Goal: Task Accomplishment & Management: Complete application form

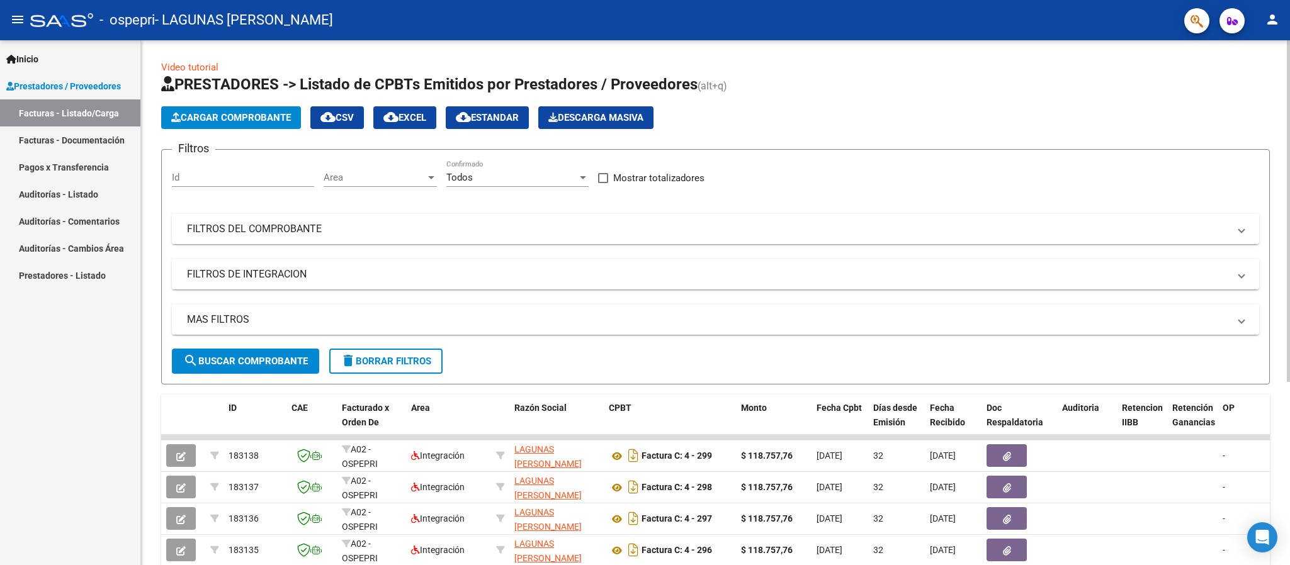
click at [244, 91] on span "PRESTADORES -> Listado de CPBTs Emitidos por Prestadores / Proveedores" at bounding box center [429, 85] width 536 height 18
click at [235, 121] on span "Cargar Comprobante" at bounding box center [231, 117] width 120 height 11
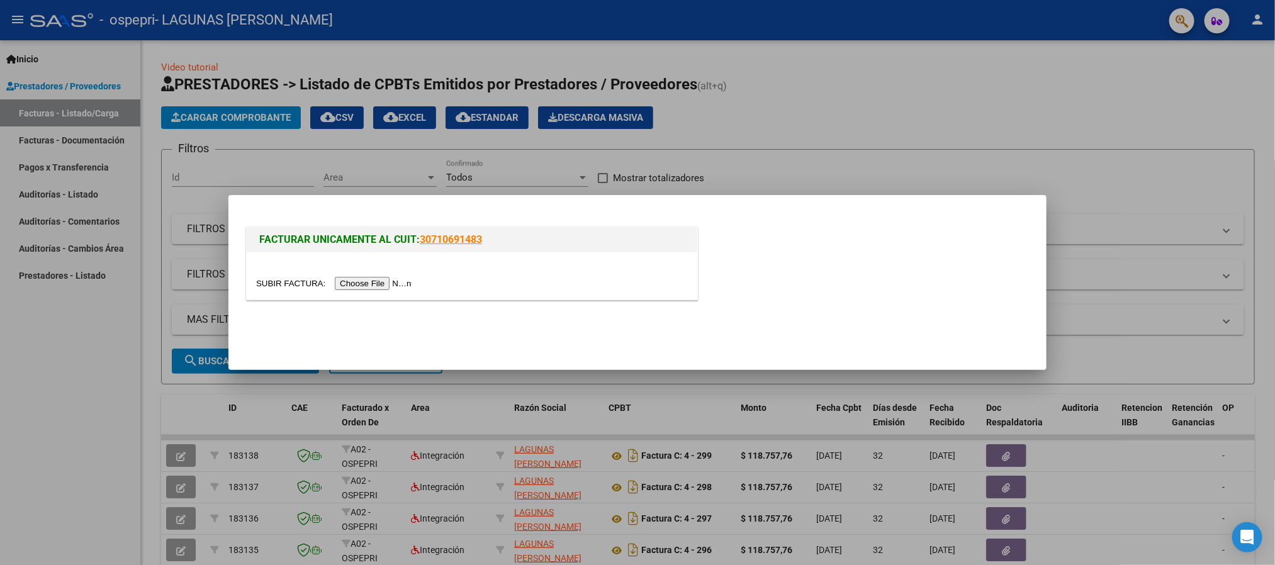
click at [358, 286] on input "file" at bounding box center [335, 283] width 159 height 13
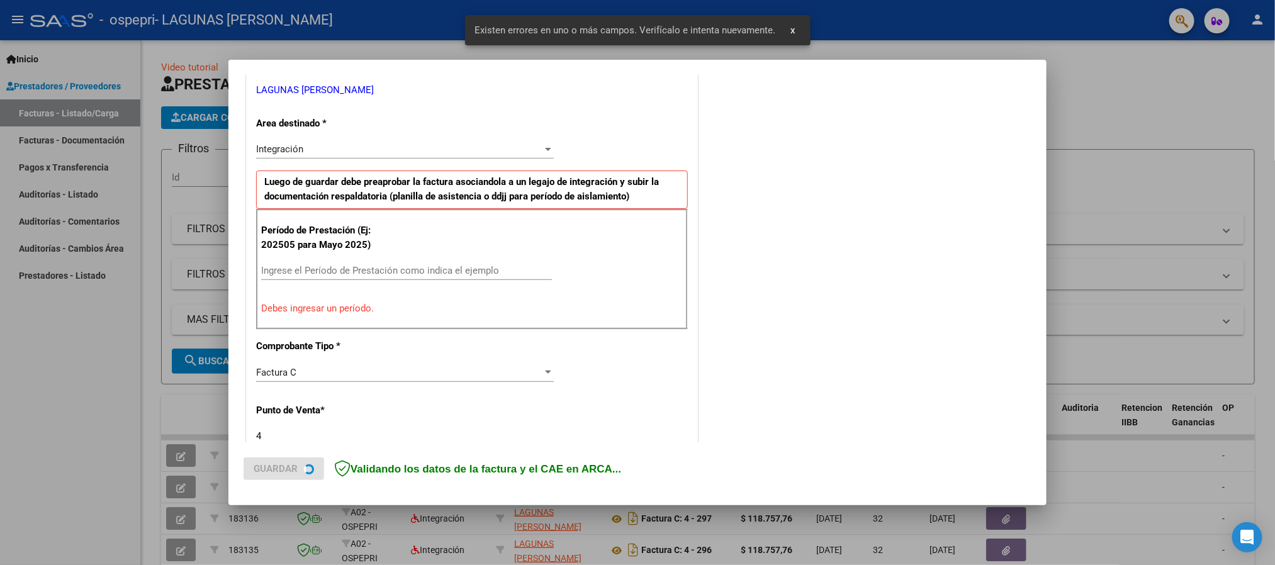
scroll to position [380, 0]
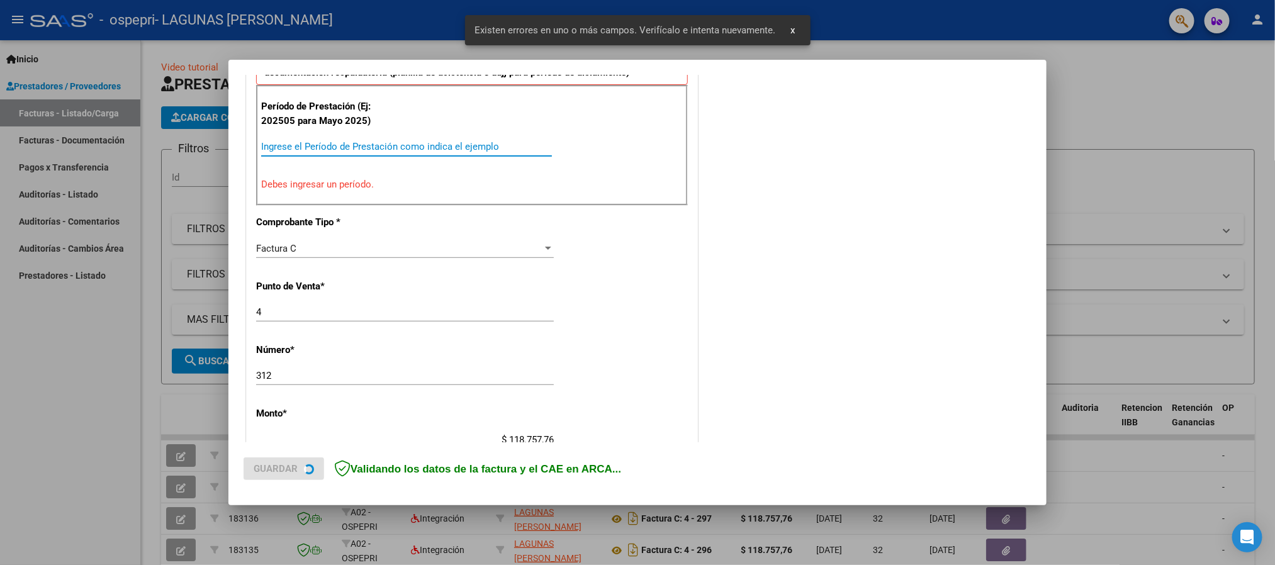
click at [327, 144] on input "Ingrese el Período de Prestación como indica el ejemplo" at bounding box center [406, 146] width 291 height 11
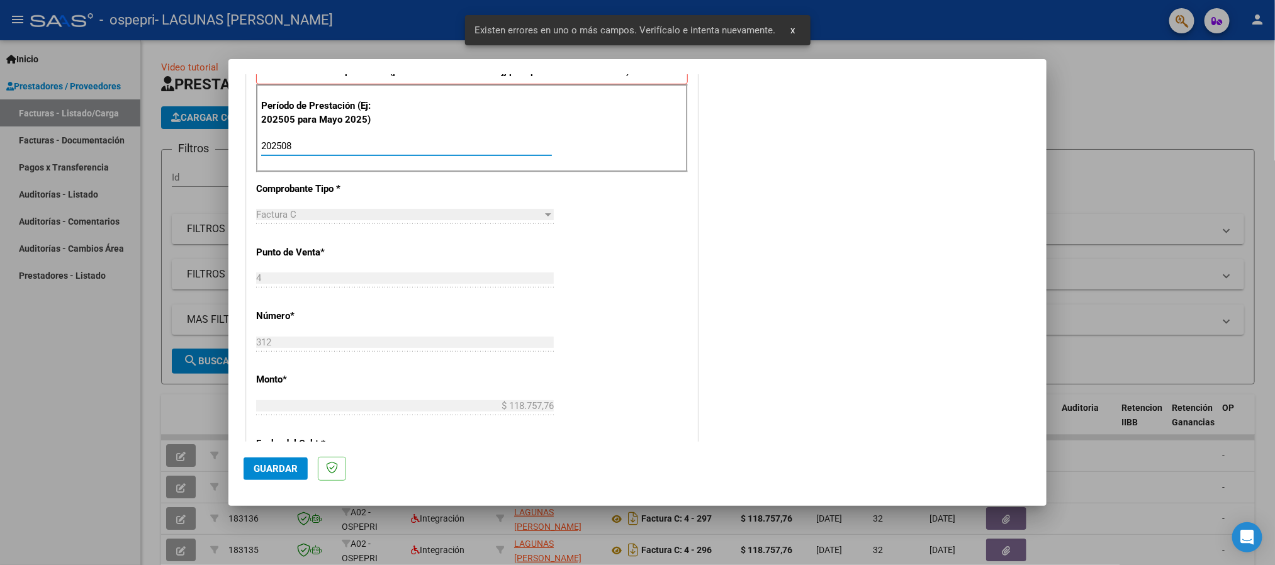
type input "202508"
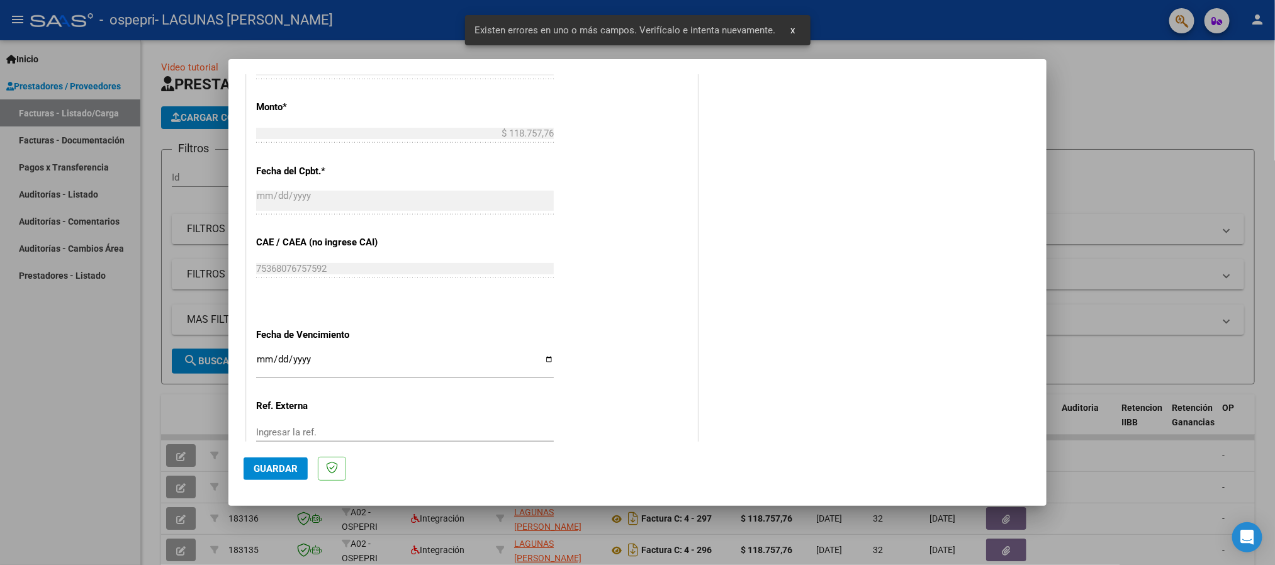
scroll to position [744, 0]
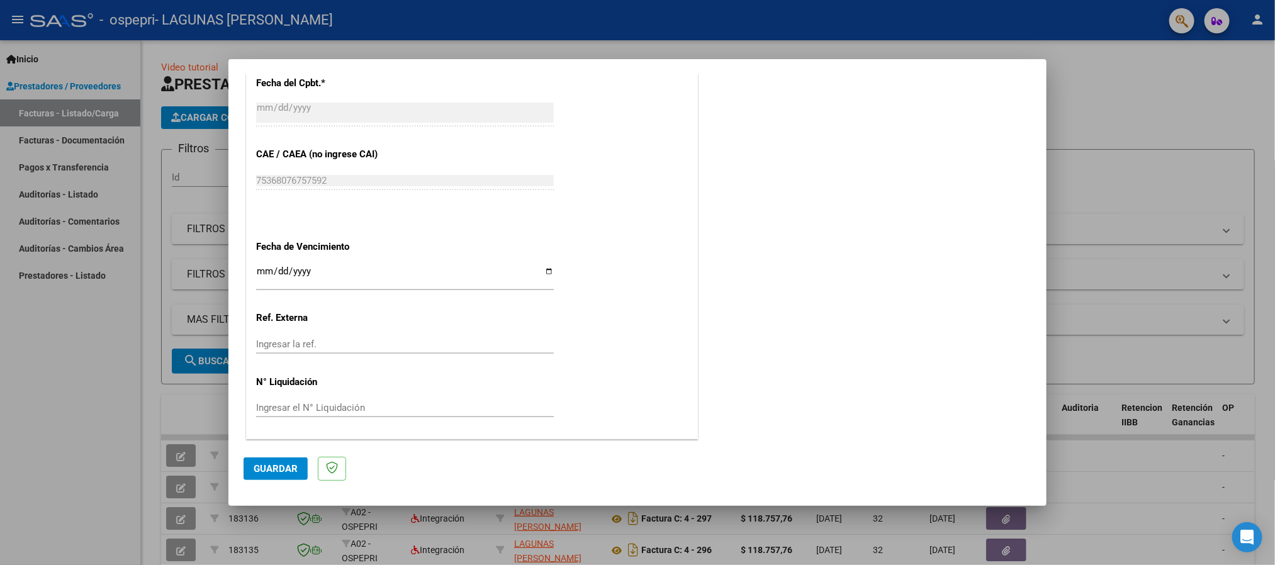
click at [263, 272] on input "Ingresar la fecha" at bounding box center [405, 276] width 298 height 20
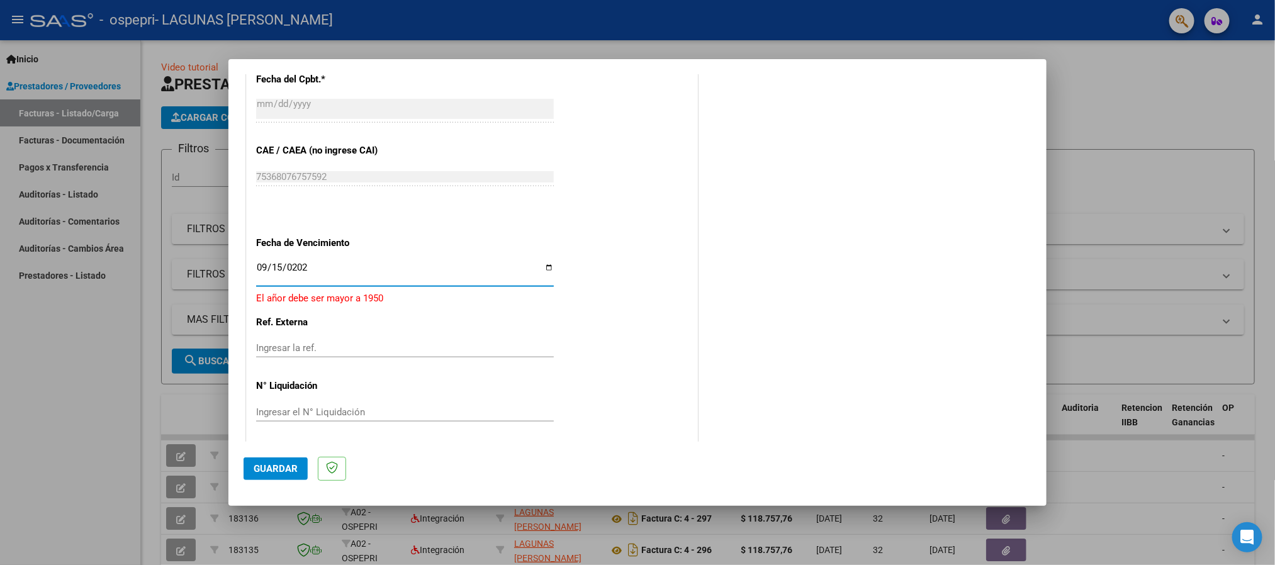
type input "[DATE]"
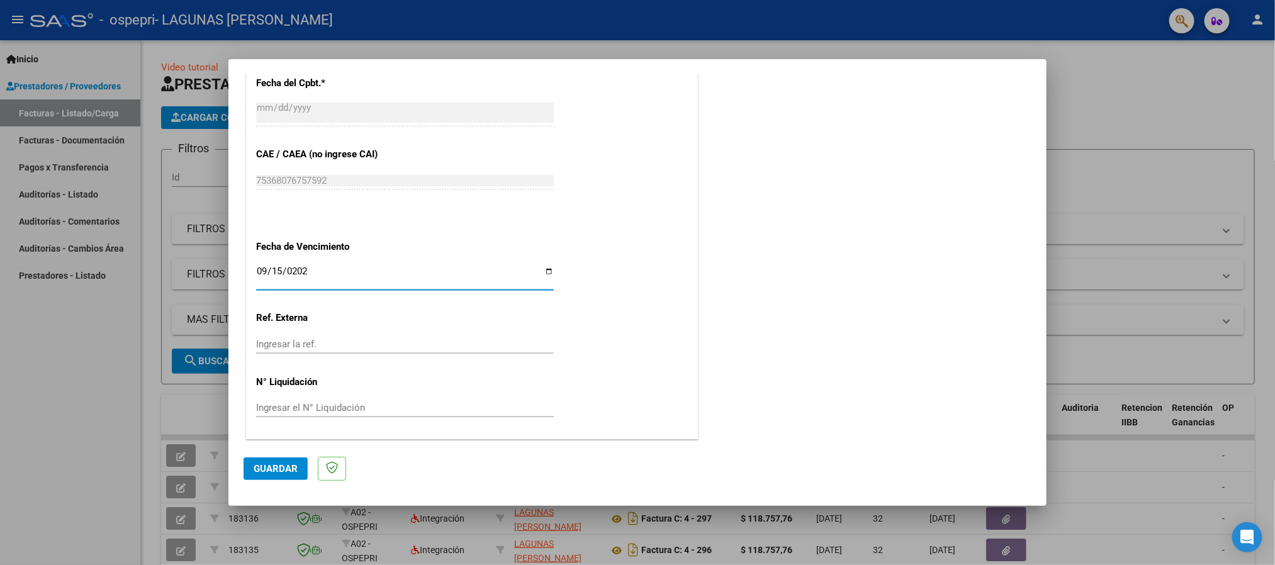
click at [279, 470] on span "Guardar" at bounding box center [276, 468] width 44 height 11
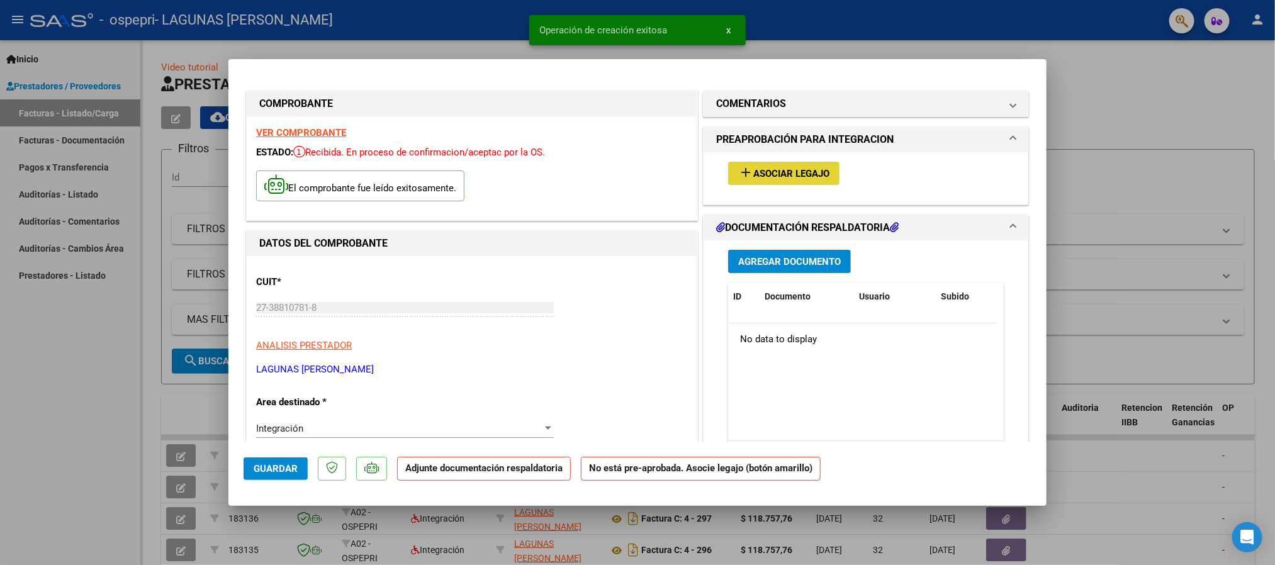
click at [820, 163] on button "add Asociar Legajo" at bounding box center [783, 173] width 111 height 23
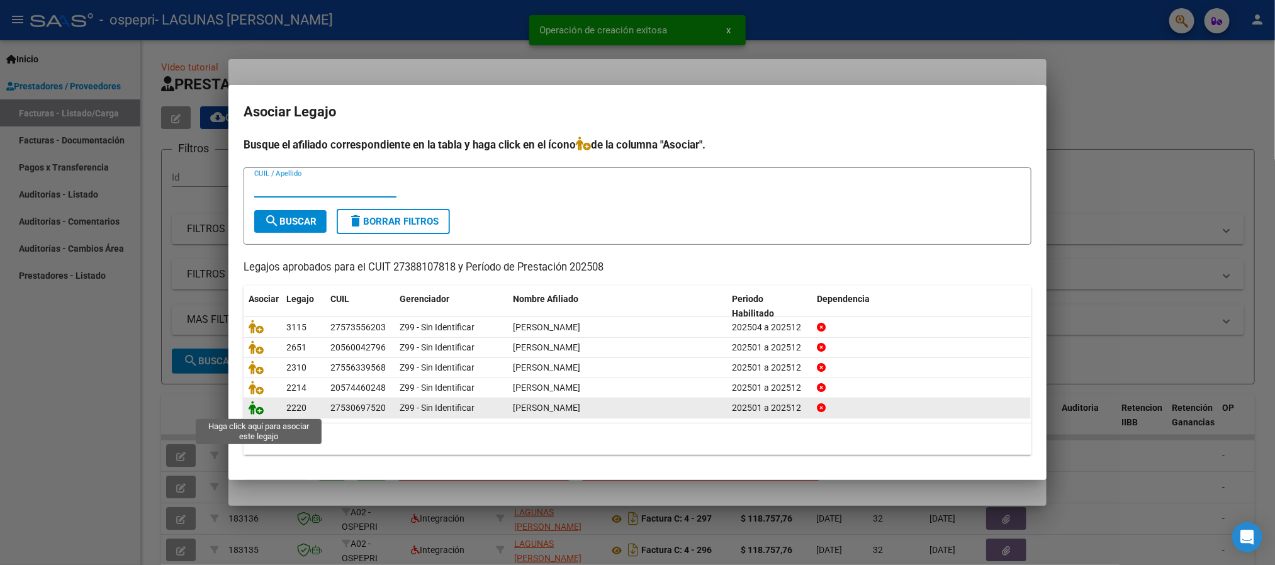
click at [254, 406] on icon at bounding box center [256, 408] width 15 height 14
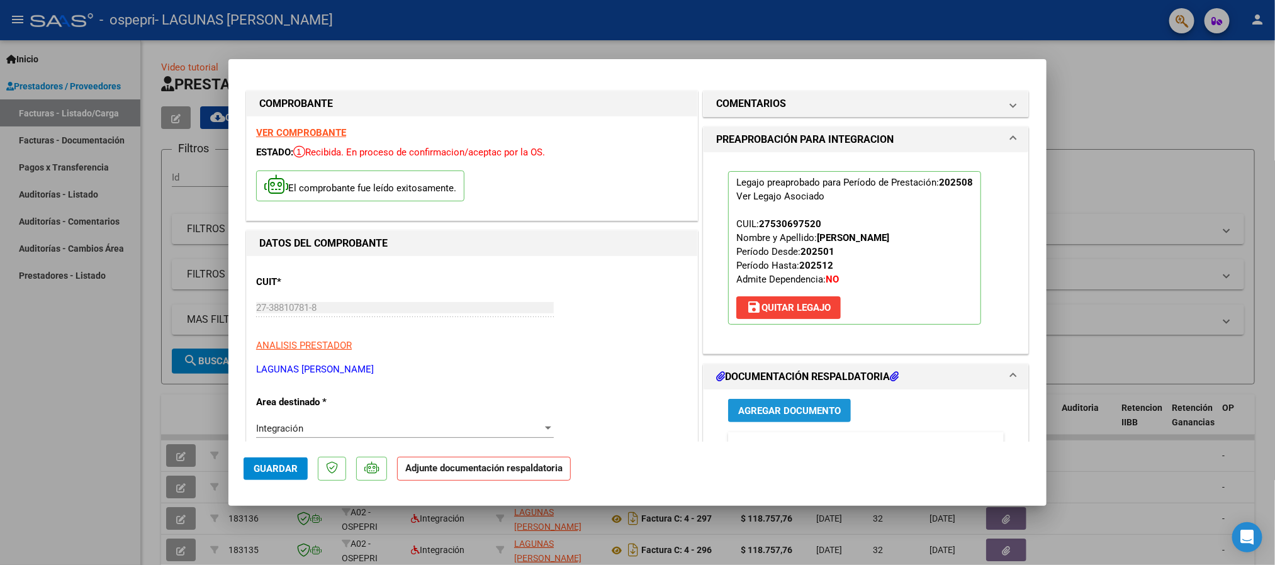
click at [813, 415] on span "Agregar Documento" at bounding box center [789, 410] width 103 height 11
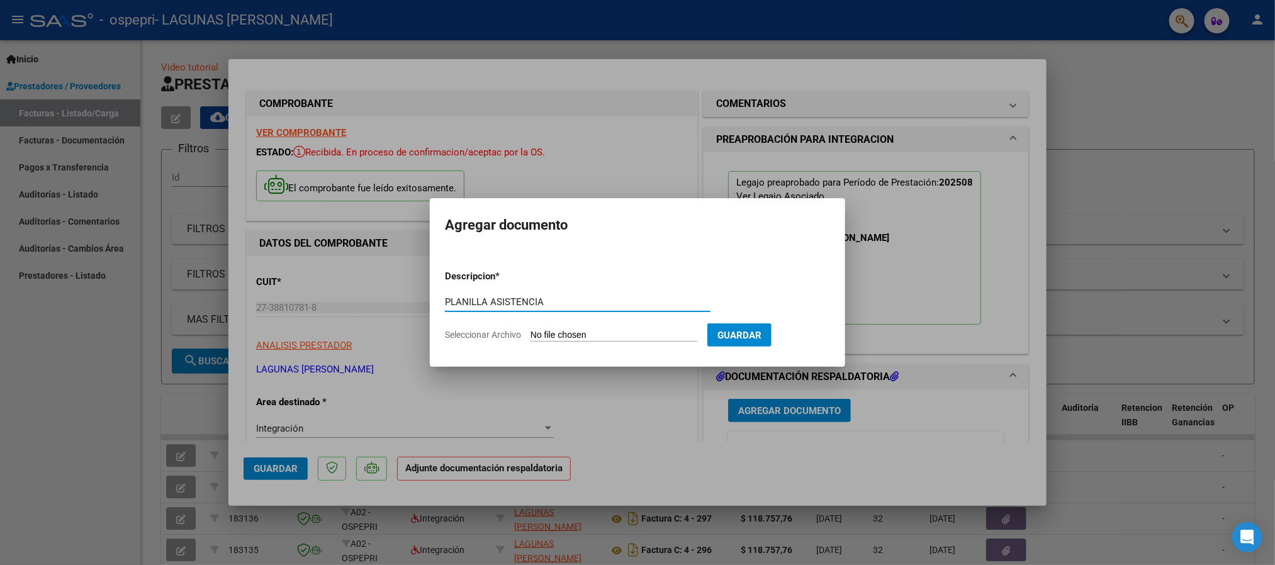
type input "PLANILLA ASISTENCIA"
click at [563, 330] on input "Seleccionar Archivo" at bounding box center [614, 336] width 167 height 12
type input "C:\fakepath\[PERSON_NAME] asistencia agosto (1).pdf"
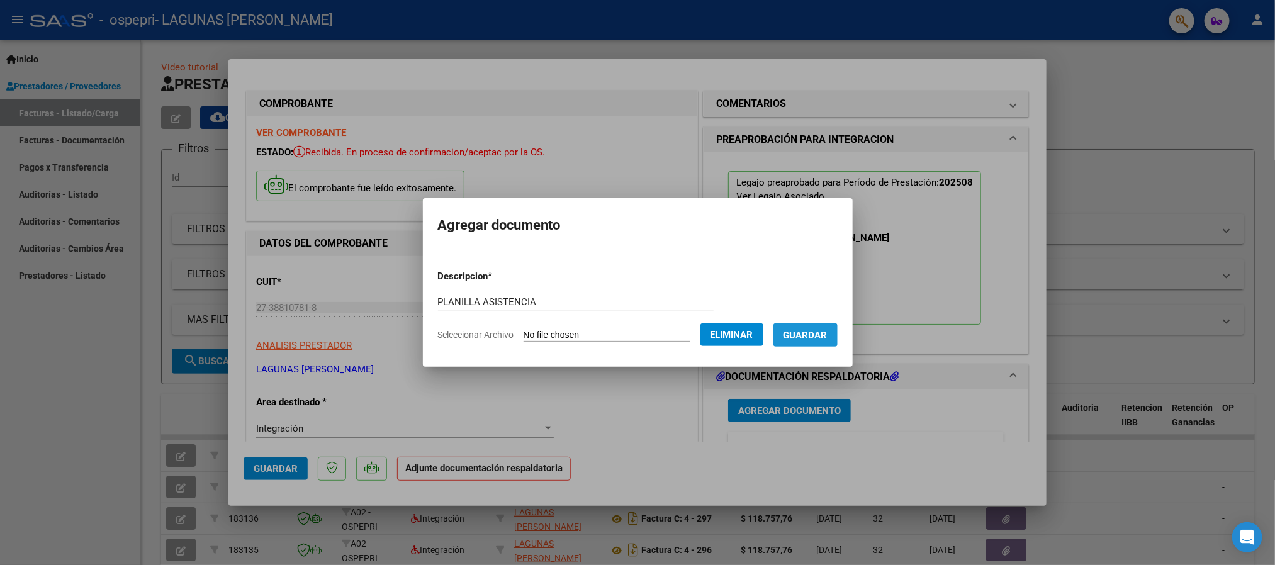
click at [812, 344] on button "Guardar" at bounding box center [806, 335] width 64 height 23
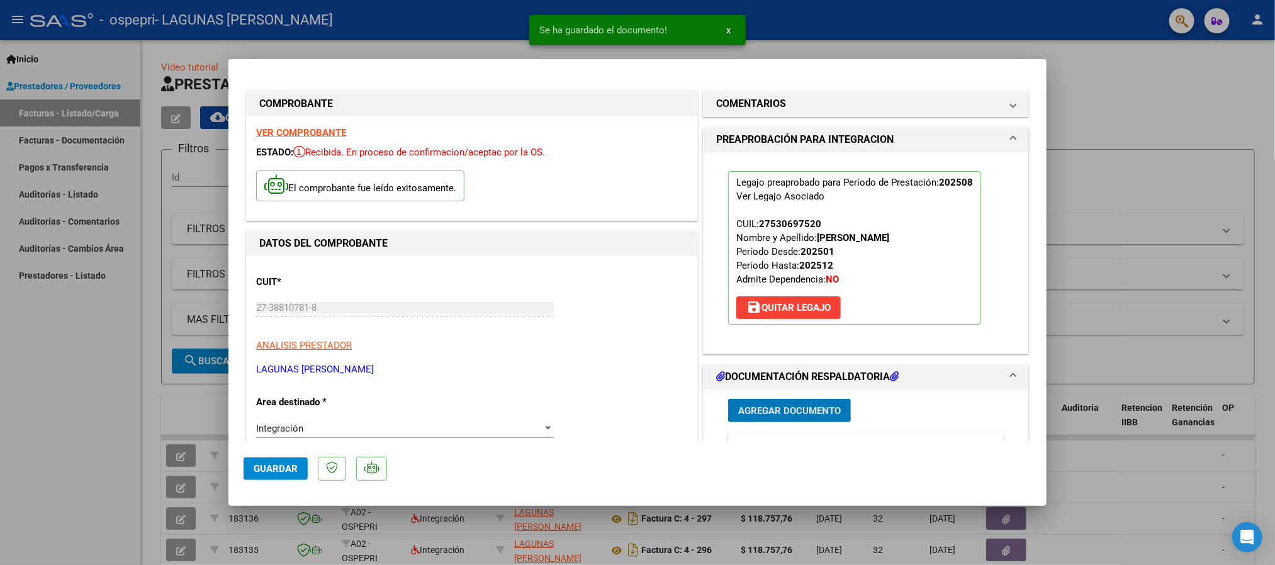
click at [278, 471] on span "Guardar" at bounding box center [276, 468] width 44 height 11
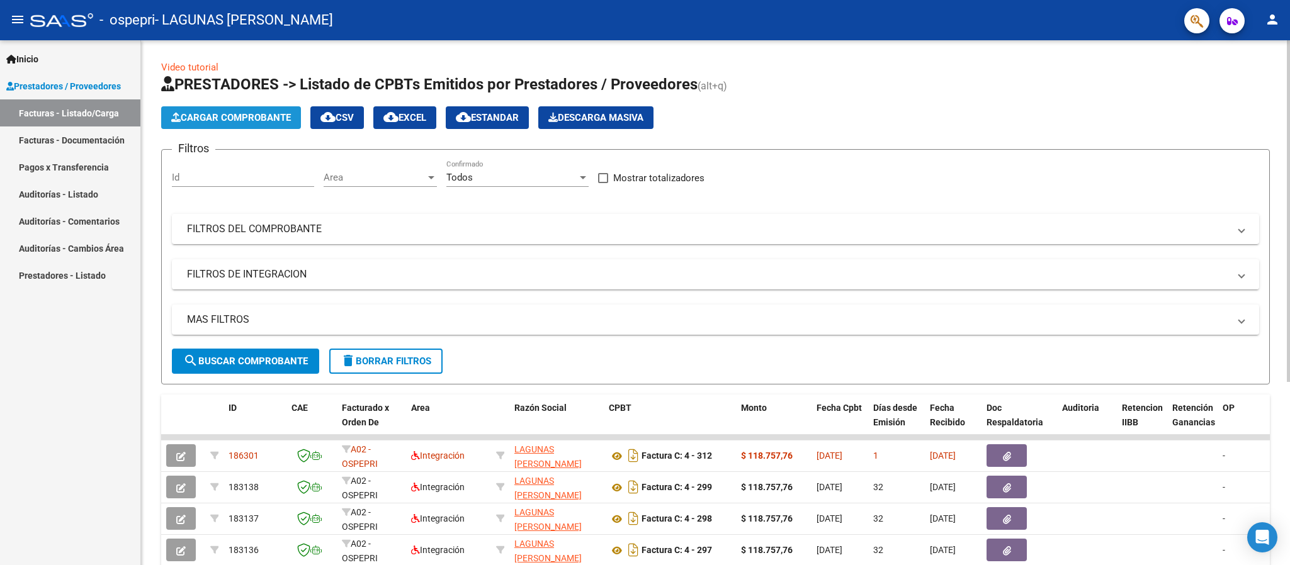
click at [257, 108] on button "Cargar Comprobante" at bounding box center [231, 117] width 140 height 23
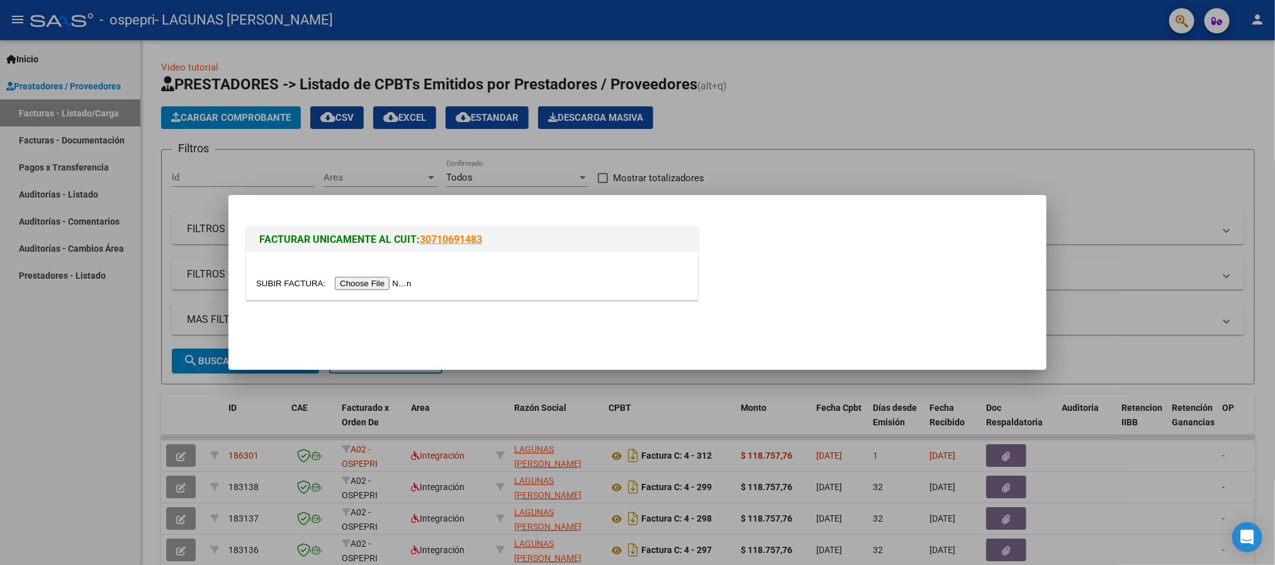
click at [370, 290] on input "file" at bounding box center [335, 283] width 159 height 13
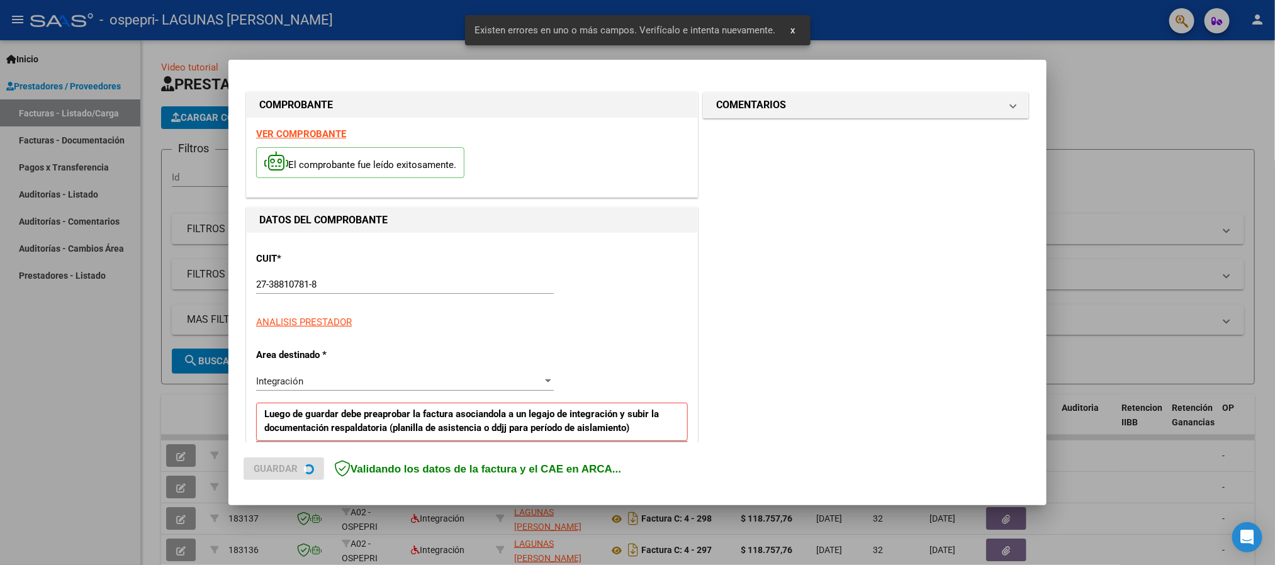
scroll to position [233, 0]
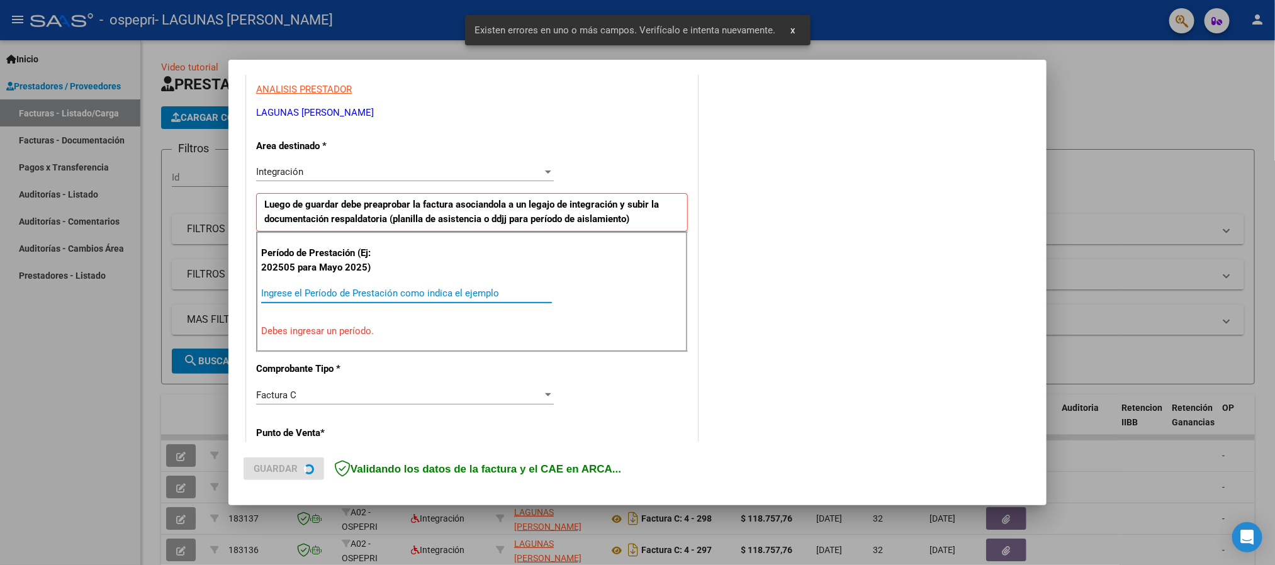
click at [318, 290] on input "Ingrese el Período de Prestación como indica el ejemplo" at bounding box center [406, 293] width 291 height 11
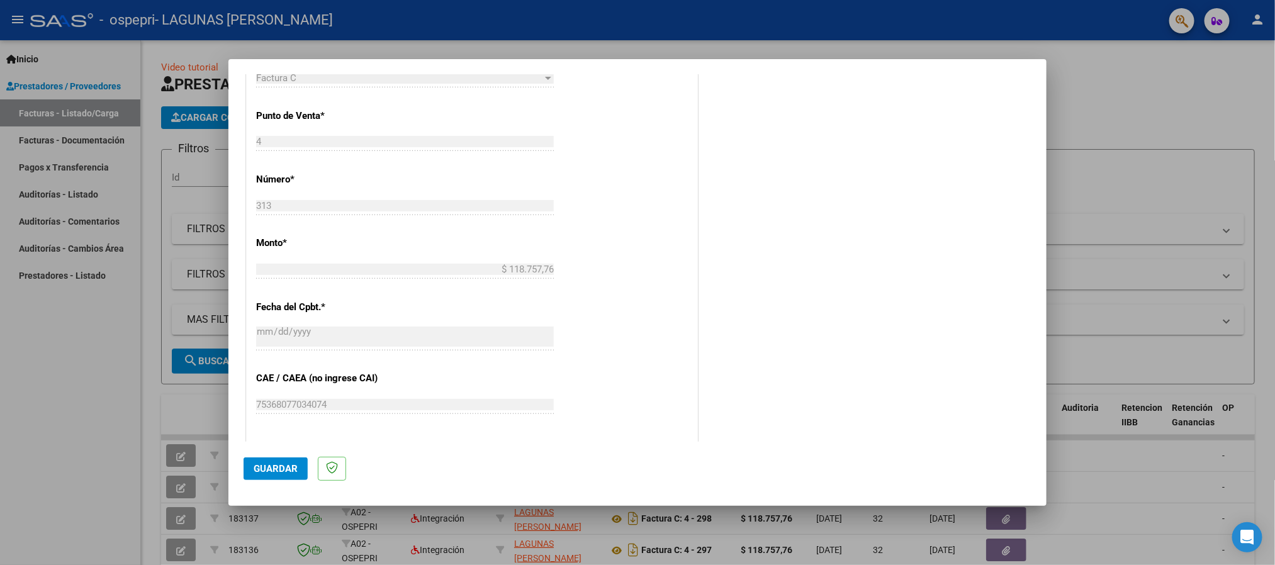
scroll to position [744, 0]
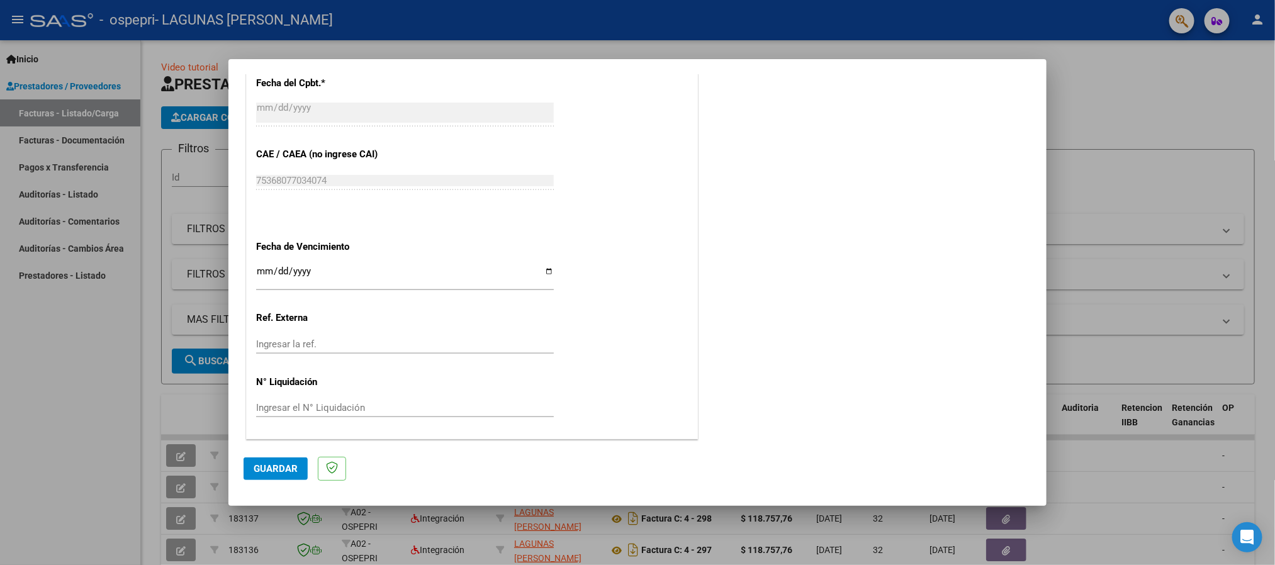
type input "202508"
click at [261, 273] on input "Ingresar la fecha" at bounding box center [405, 276] width 298 height 20
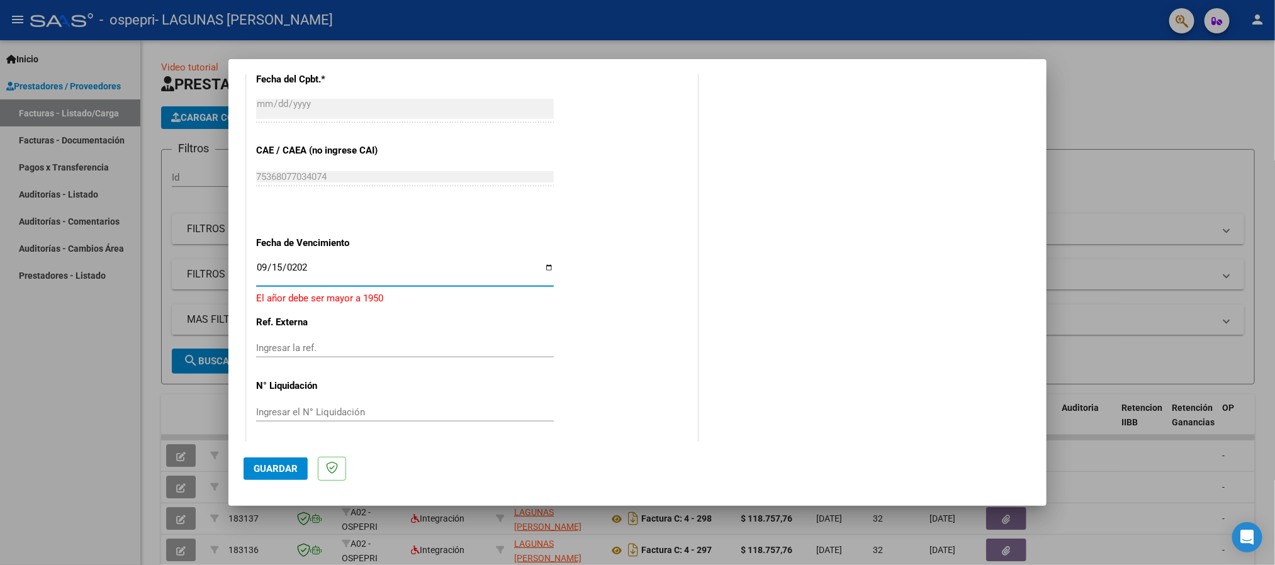
type input "[DATE]"
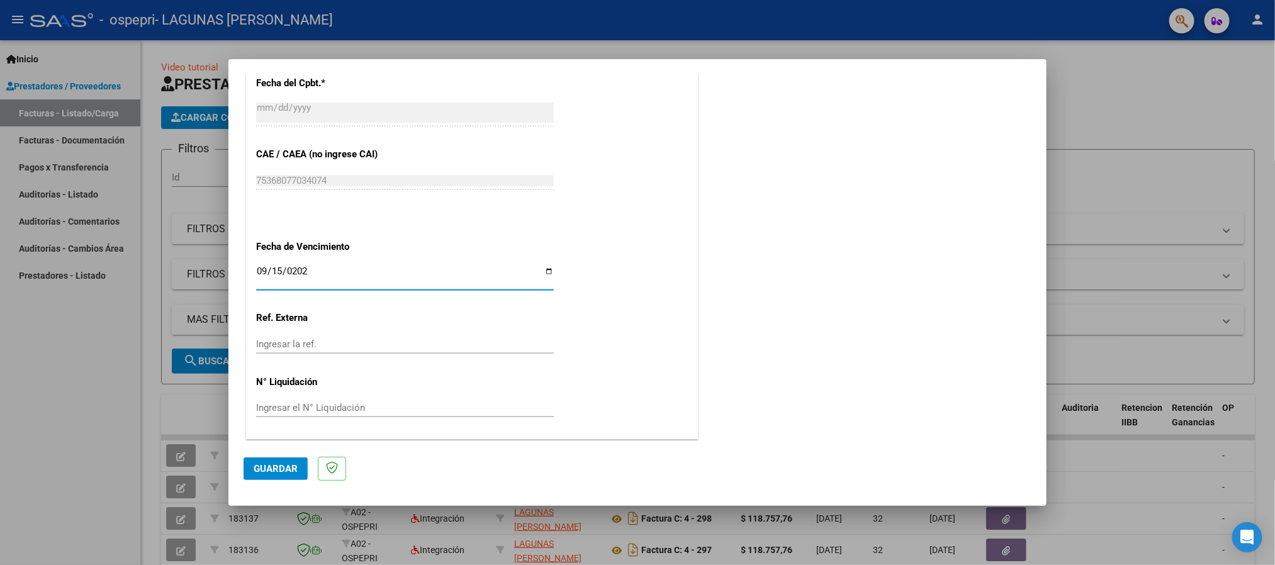
click at [246, 465] on button "Guardar" at bounding box center [276, 469] width 64 height 23
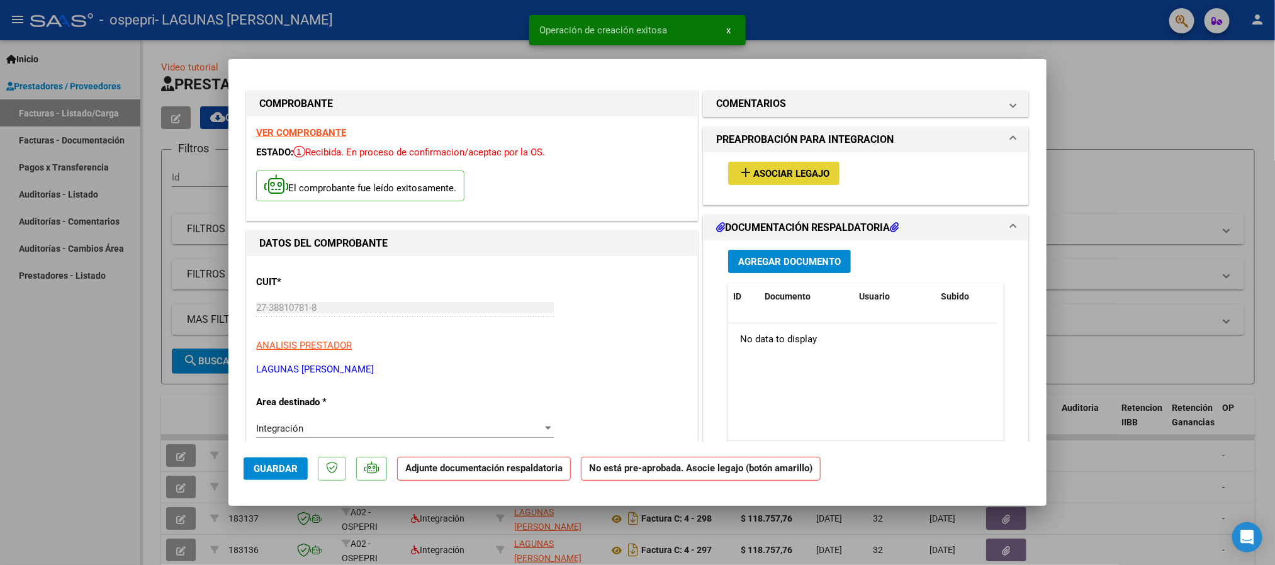
click at [810, 174] on span "Asociar Legajo" at bounding box center [791, 173] width 76 height 11
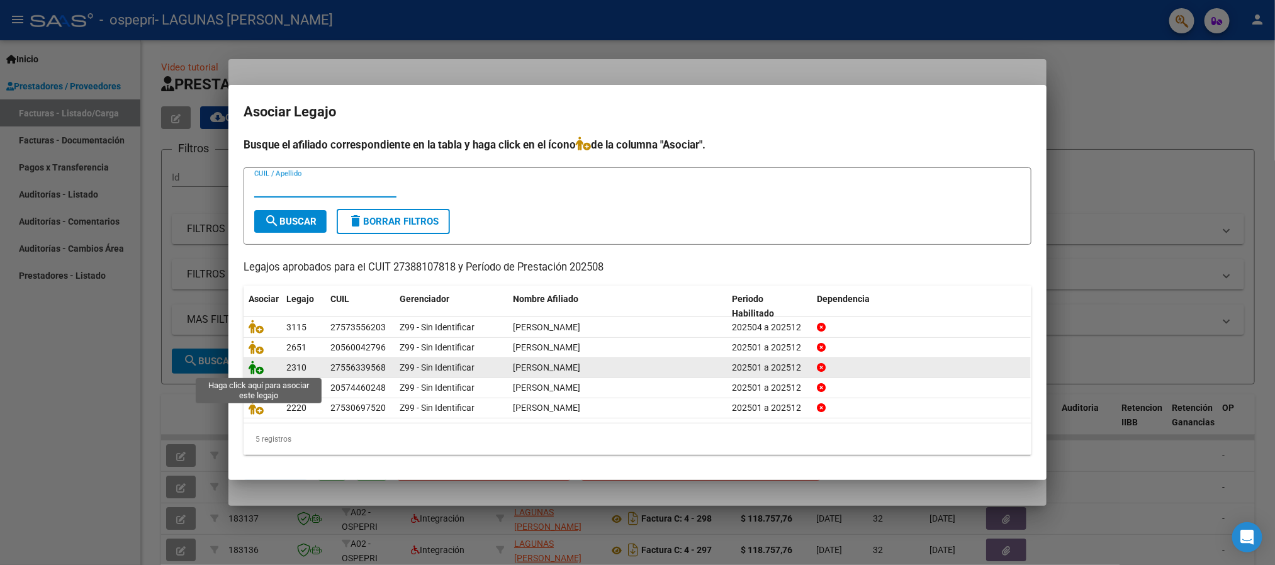
click at [251, 367] on icon at bounding box center [256, 368] width 15 height 14
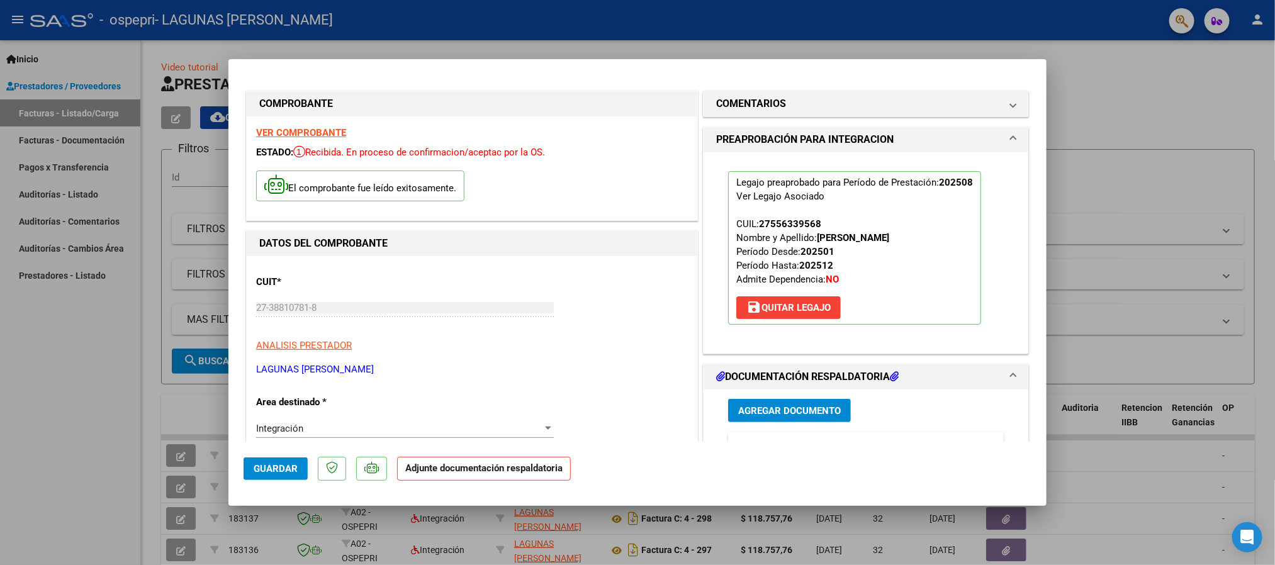
click at [803, 405] on span "Agregar Documento" at bounding box center [789, 410] width 103 height 11
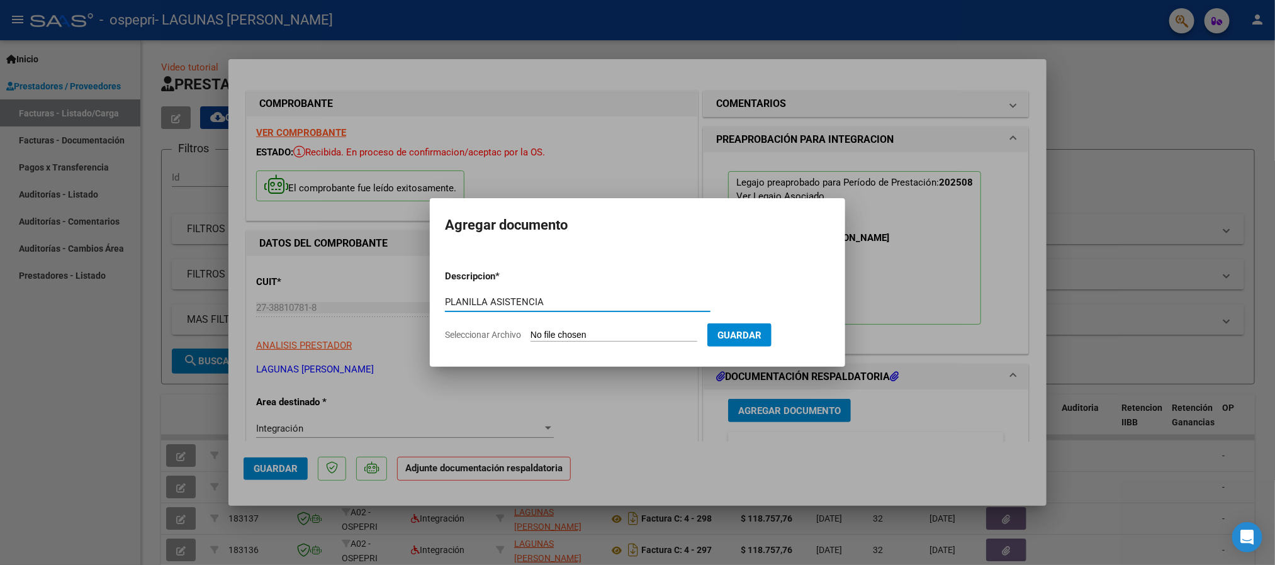
type input "PLANILLA ASISTENCIA"
click at [570, 344] on form "Descripcion * PLANILLA ASISTENCIA Escriba aquí una descripcion Seleccionar Arch…" at bounding box center [637, 306] width 385 height 92
click at [570, 336] on input "Seleccionar Archivo" at bounding box center [614, 336] width 167 height 12
type input "C:\fakepath\oli [PERSON_NAME] asistencia agosto.pdf"
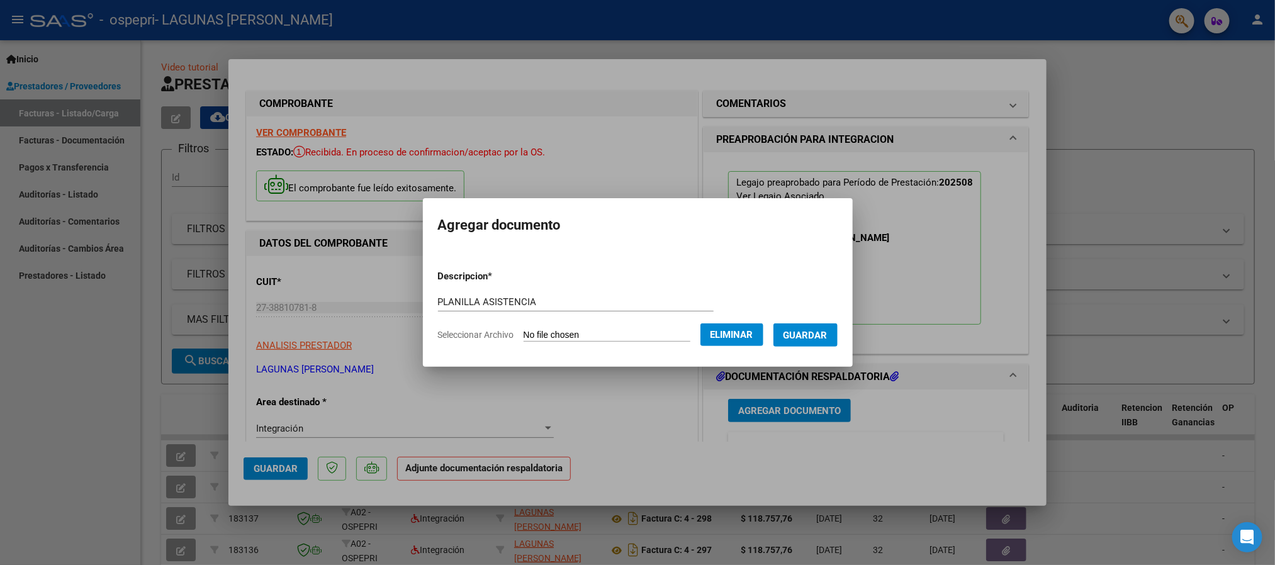
click at [814, 340] on span "Guardar" at bounding box center [806, 335] width 44 height 11
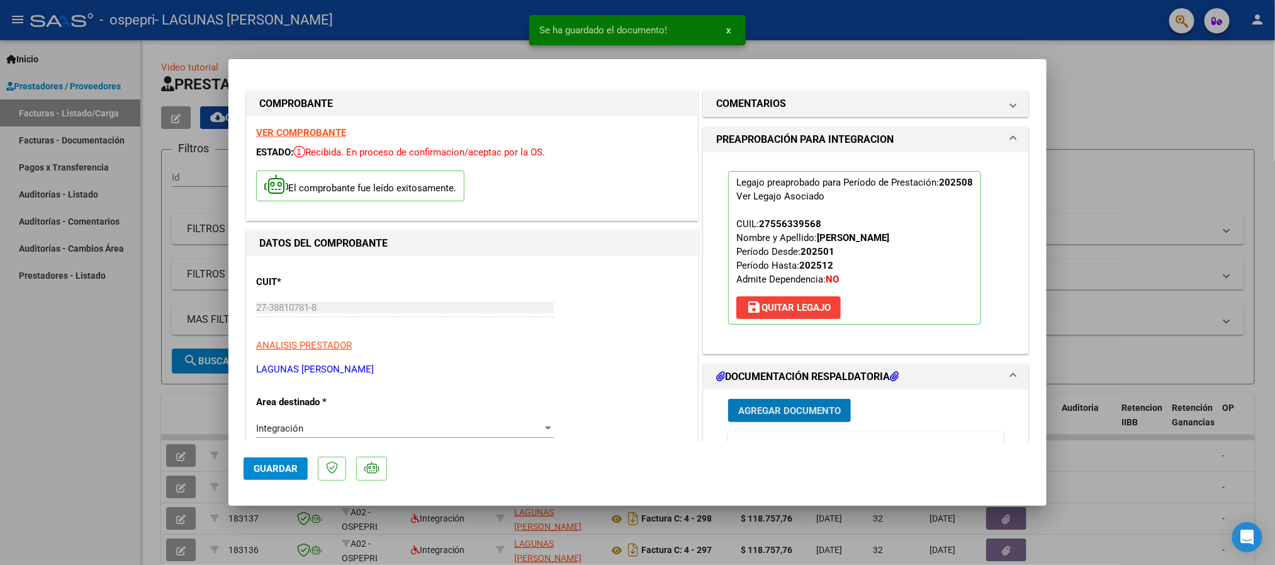
click at [254, 463] on span "Guardar" at bounding box center [276, 468] width 44 height 11
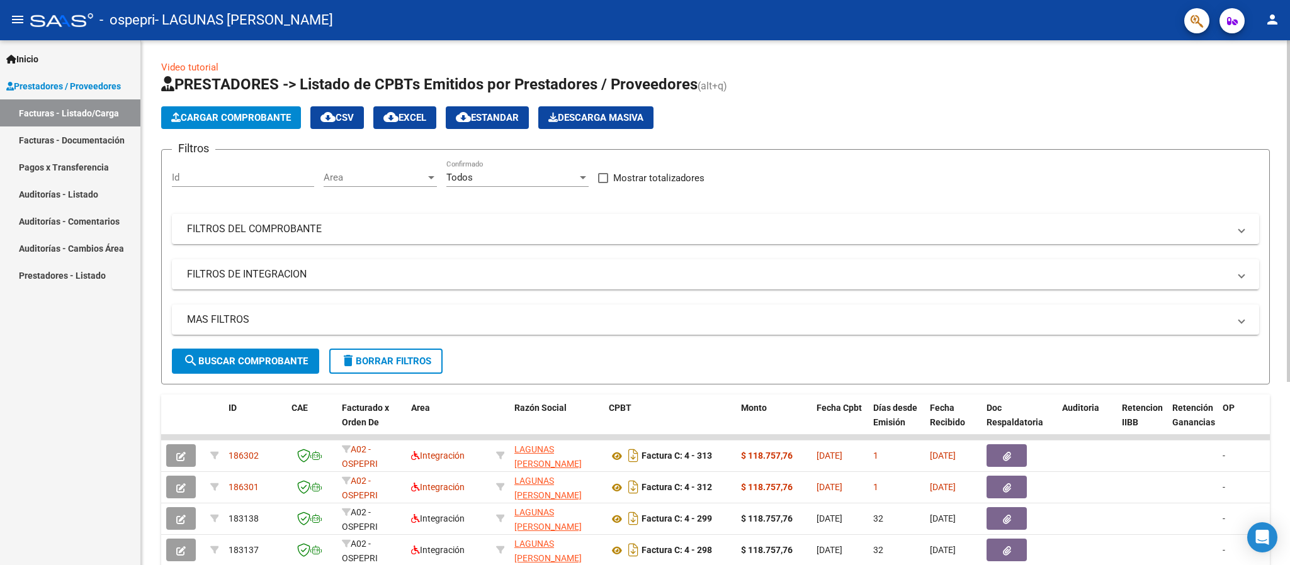
click at [153, 490] on div "Video tutorial PRESTADORES -> Listado de CPBTs Emitidos por Prestadores / Prove…" at bounding box center [715, 435] width 1149 height 791
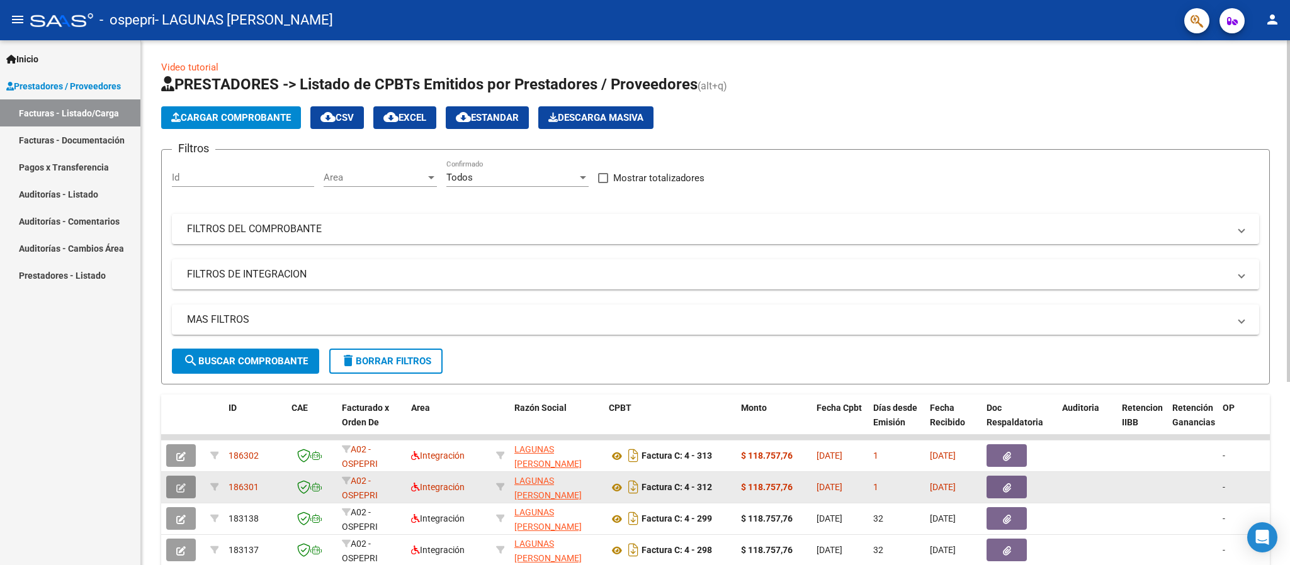
click at [170, 489] on button "button" at bounding box center [181, 487] width 30 height 23
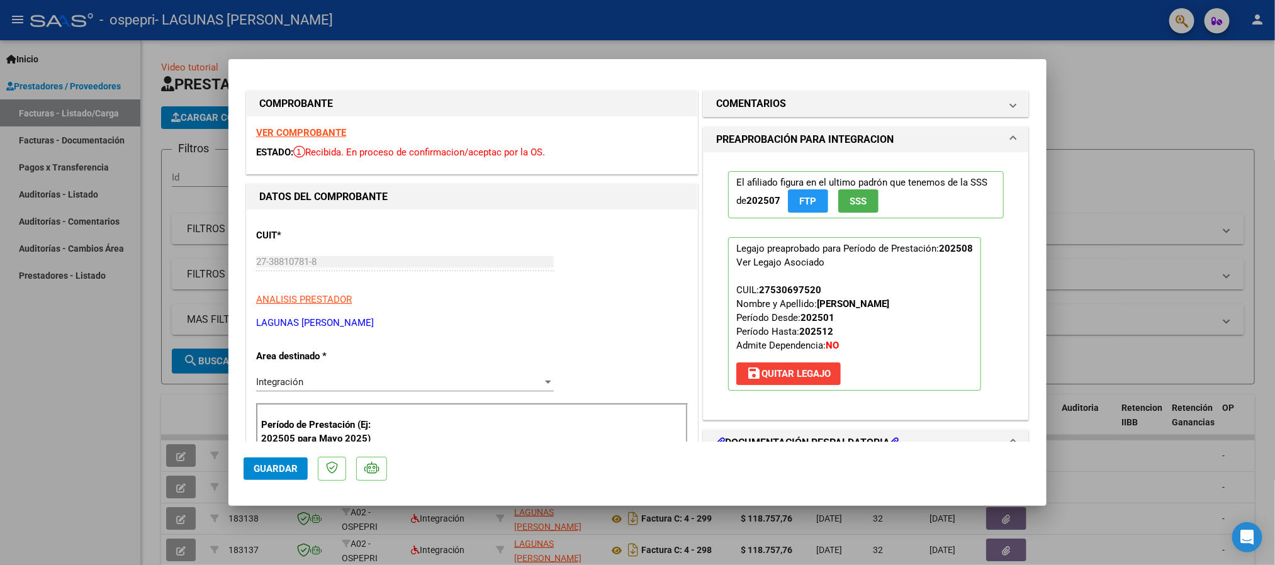
type input "$ 0,00"
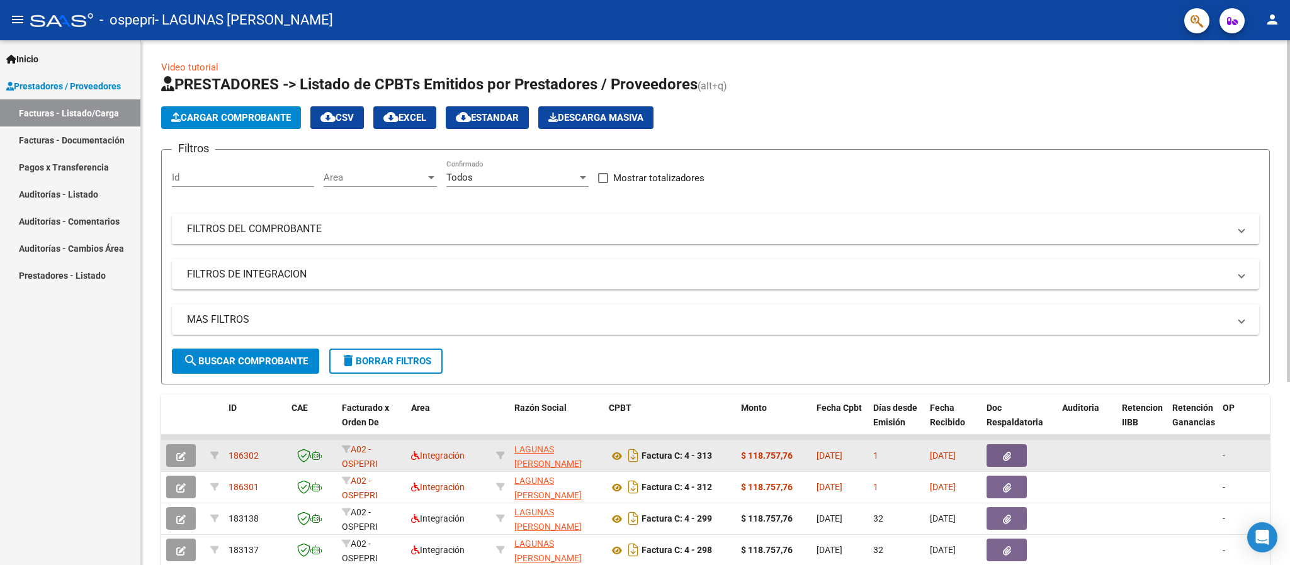
click at [183, 456] on icon "button" at bounding box center [180, 456] width 9 height 9
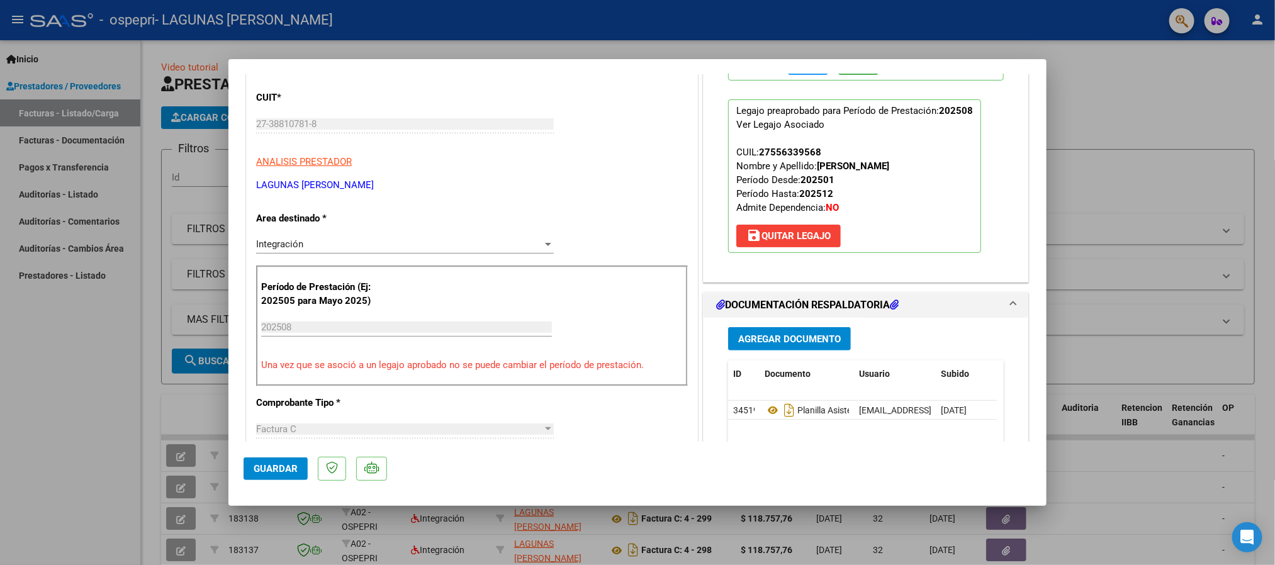
scroll to position [189, 0]
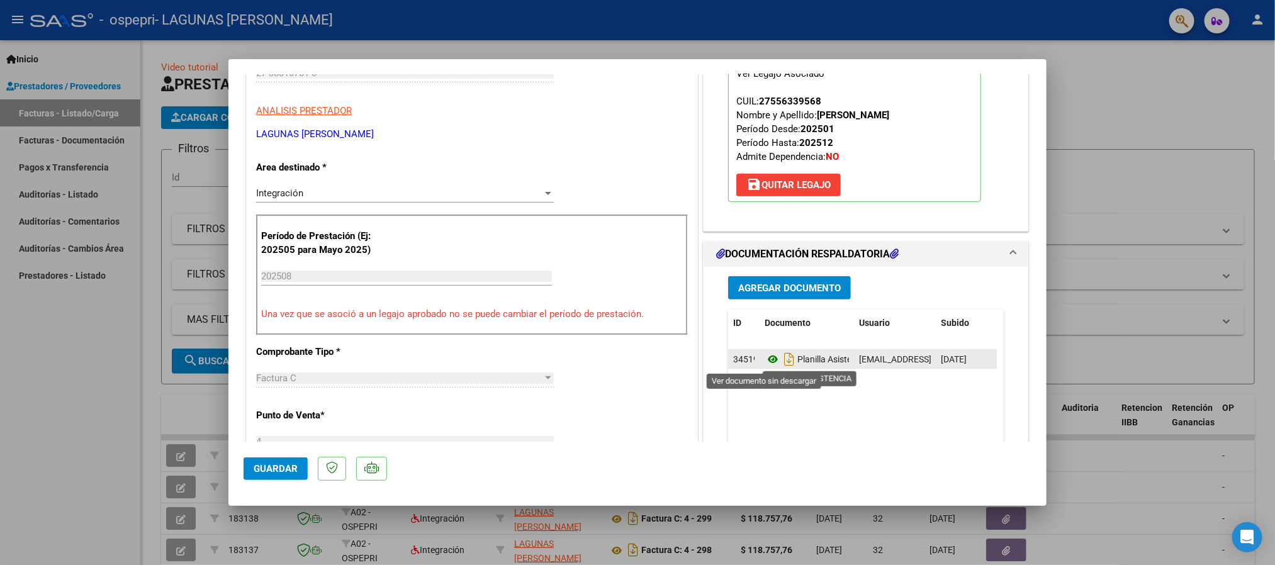
click at [765, 363] on icon at bounding box center [773, 359] width 16 height 15
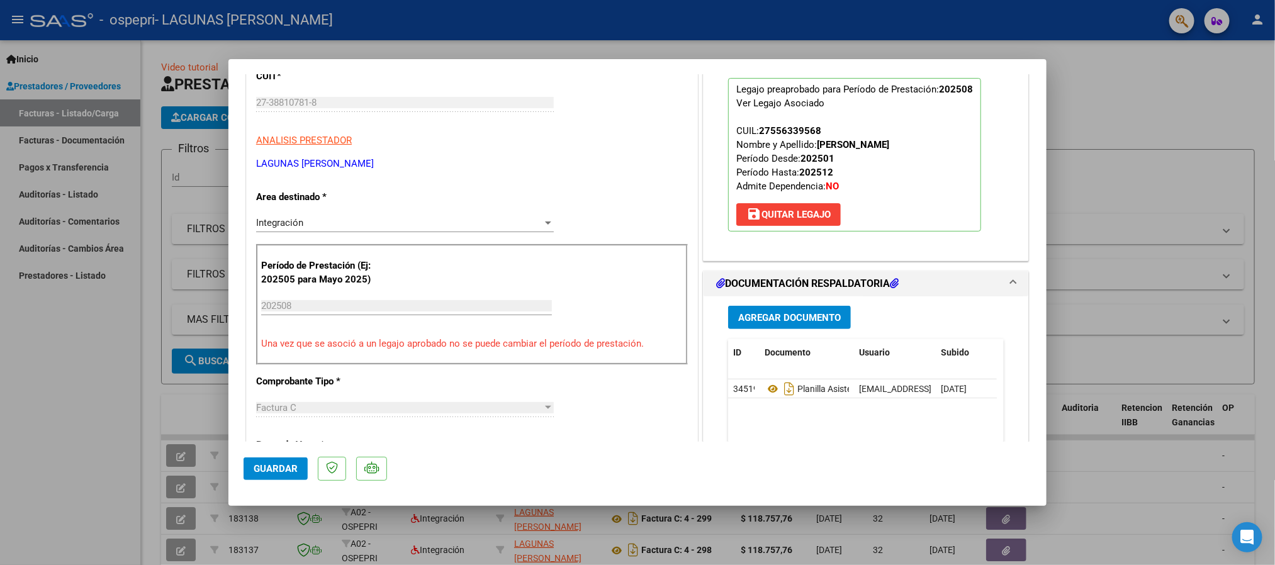
scroll to position [94, 0]
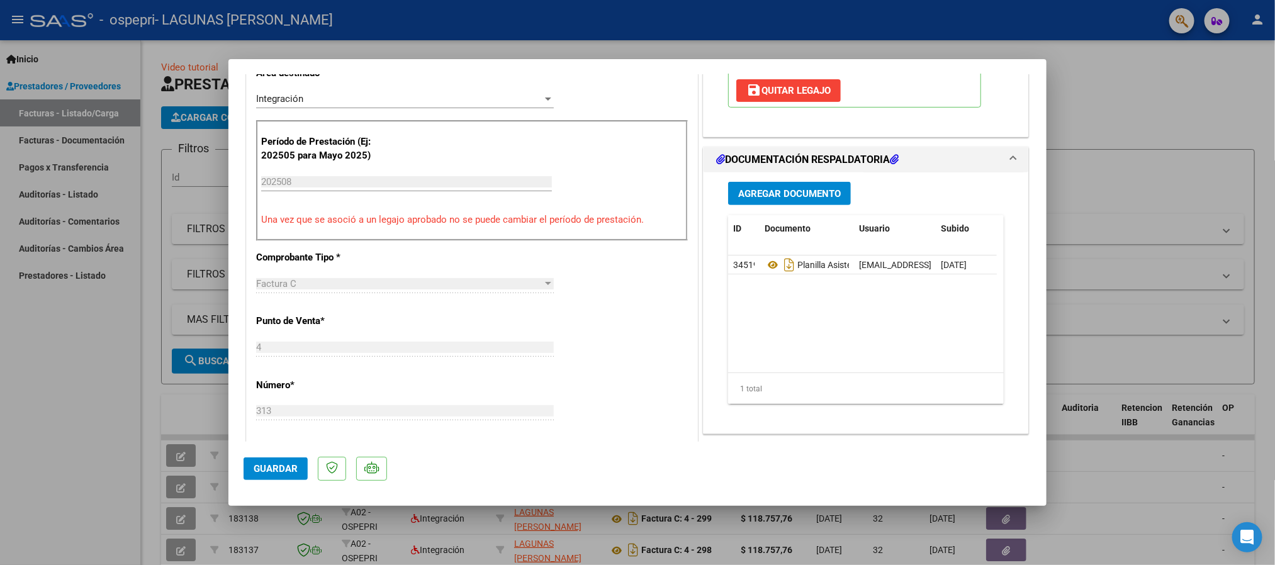
type input "$ 0,00"
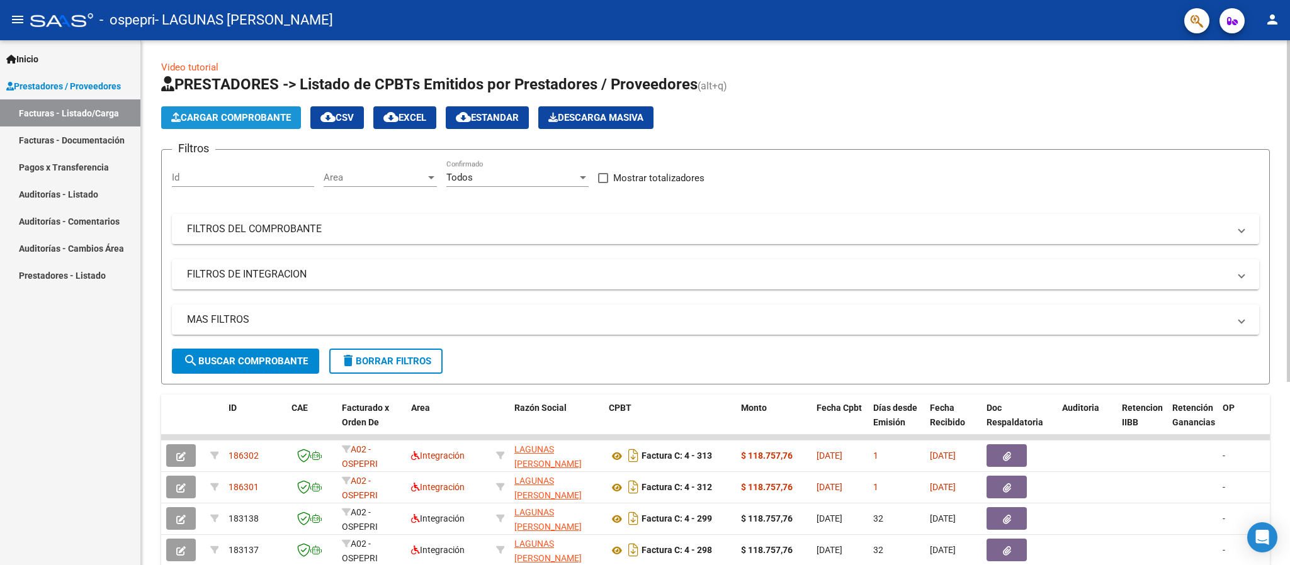
click at [217, 121] on span "Cargar Comprobante" at bounding box center [231, 117] width 120 height 11
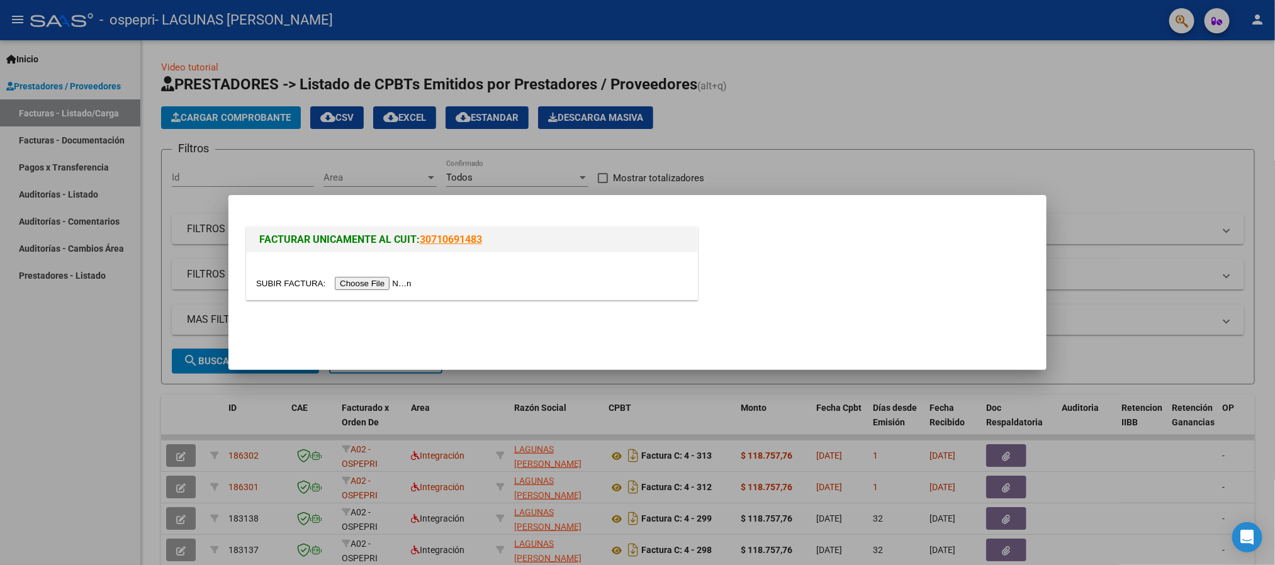
click at [378, 290] on input "file" at bounding box center [335, 283] width 159 height 13
click at [359, 291] on div at bounding box center [472, 275] width 451 height 47
click at [359, 283] on input "file" at bounding box center [335, 283] width 159 height 13
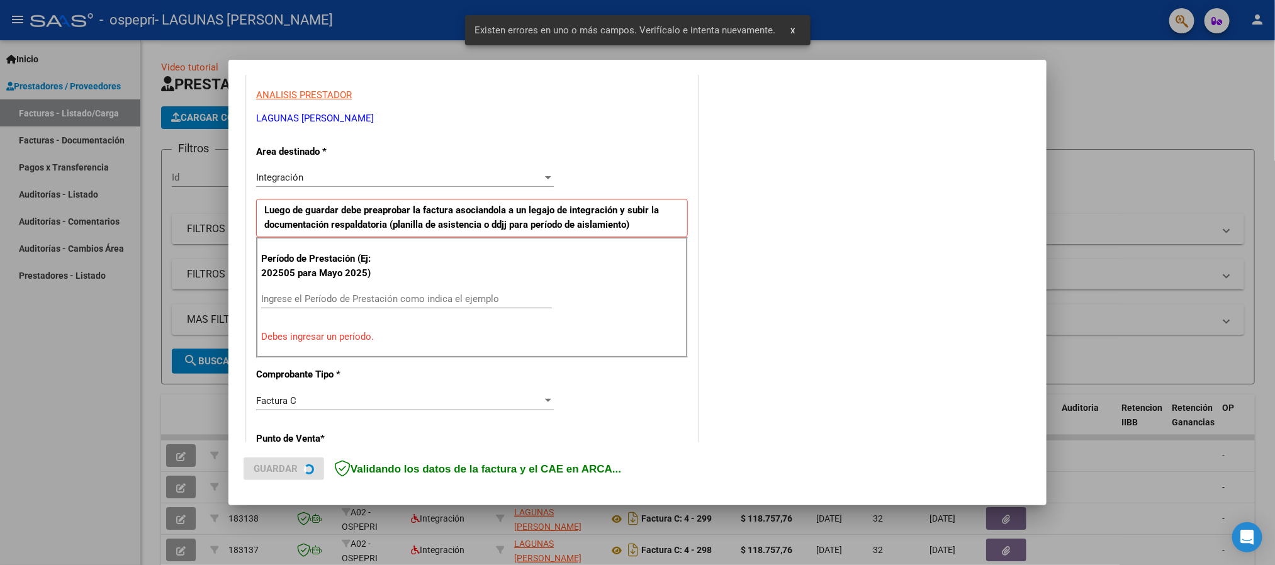
scroll to position [233, 0]
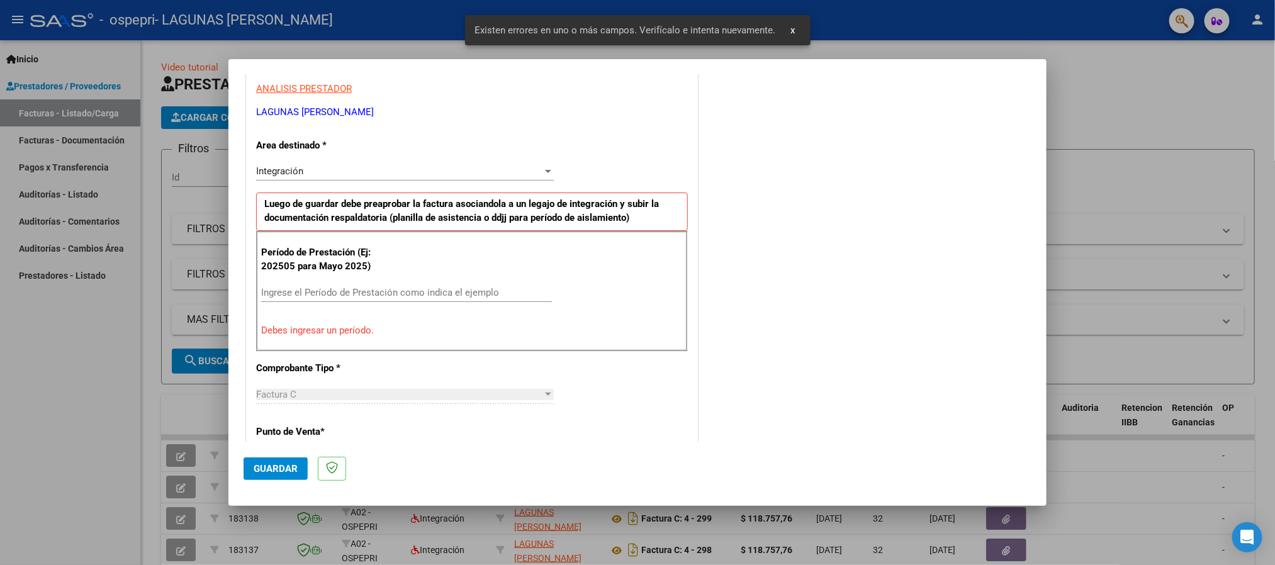
click at [276, 291] on input "Ingrese el Período de Prestación como indica el ejemplo" at bounding box center [406, 292] width 291 height 11
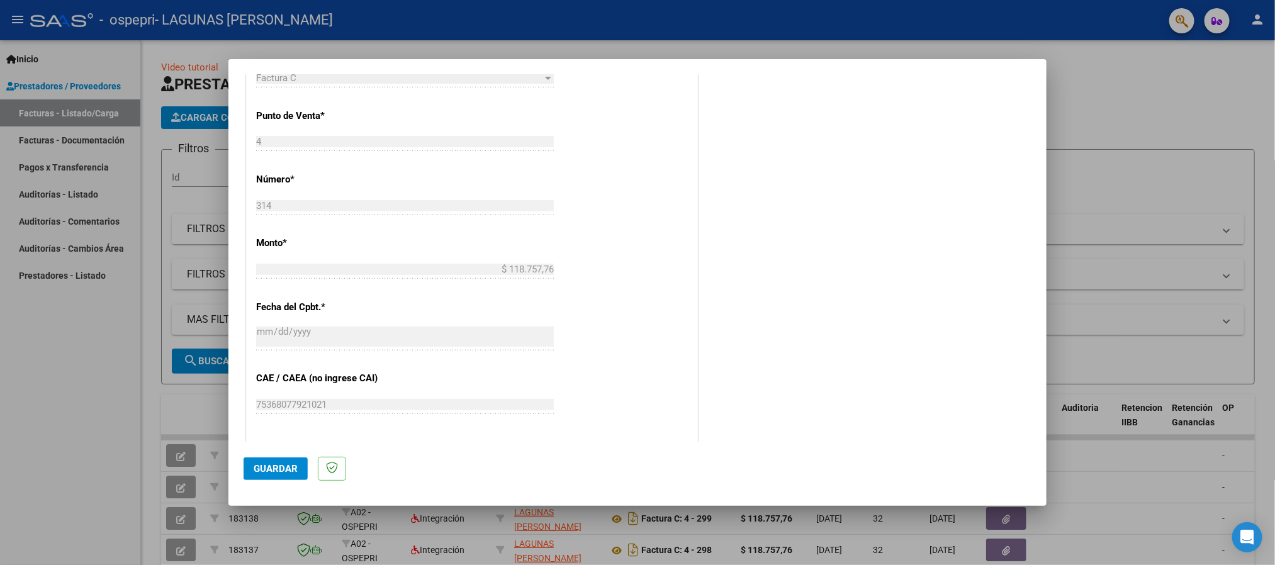
scroll to position [705, 0]
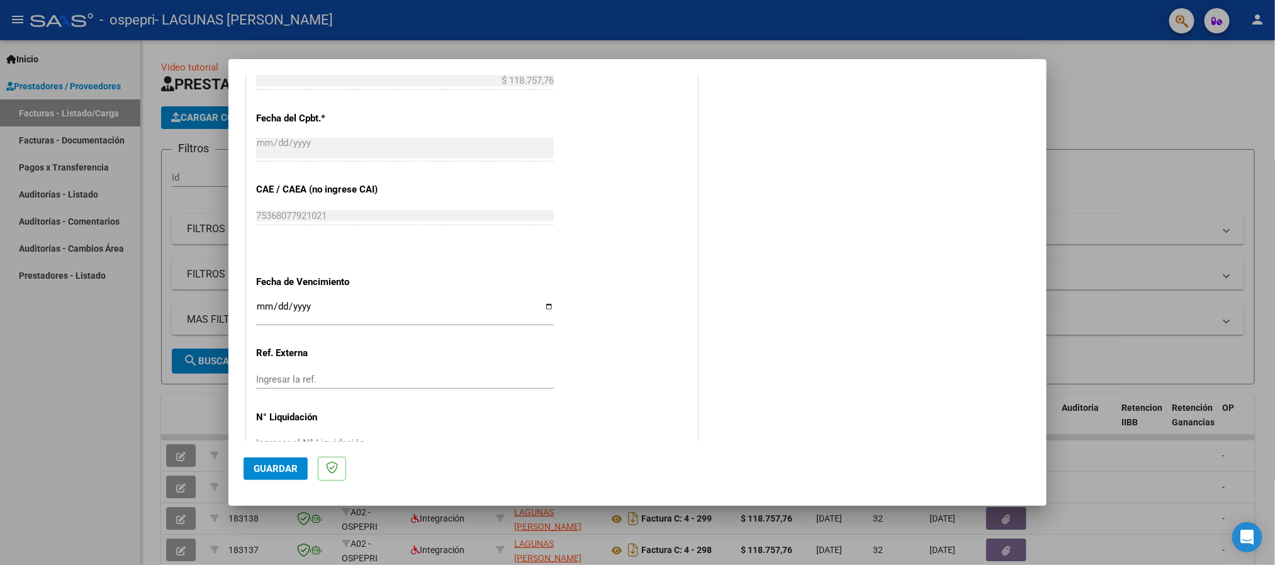
type input "202508"
click at [261, 312] on input "Ingresar la fecha" at bounding box center [405, 311] width 298 height 20
type input "[DATE]"
click at [291, 469] on span "Guardar" at bounding box center [276, 468] width 44 height 11
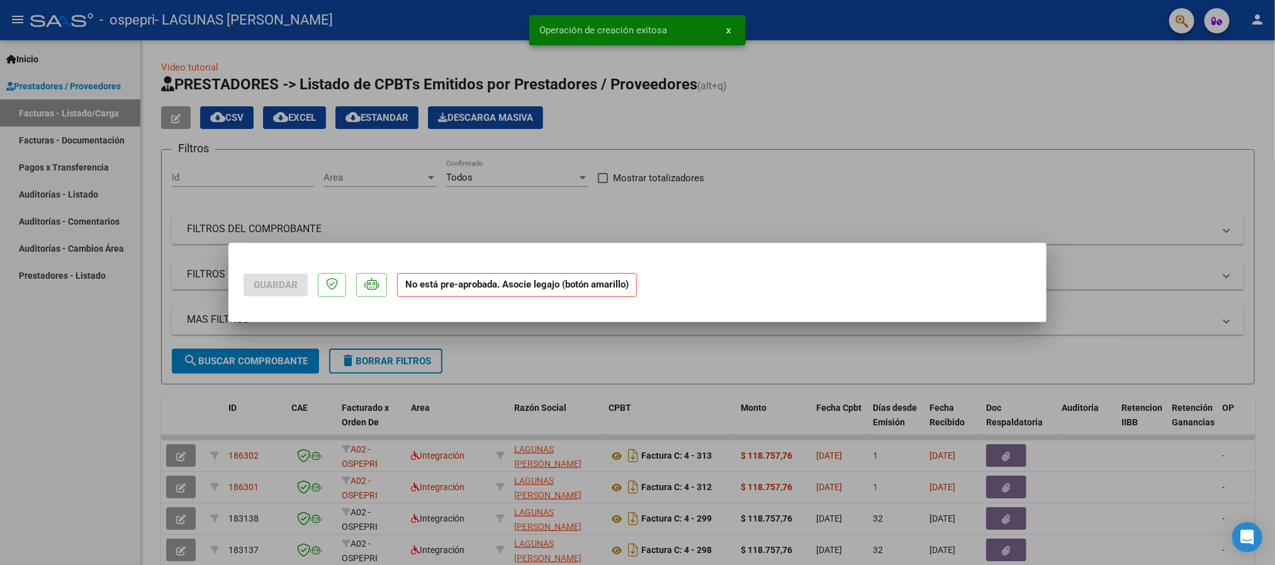
scroll to position [0, 0]
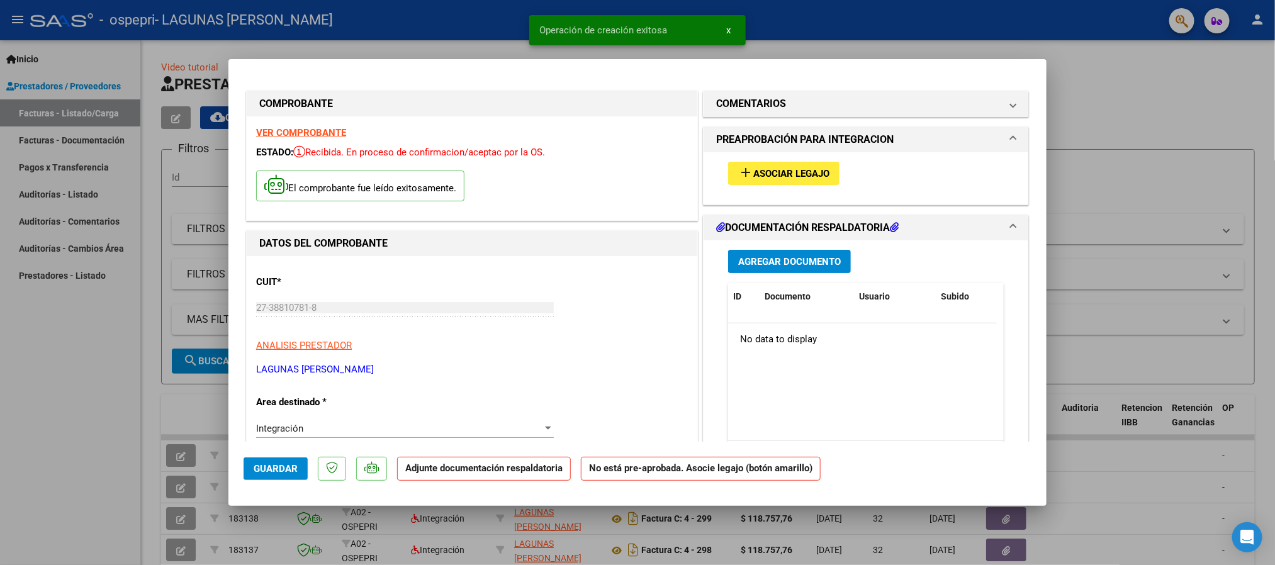
click at [778, 183] on button "add Asociar Legajo" at bounding box center [783, 173] width 111 height 23
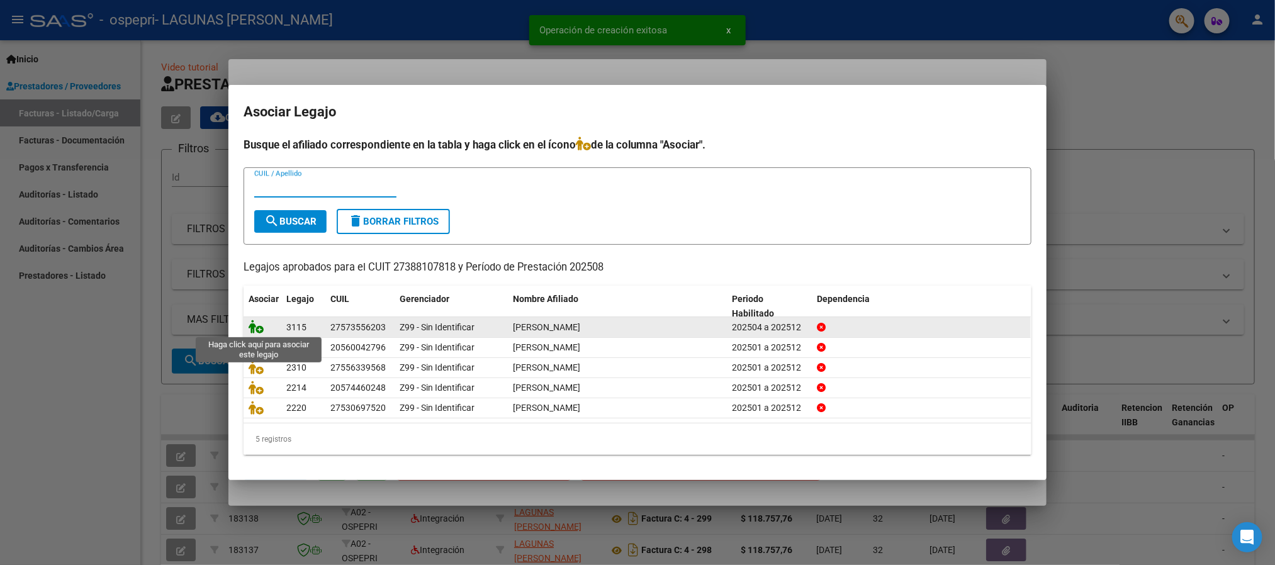
click at [255, 327] on icon at bounding box center [256, 327] width 15 height 14
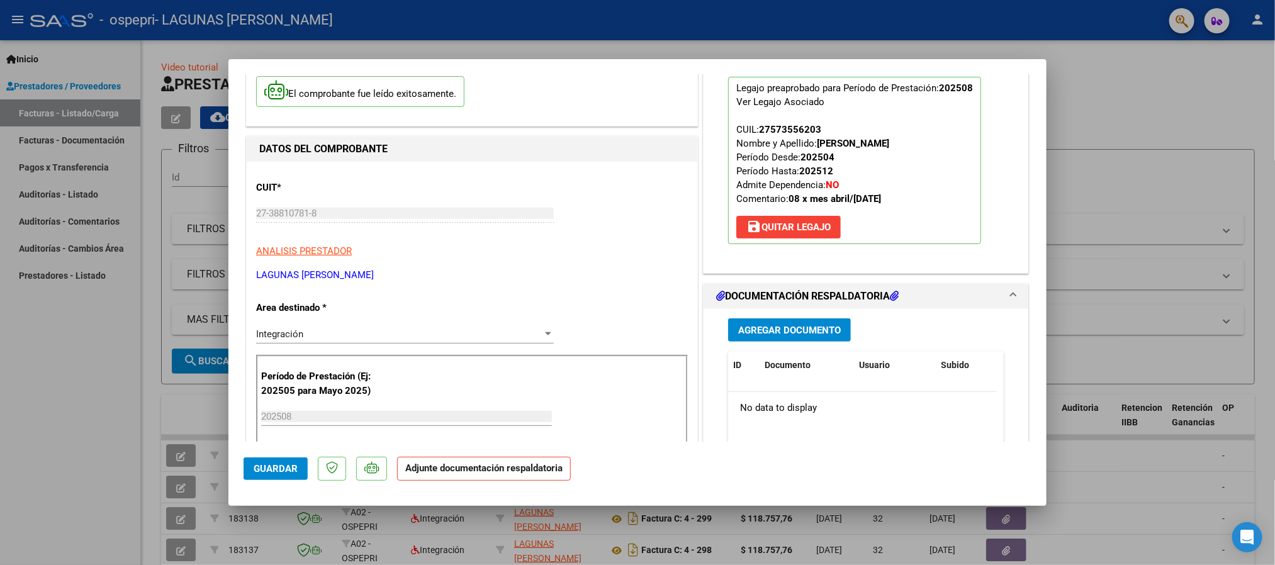
scroll to position [189, 0]
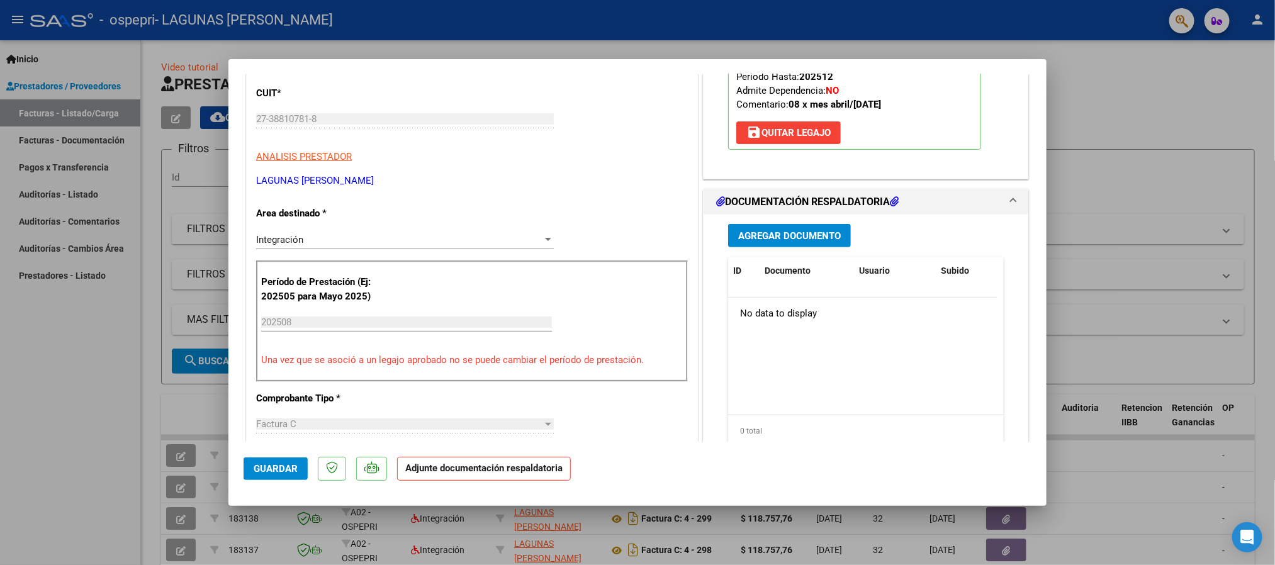
click at [799, 221] on div "Agregar Documento ID Documento Usuario Subido Acción No data to display 0 total…" at bounding box center [866, 340] width 295 height 251
click at [795, 229] on button "Agregar Documento" at bounding box center [789, 235] width 123 height 23
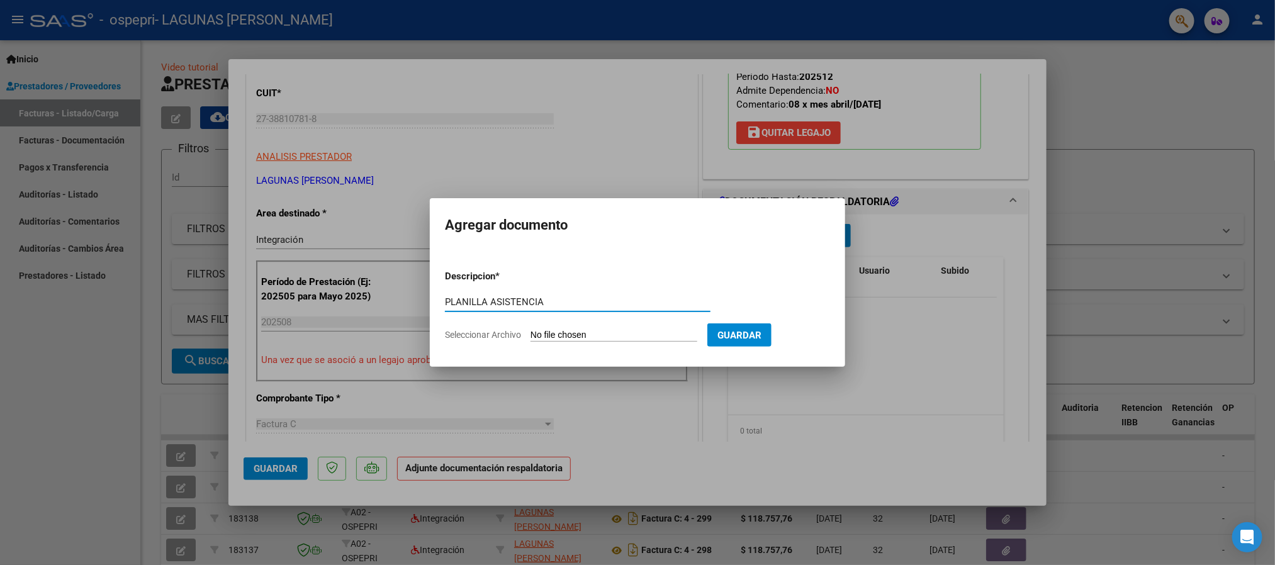
type input "PLANILLA ASISTENCIA"
click at [588, 335] on input "Seleccionar Archivo" at bounding box center [614, 336] width 167 height 12
type input "C:\fakepath\[PERSON_NAME] asistencia agosto.pdf"
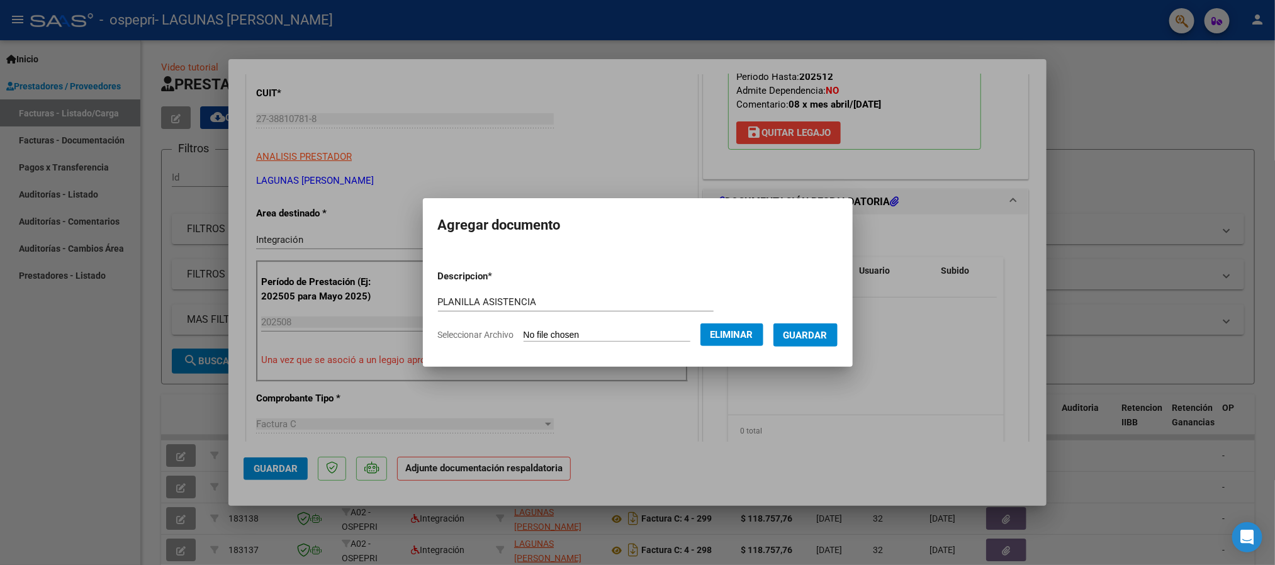
click at [820, 332] on span "Guardar" at bounding box center [806, 335] width 44 height 11
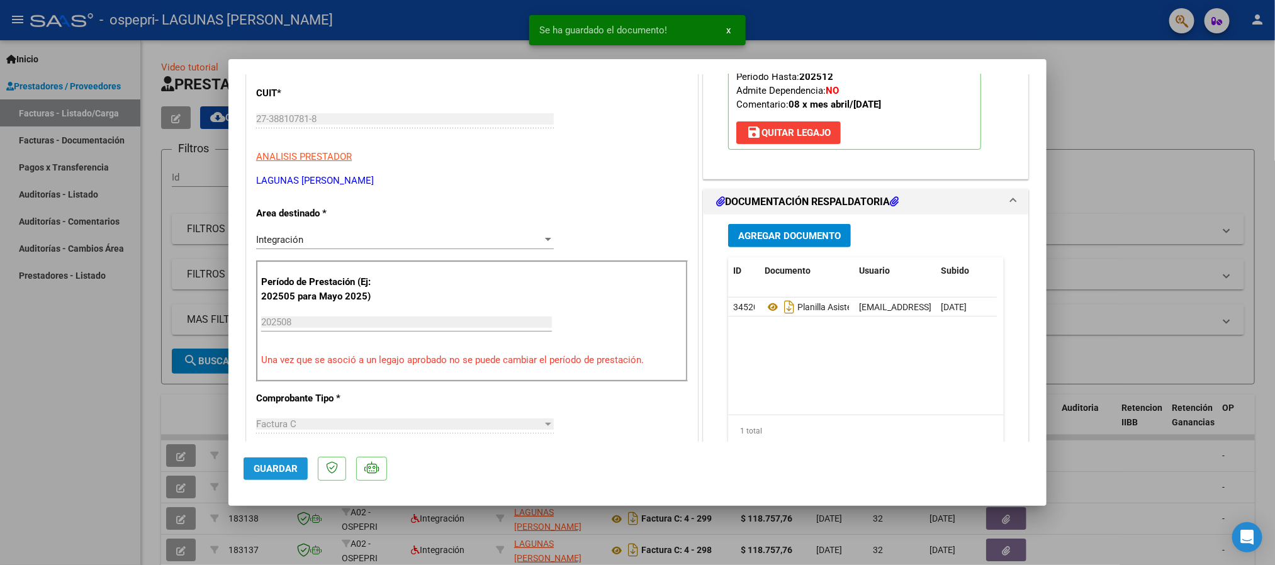
click at [287, 468] on span "Guardar" at bounding box center [276, 468] width 44 height 11
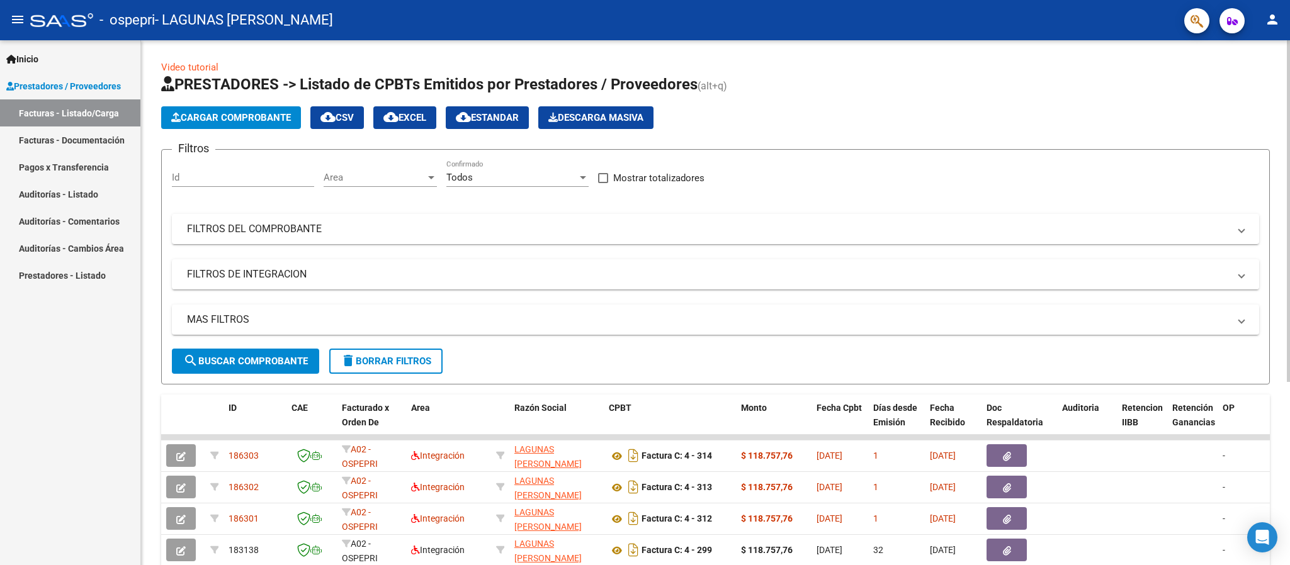
click at [227, 110] on button "Cargar Comprobante" at bounding box center [231, 117] width 140 height 23
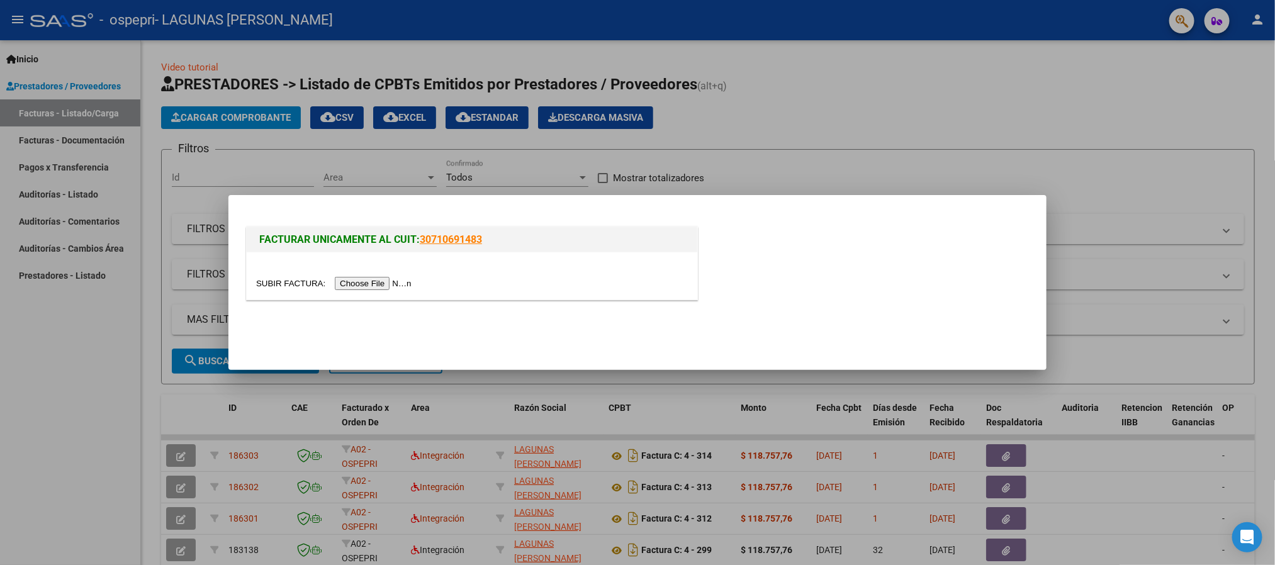
click at [358, 289] on input "file" at bounding box center [335, 283] width 159 height 13
click at [382, 279] on input "file" at bounding box center [335, 283] width 159 height 13
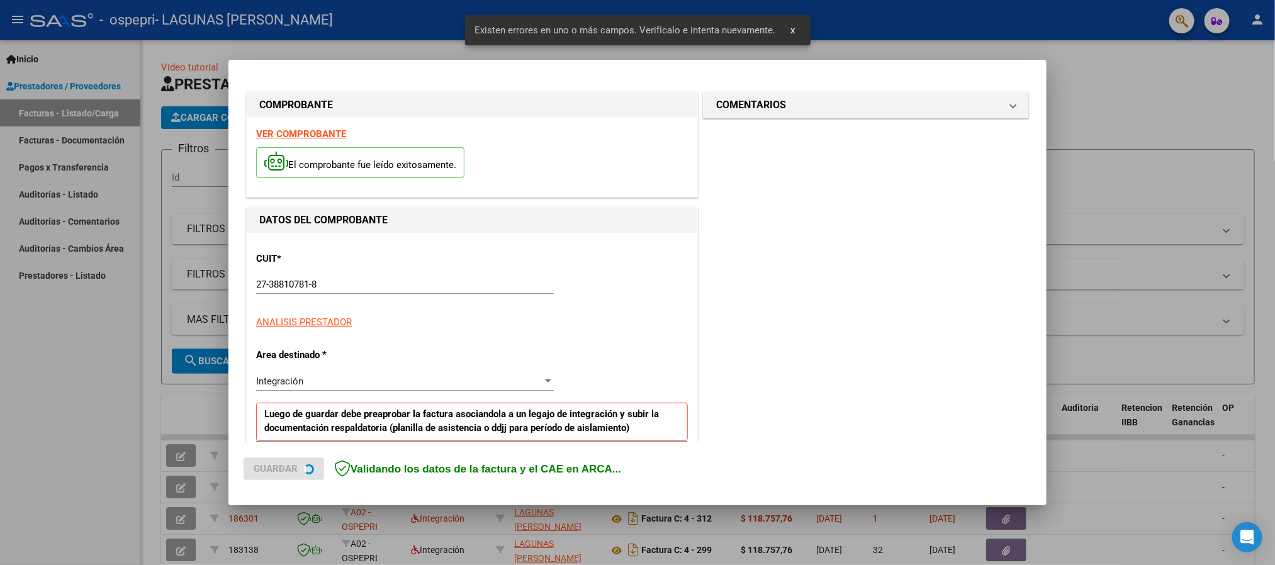
scroll to position [233, 0]
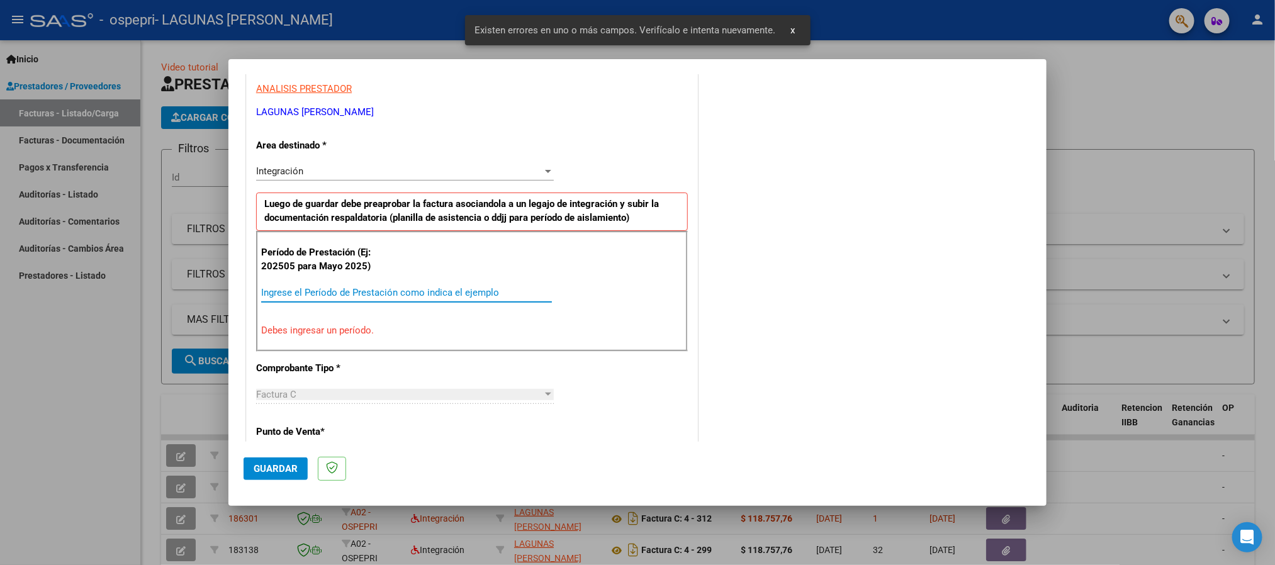
click at [384, 291] on input "Ingrese el Período de Prestación como indica el ejemplo" at bounding box center [406, 292] width 291 height 11
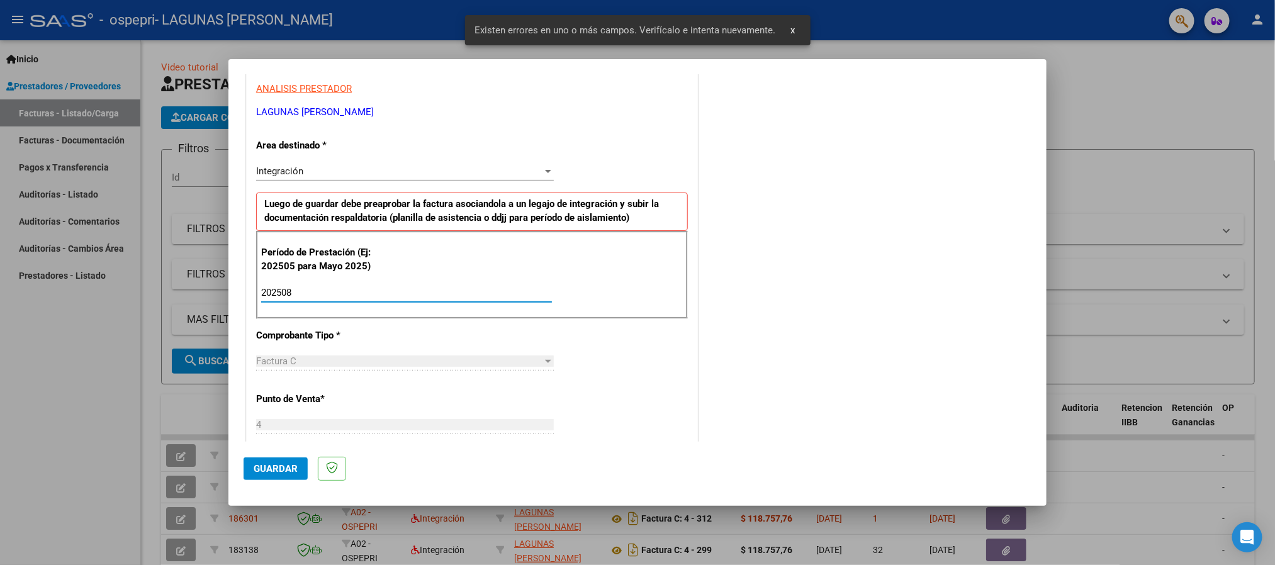
type input "202508"
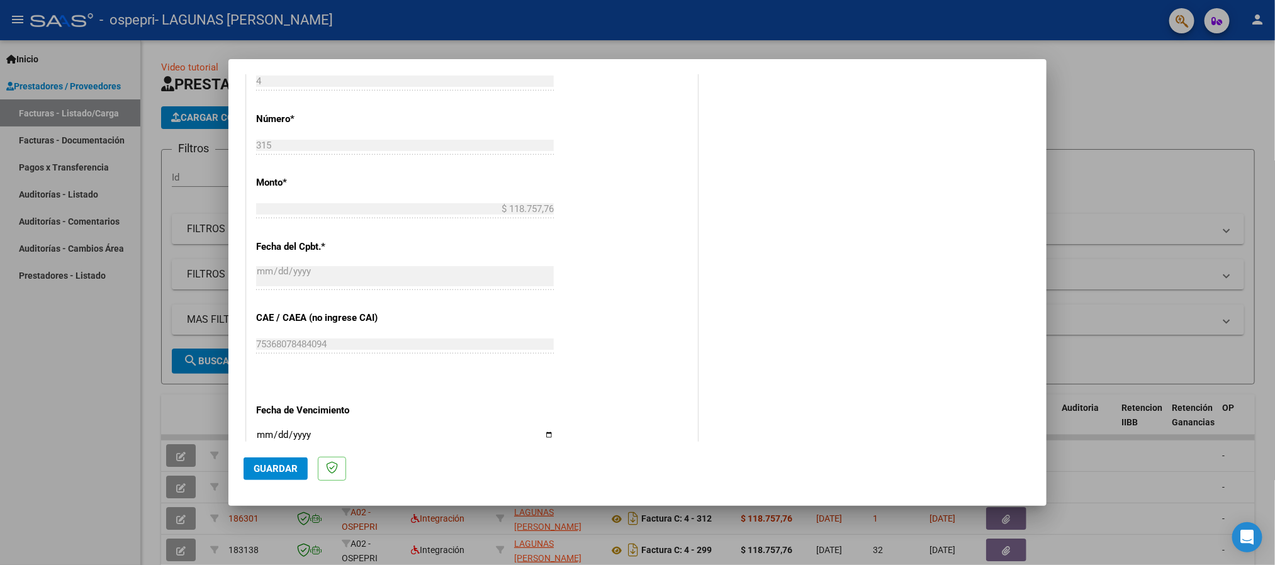
scroll to position [611, 0]
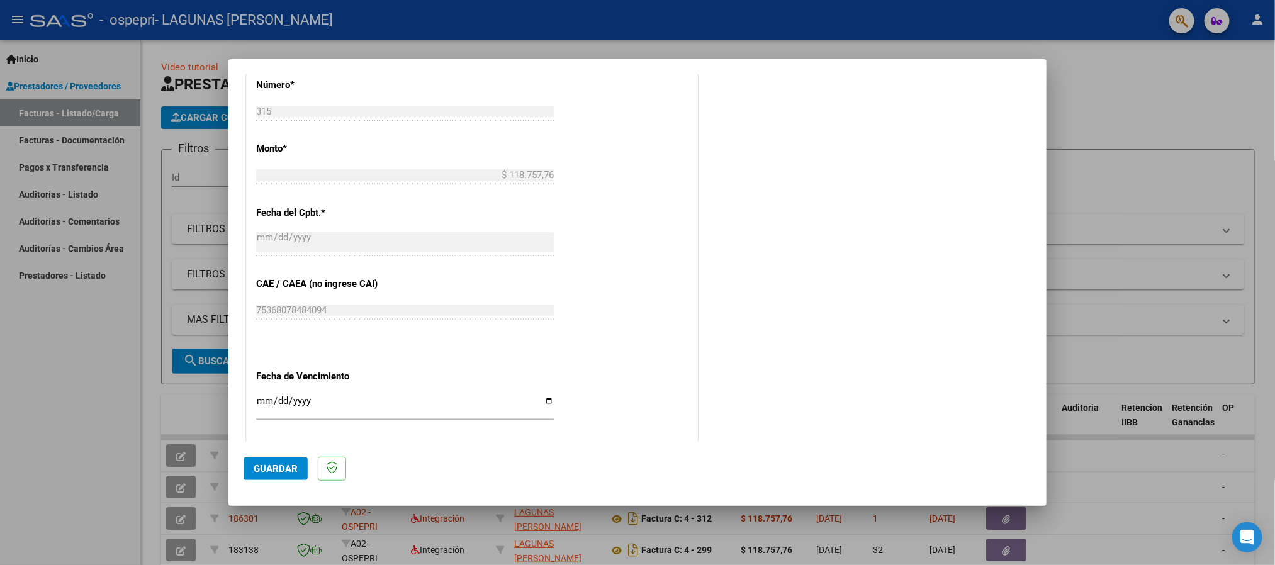
click at [253, 405] on div "CUIT * 27-38810781-8 Ingresar CUIT ANALISIS PRESTADOR LAGUNAS [PERSON_NAME] Are…" at bounding box center [472, 94] width 451 height 947
click at [267, 397] on div "Ingresar la fecha" at bounding box center [405, 406] width 298 height 27
type input "[DATE]"
click at [265, 474] on span "Guardar" at bounding box center [276, 468] width 44 height 11
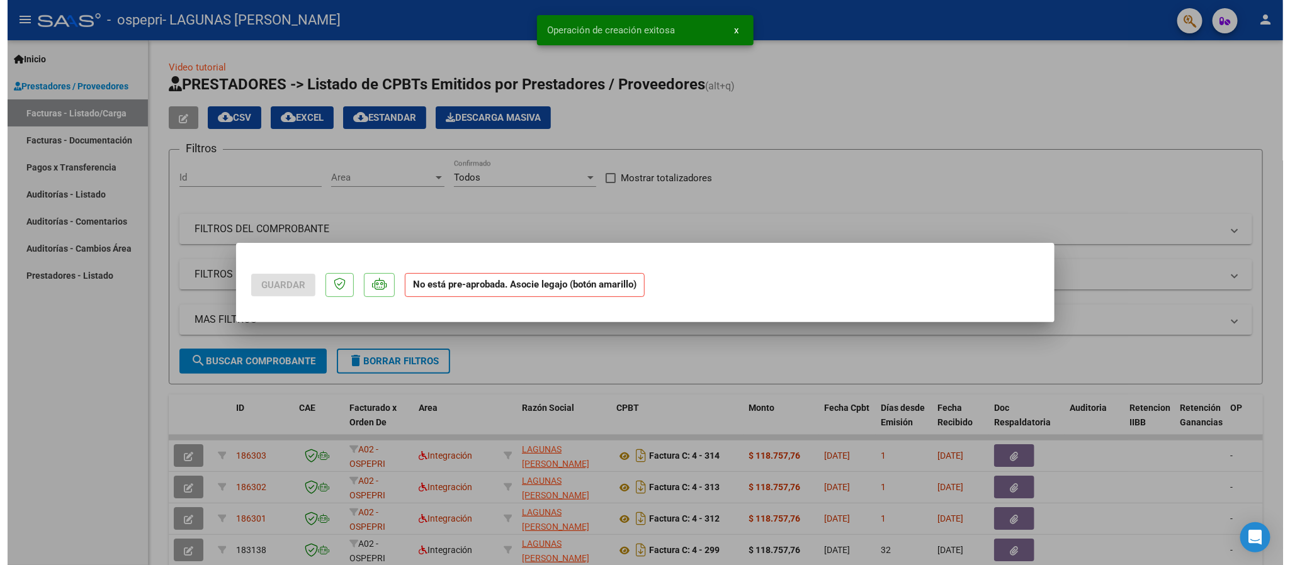
scroll to position [0, 0]
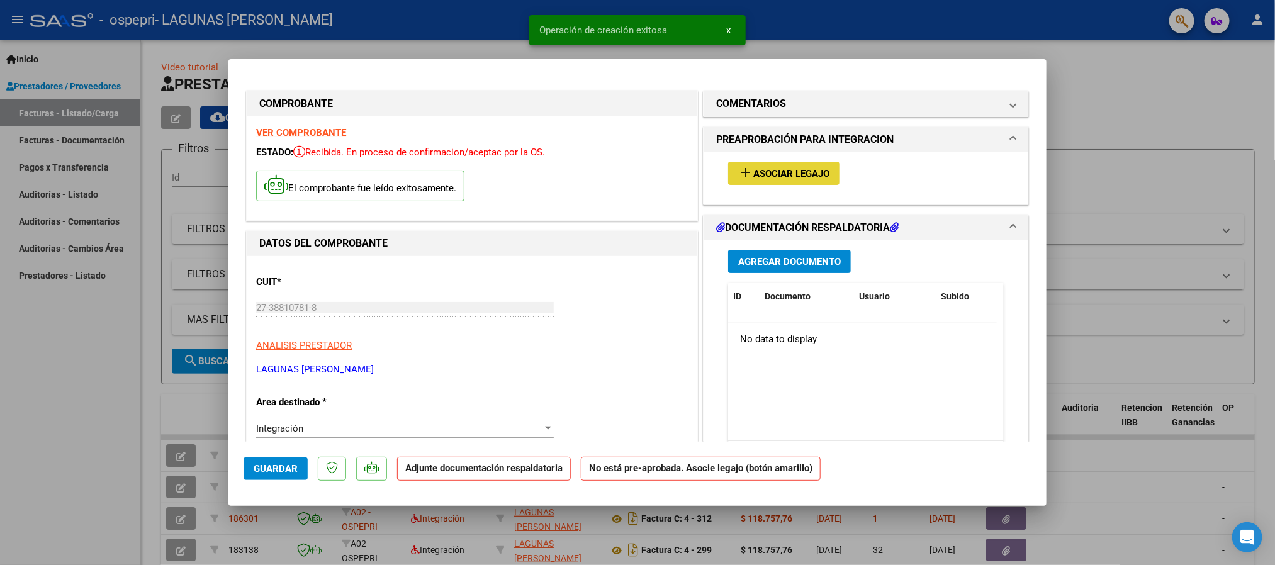
click at [757, 170] on span "Asociar Legajo" at bounding box center [791, 173] width 76 height 11
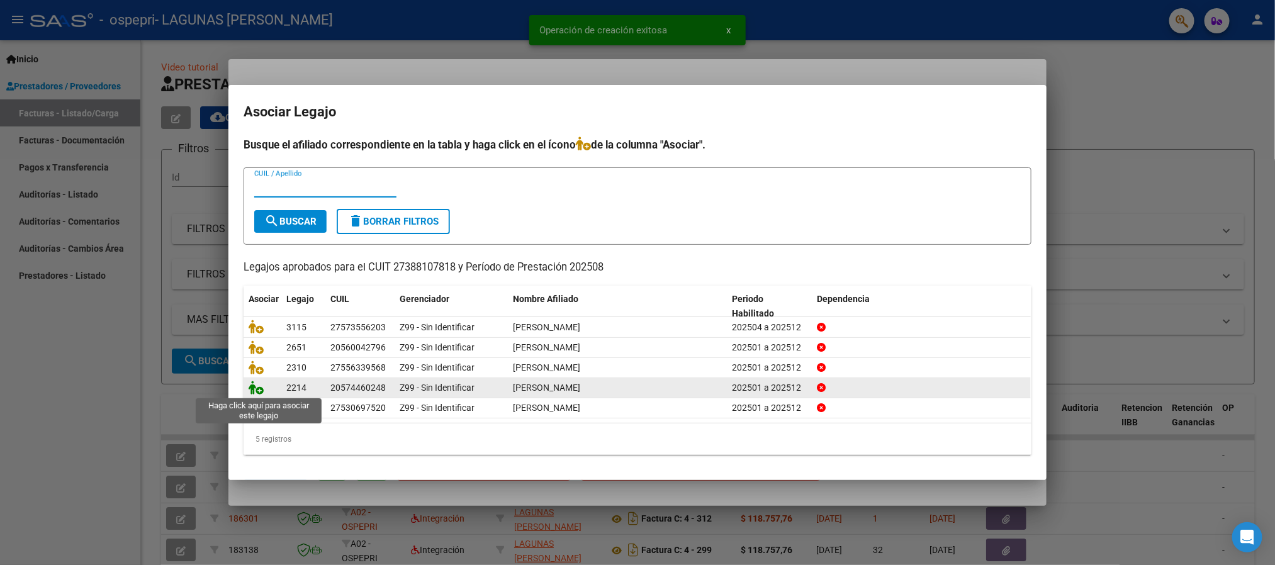
click at [257, 387] on icon at bounding box center [256, 388] width 15 height 14
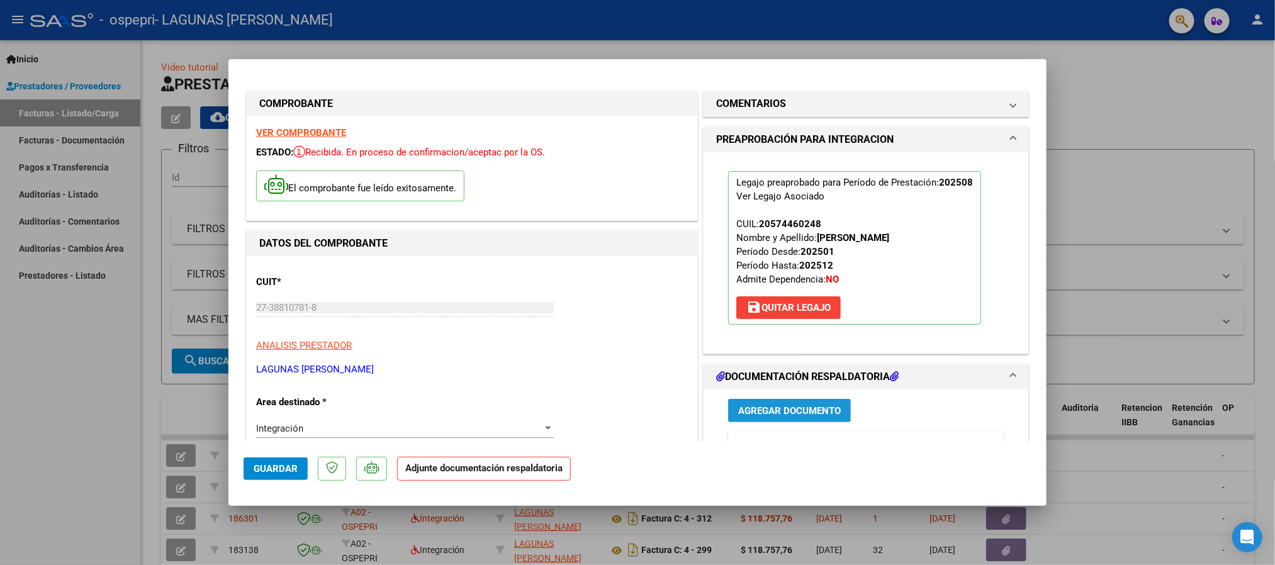
click at [816, 415] on span "Agregar Documento" at bounding box center [789, 410] width 103 height 11
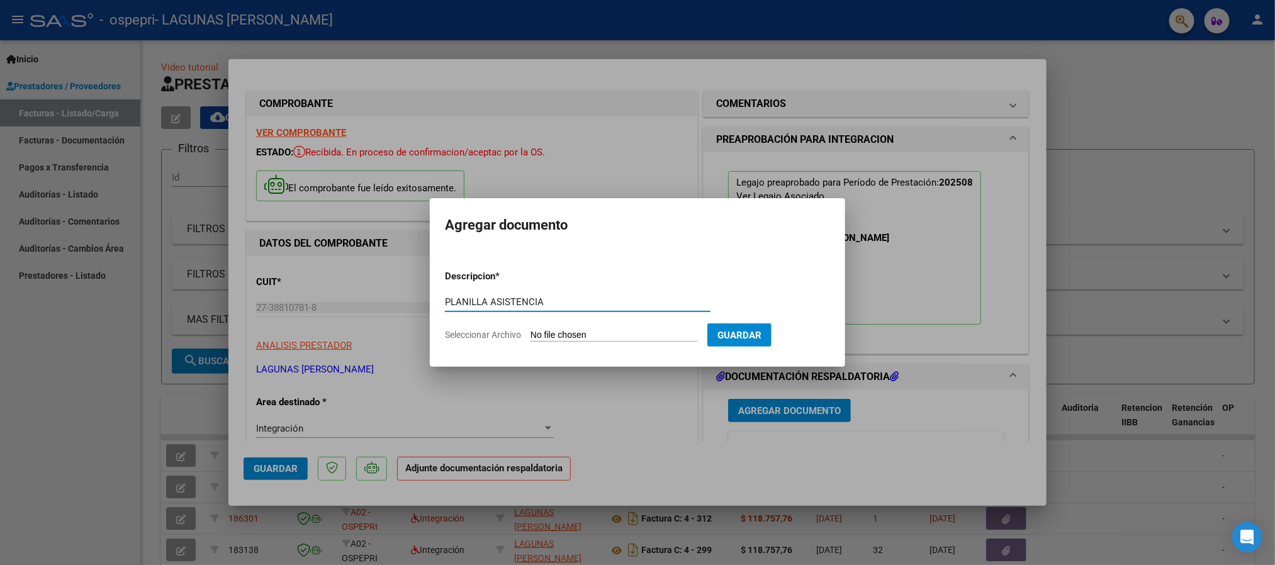
type input "PLANILLA ASISTENCIA"
click at [606, 330] on input "Seleccionar Archivo" at bounding box center [614, 336] width 167 height 12
type input "C:\fakepath\[PERSON_NAME] asistencia agosto.pdf"
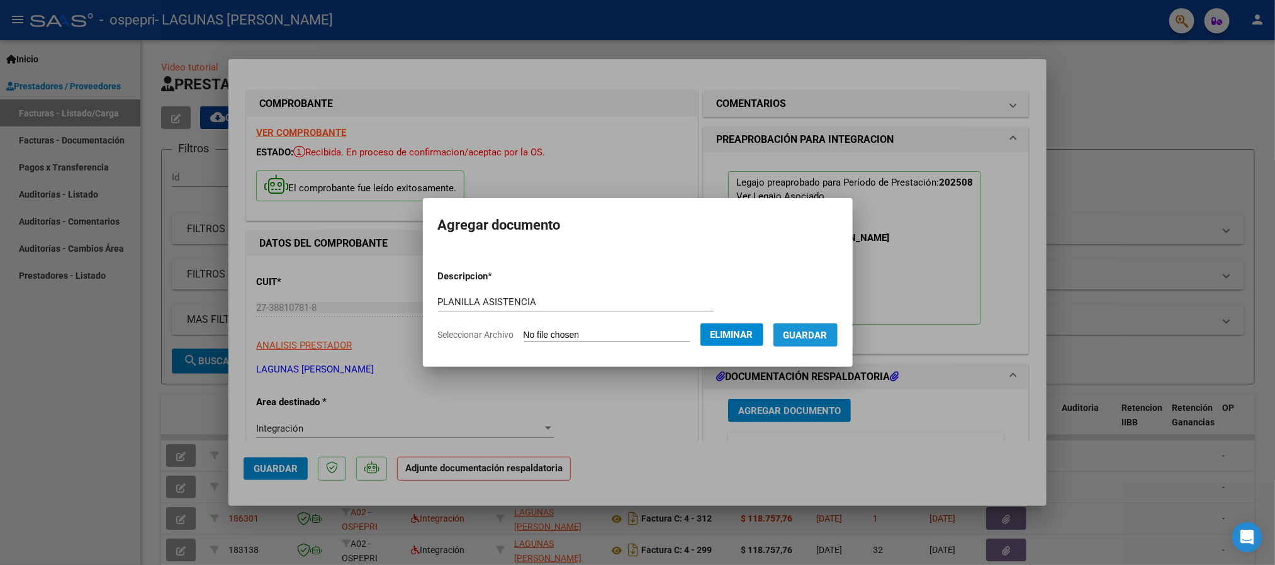
click at [837, 339] on button "Guardar" at bounding box center [806, 335] width 64 height 23
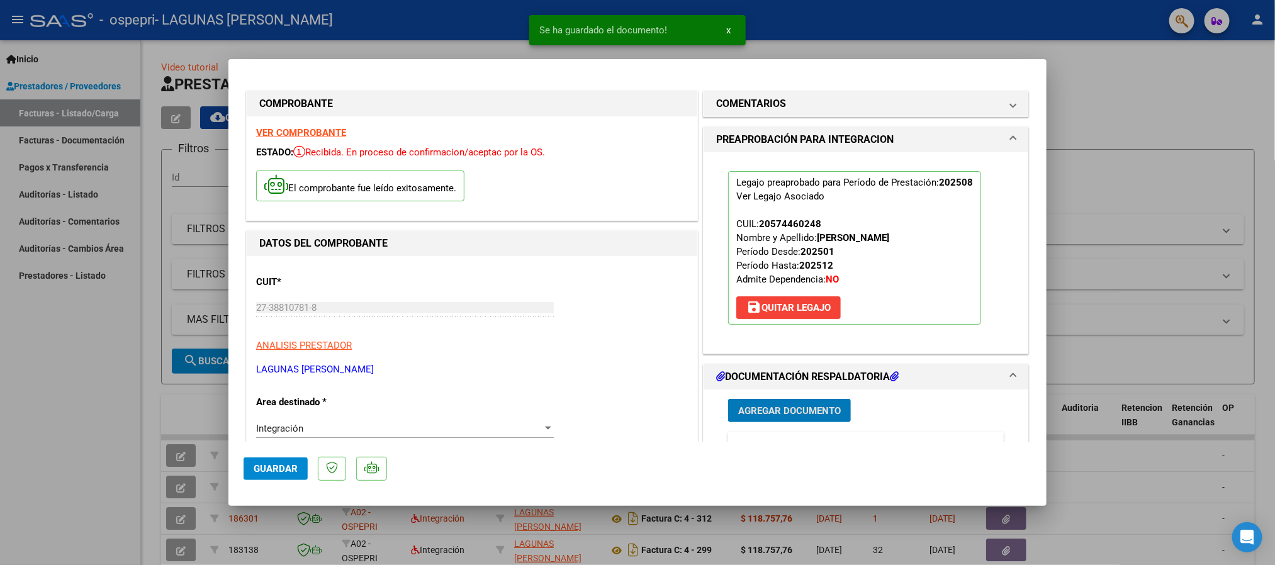
click at [261, 465] on span "Guardar" at bounding box center [276, 468] width 44 height 11
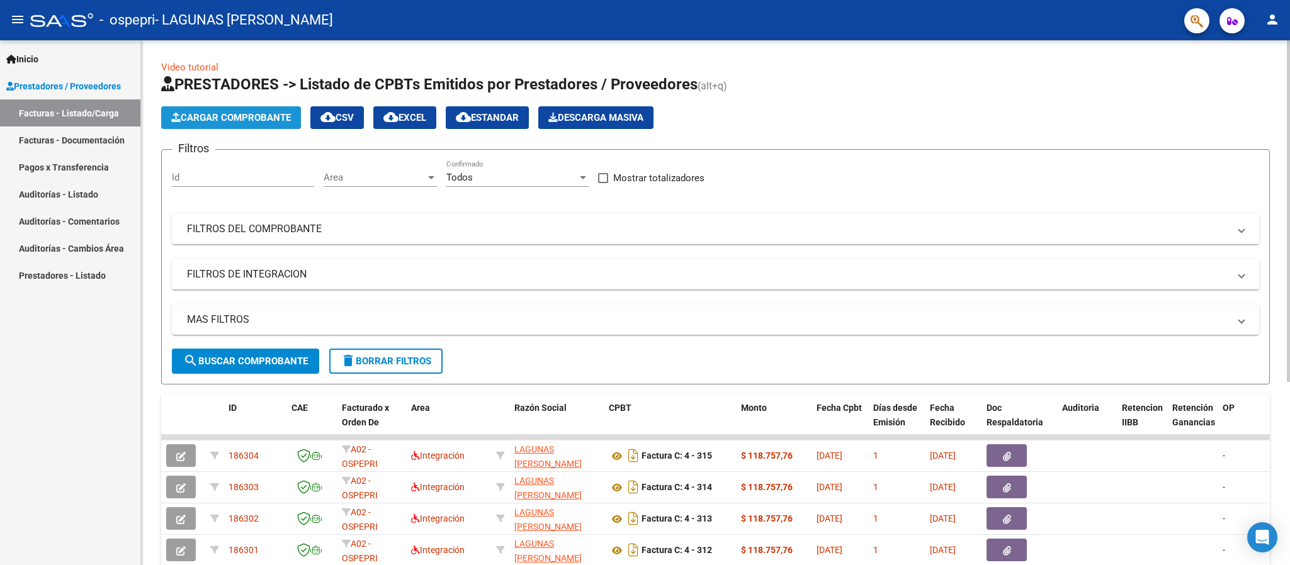
click at [244, 115] on span "Cargar Comprobante" at bounding box center [231, 117] width 120 height 11
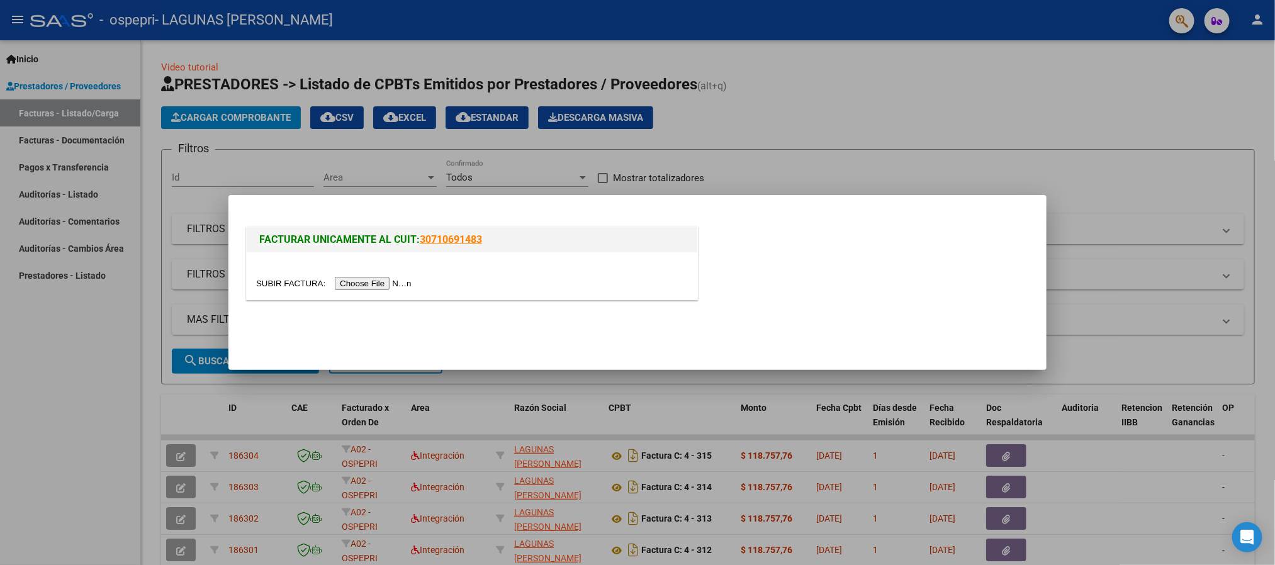
click at [368, 278] on input "file" at bounding box center [335, 283] width 159 height 13
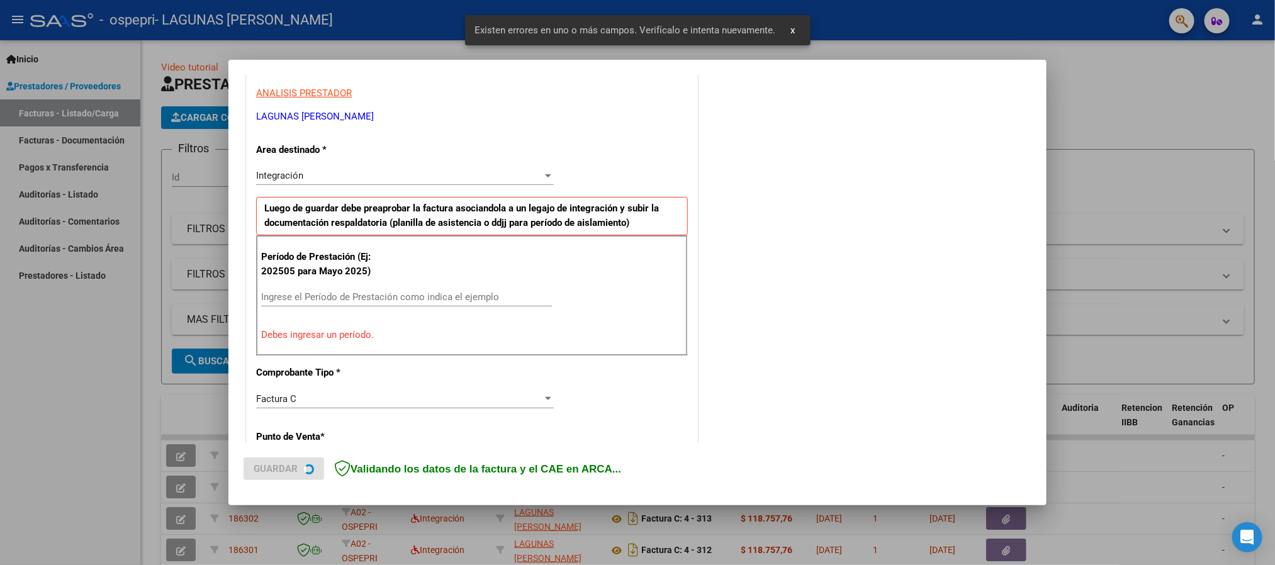
scroll to position [233, 0]
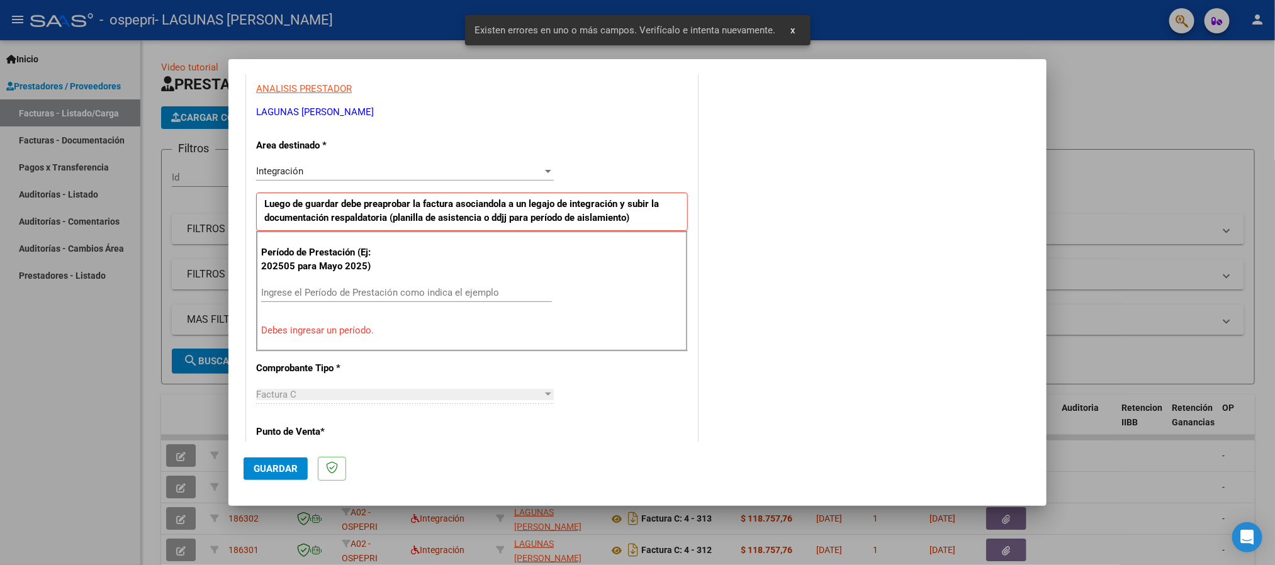
click at [340, 296] on input "Ingrese el Período de Prestación como indica el ejemplo" at bounding box center [406, 292] width 291 height 11
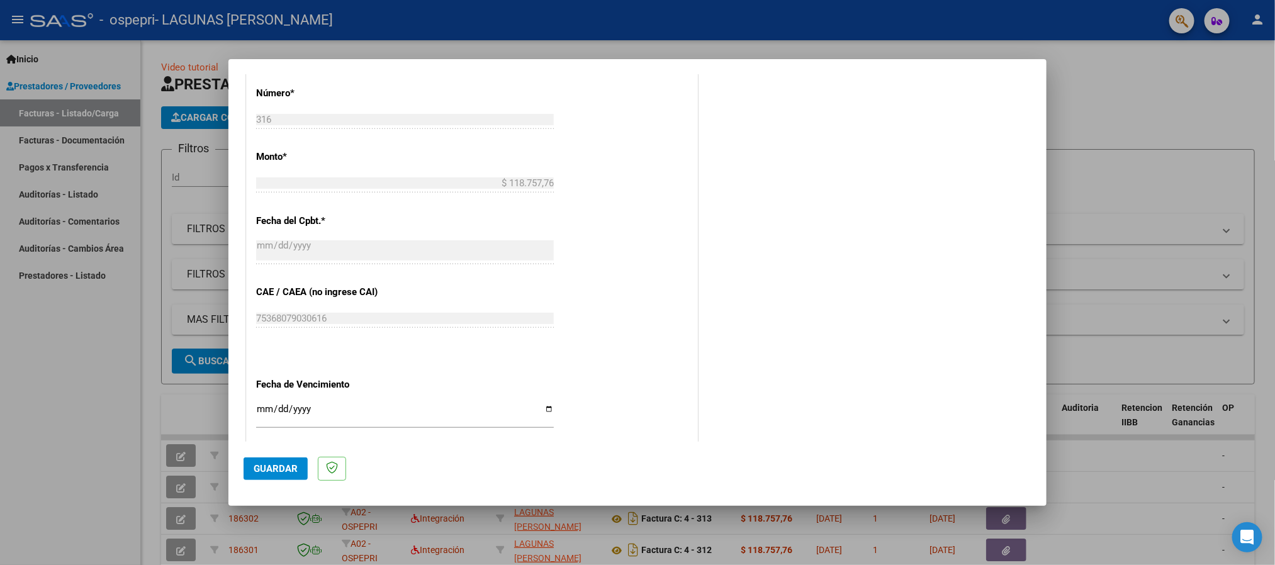
scroll to position [611, 0]
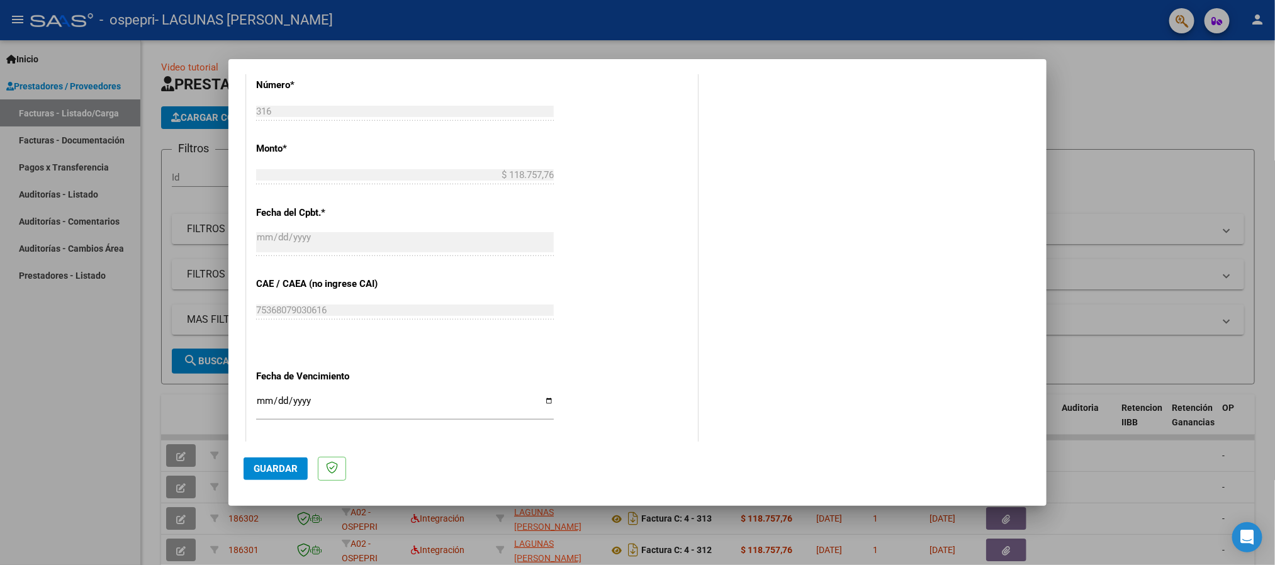
type input "202508"
click at [257, 401] on input "Ingresar la fecha" at bounding box center [405, 406] width 298 height 20
type input "[DATE]"
click at [264, 459] on button "Guardar" at bounding box center [276, 469] width 64 height 23
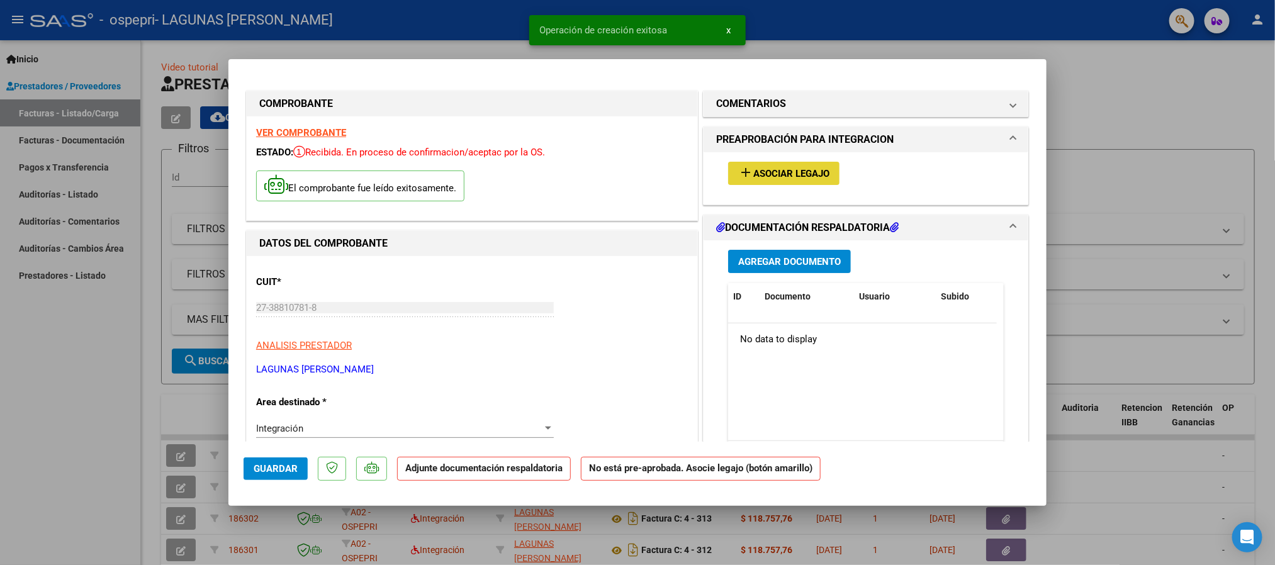
click at [761, 180] on button "add Asociar Legajo" at bounding box center [783, 173] width 111 height 23
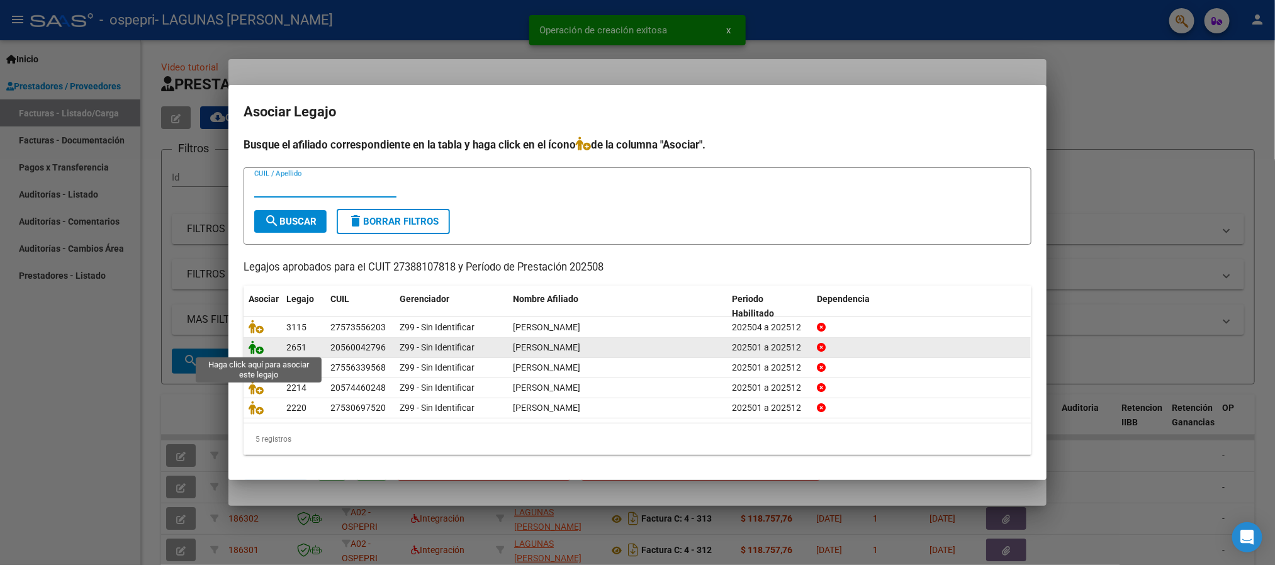
click at [249, 344] on icon at bounding box center [256, 348] width 15 height 14
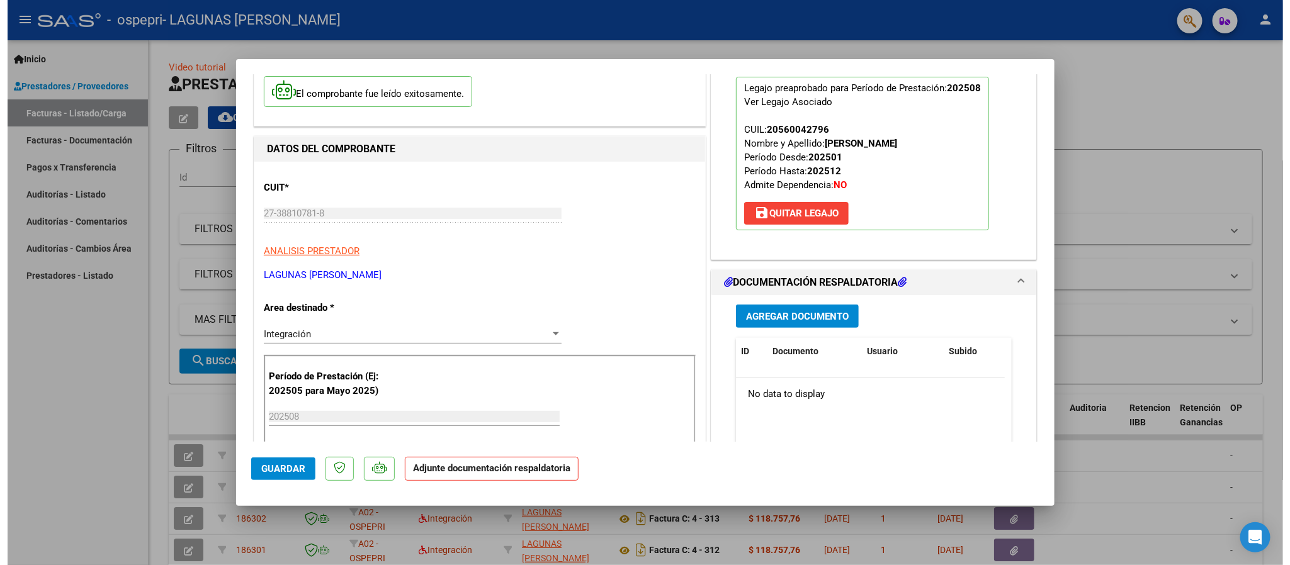
scroll to position [189, 0]
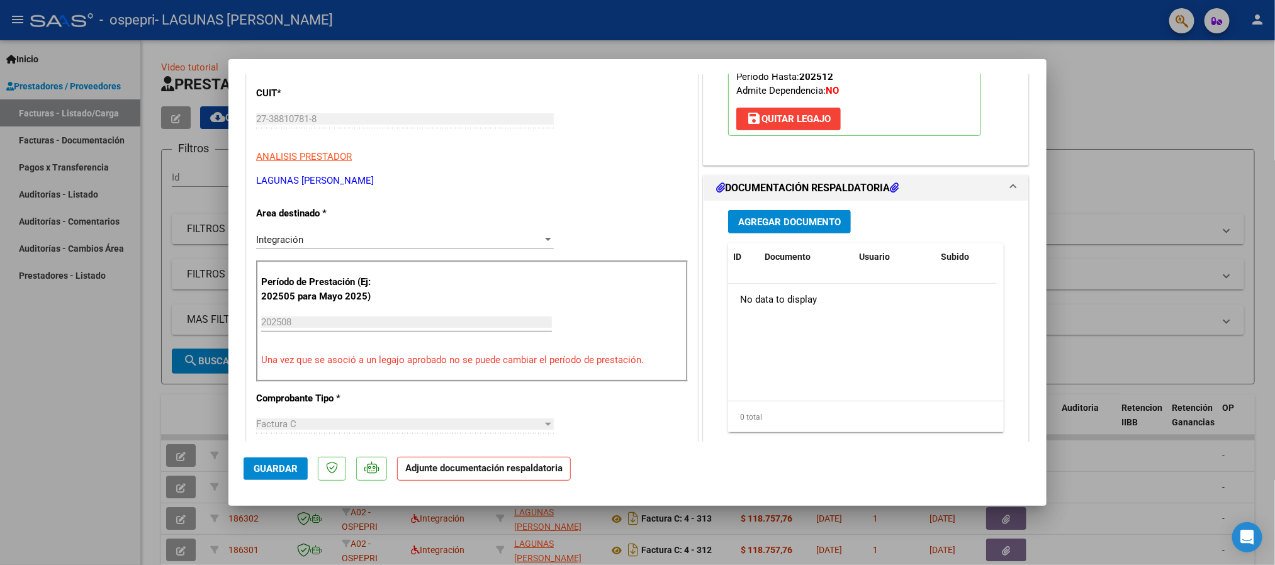
click at [833, 215] on button "Agregar Documento" at bounding box center [789, 221] width 123 height 23
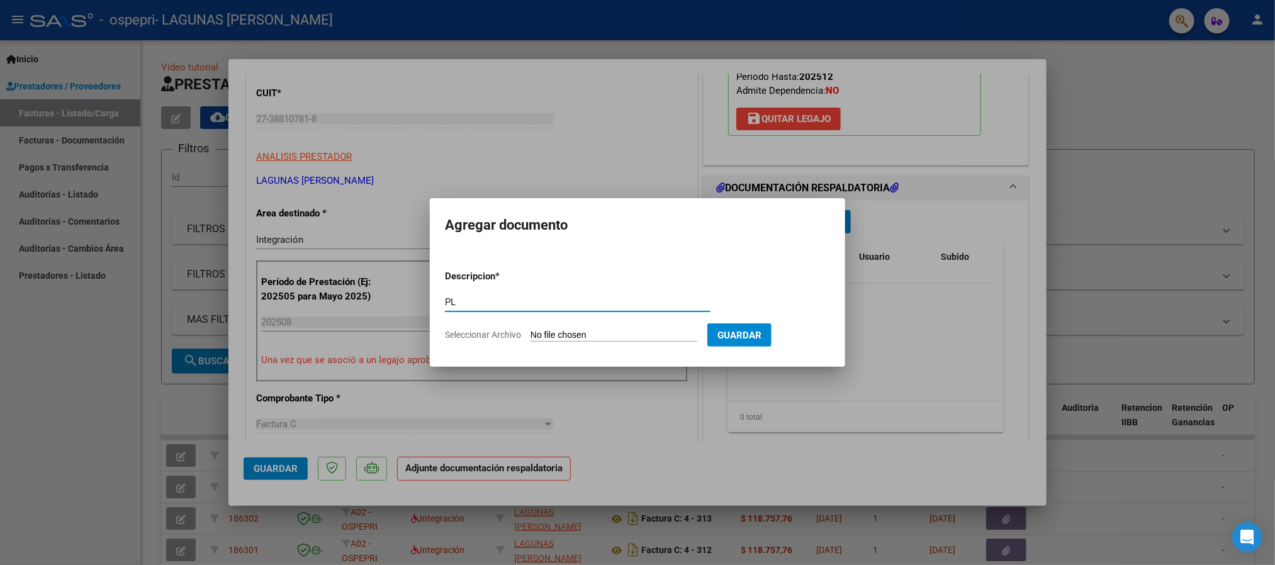
type input "P"
type input "PLANILLA ASISTENCIA"
click at [567, 329] on app-file-uploader "Seleccionar Archivo" at bounding box center [576, 334] width 262 height 11
click at [617, 334] on input "Seleccionar Archivo" at bounding box center [614, 336] width 167 height 12
type input "C:\fakepath\[PERSON_NAME] asistencia agosto.pdf"
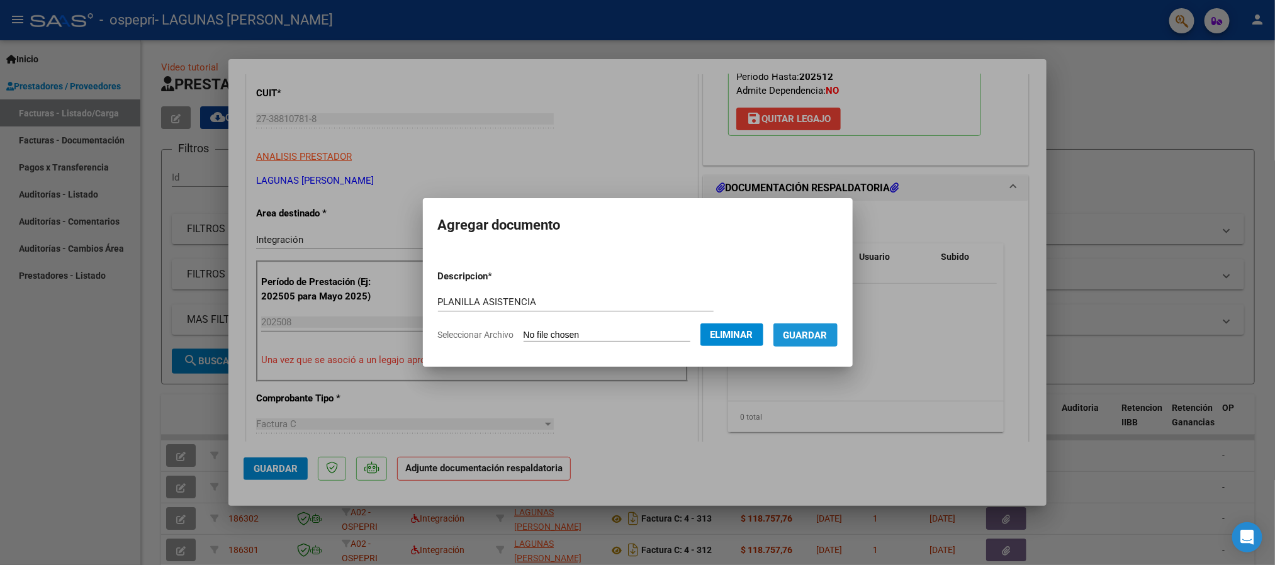
click at [828, 330] on span "Guardar" at bounding box center [806, 335] width 44 height 11
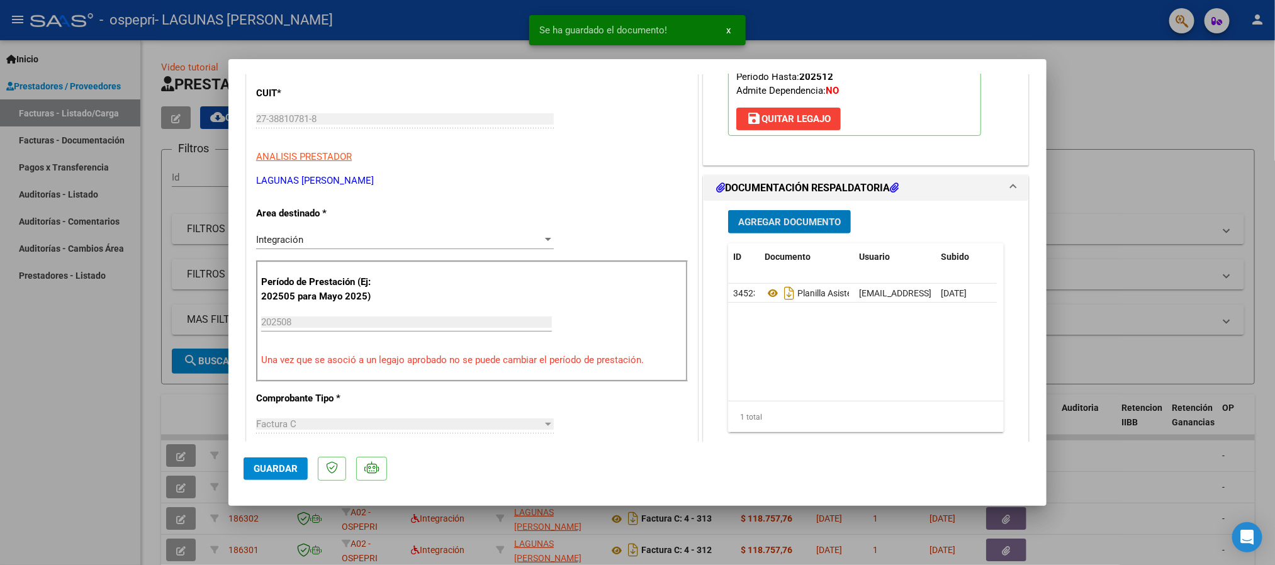
click at [270, 474] on span "Guardar" at bounding box center [276, 468] width 44 height 11
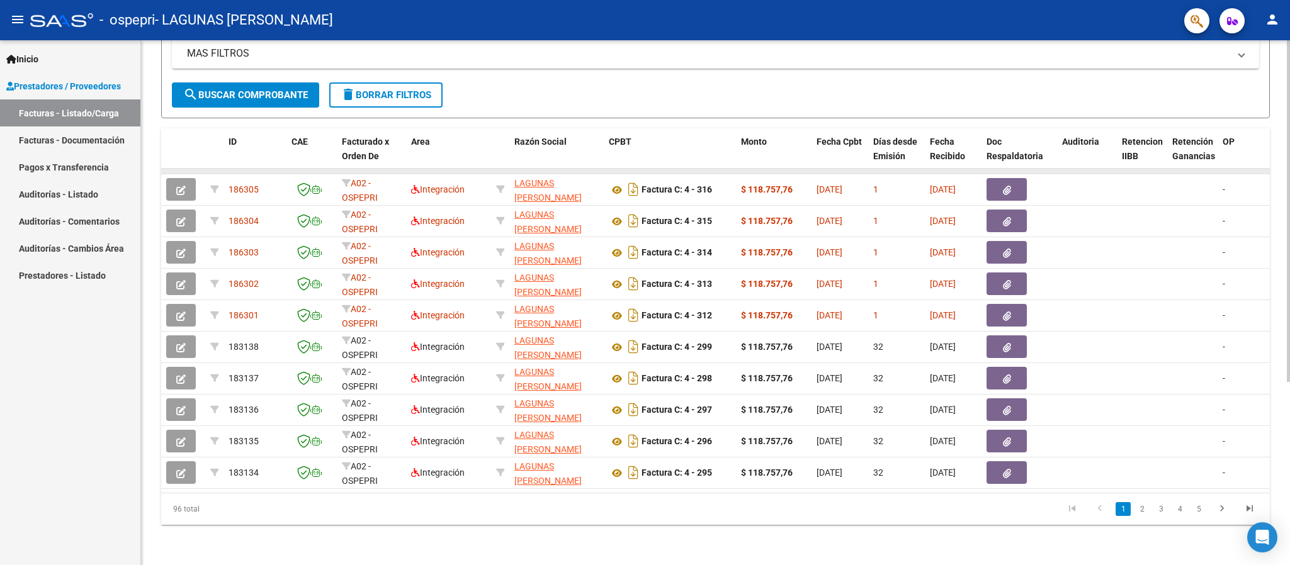
scroll to position [281, 0]
click at [1278, 23] on mat-icon "person" at bounding box center [1272, 19] width 15 height 15
click at [1248, 80] on button "exit_to_app Salir" at bounding box center [1246, 83] width 77 height 30
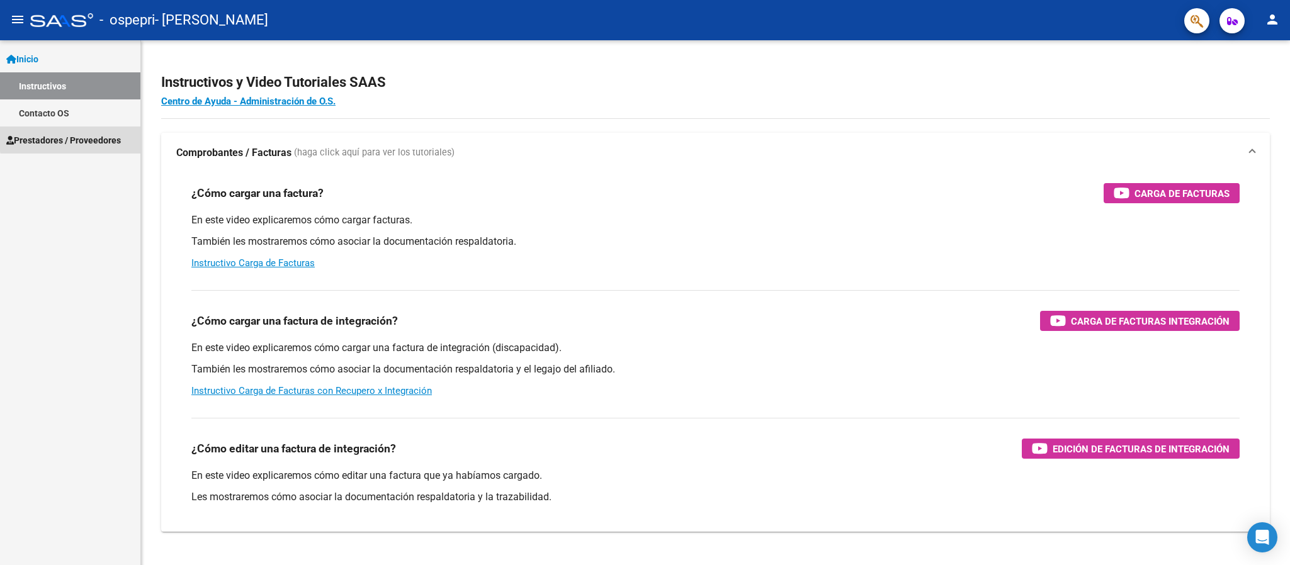
click at [115, 135] on span "Prestadores / Proveedores" at bounding box center [63, 140] width 115 height 14
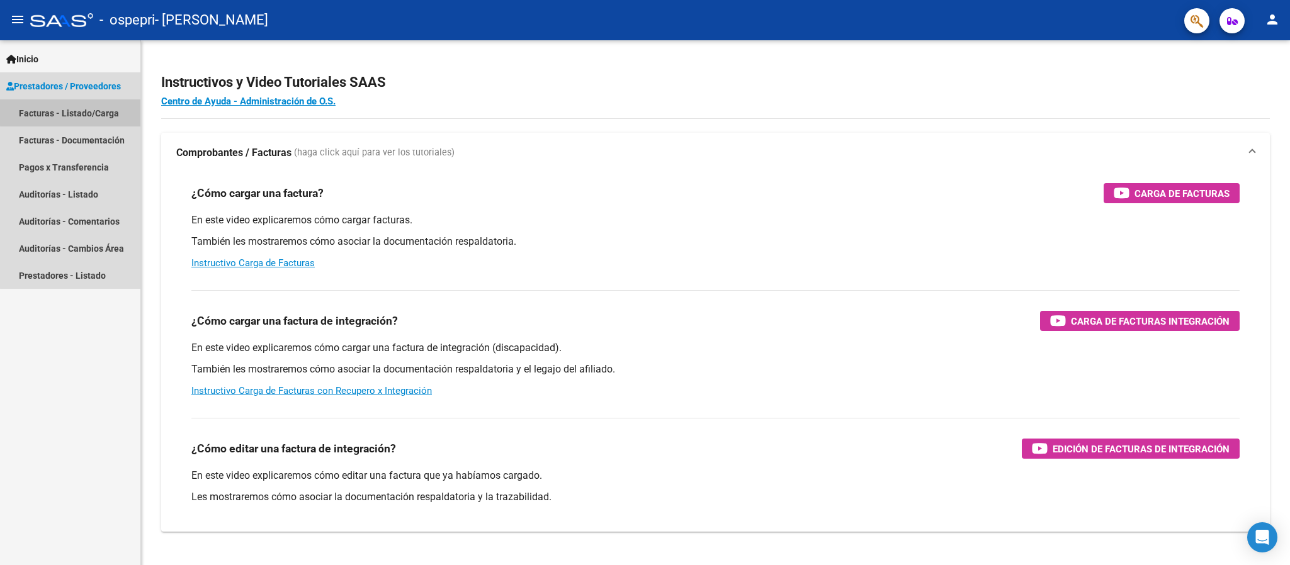
click at [113, 110] on link "Facturas - Listado/Carga" at bounding box center [70, 112] width 140 height 27
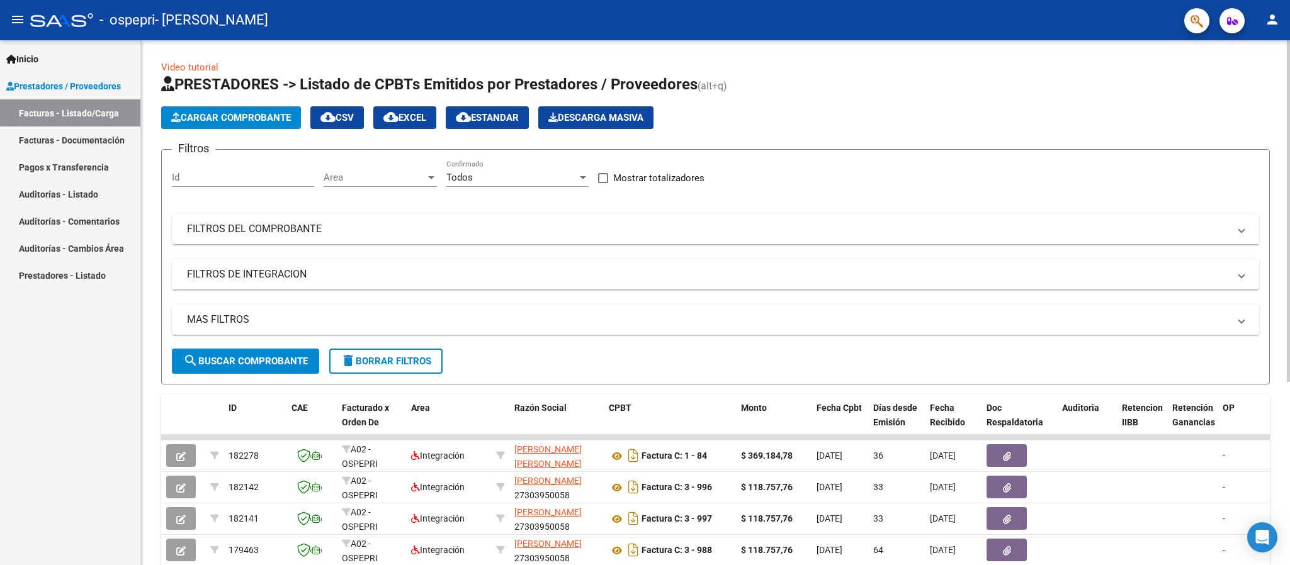
click at [259, 113] on span "Cargar Comprobante" at bounding box center [231, 117] width 120 height 11
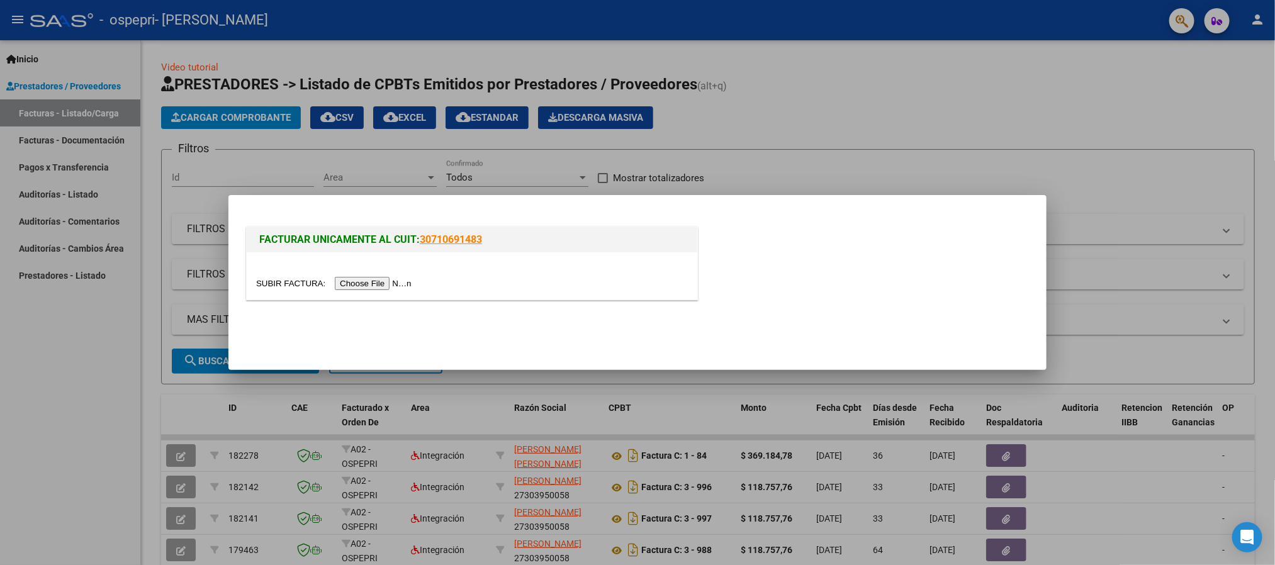
click at [385, 290] on input "file" at bounding box center [335, 283] width 159 height 13
click at [372, 286] on input "file" at bounding box center [335, 283] width 159 height 13
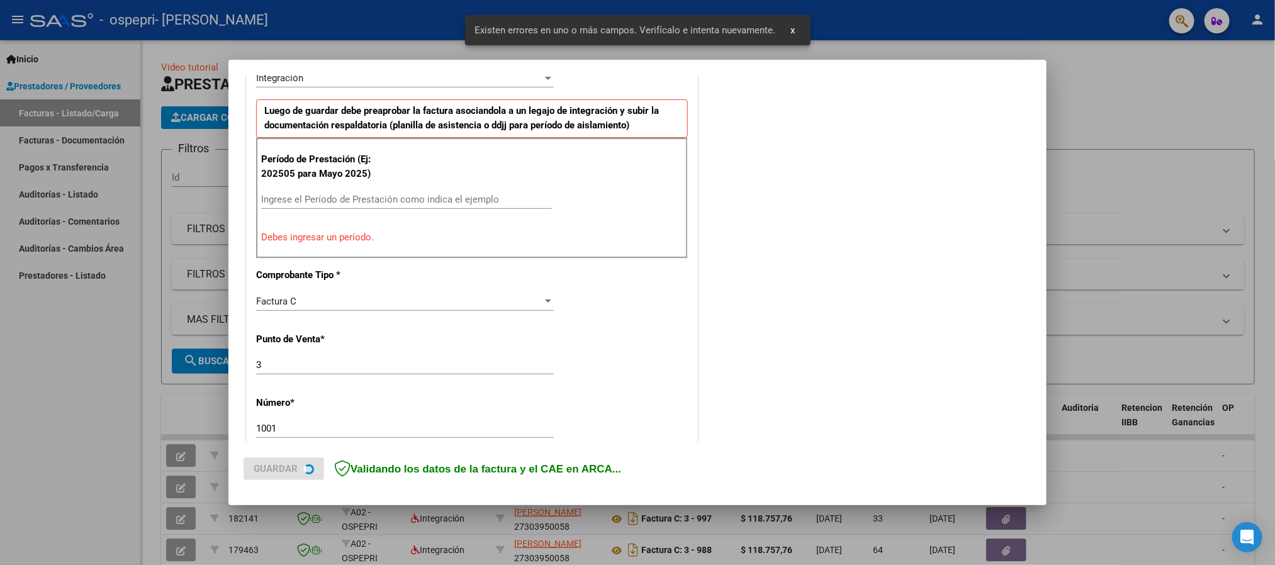
scroll to position [327, 0]
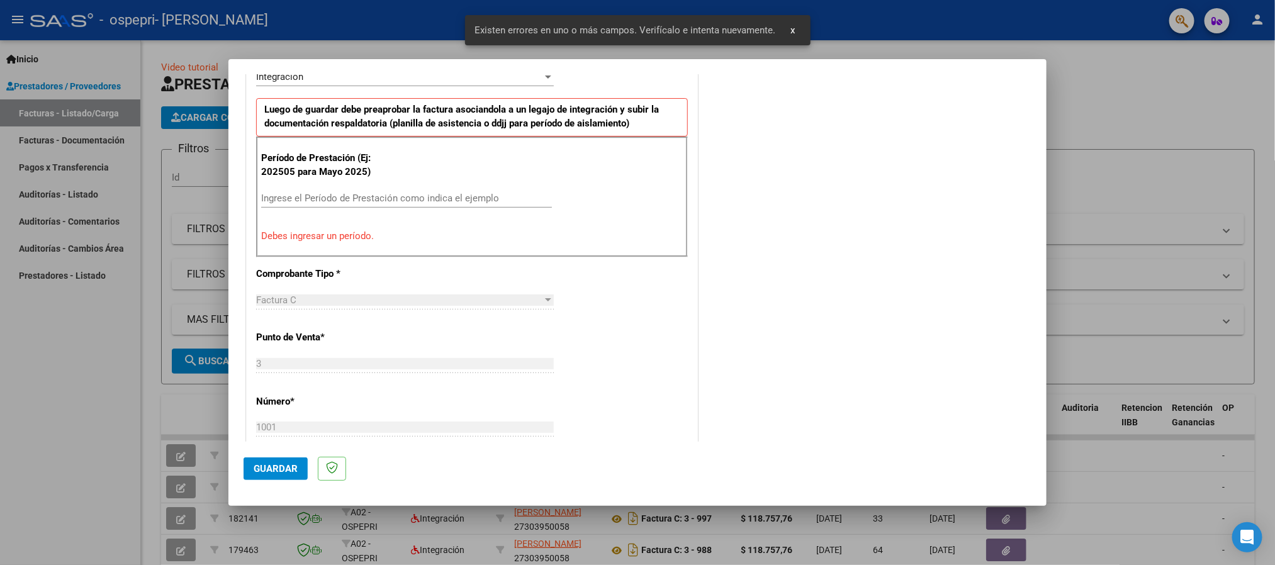
click at [327, 206] on div "Ingrese el Período de Prestación como indica el ejemplo" at bounding box center [406, 198] width 291 height 19
click at [330, 193] on input "Ingrese el Período de Prestación como indica el ejemplo" at bounding box center [406, 198] width 291 height 11
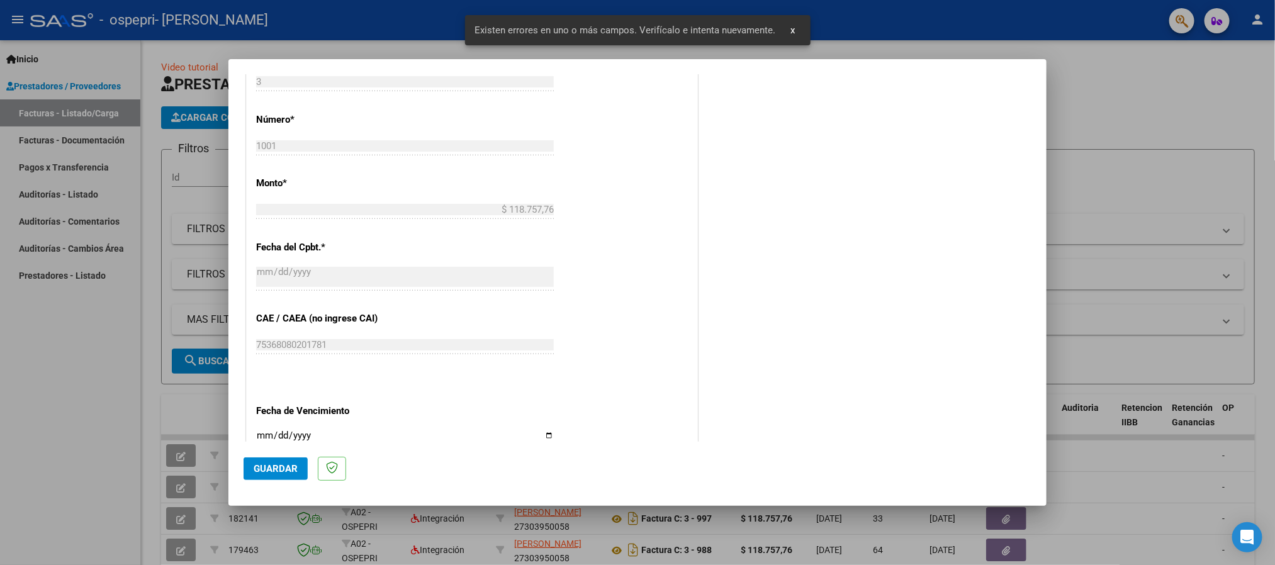
scroll to position [611, 0]
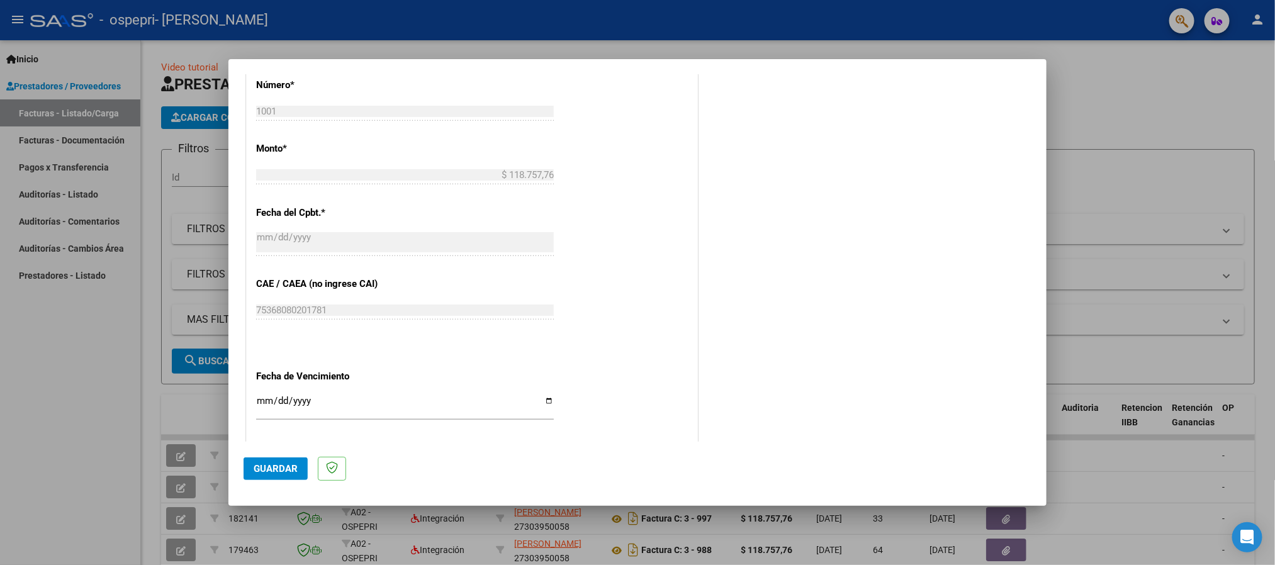
type input "202508"
click at [257, 400] on input "Ingresar la fecha" at bounding box center [405, 406] width 298 height 20
type input "[DATE]"
click at [271, 465] on span "Guardar" at bounding box center [276, 468] width 44 height 11
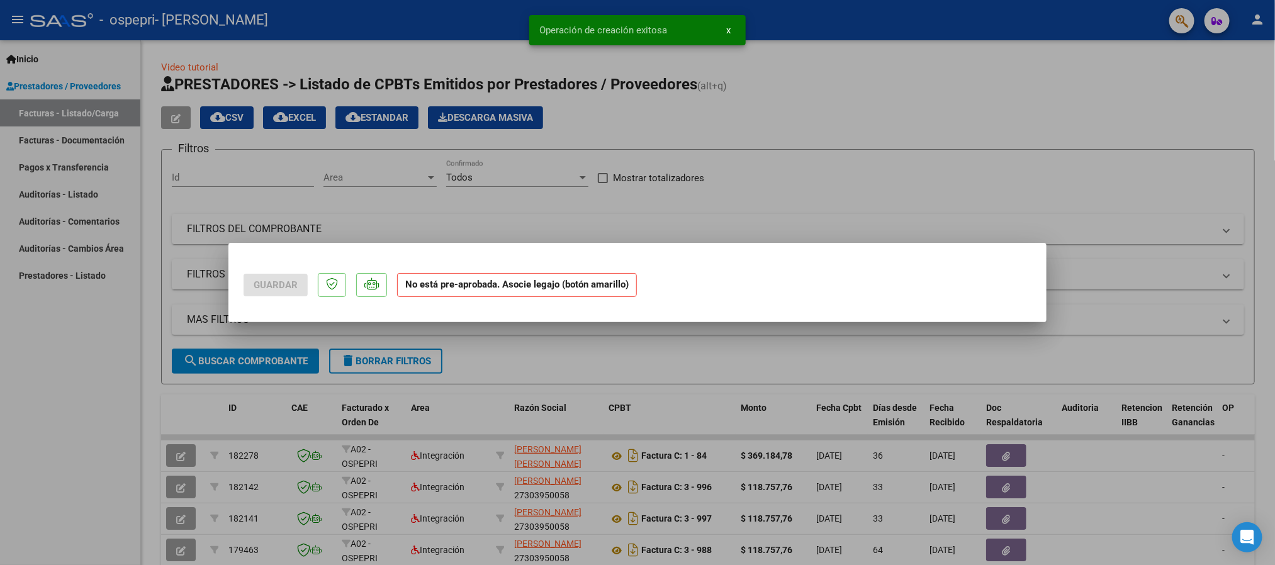
scroll to position [0, 0]
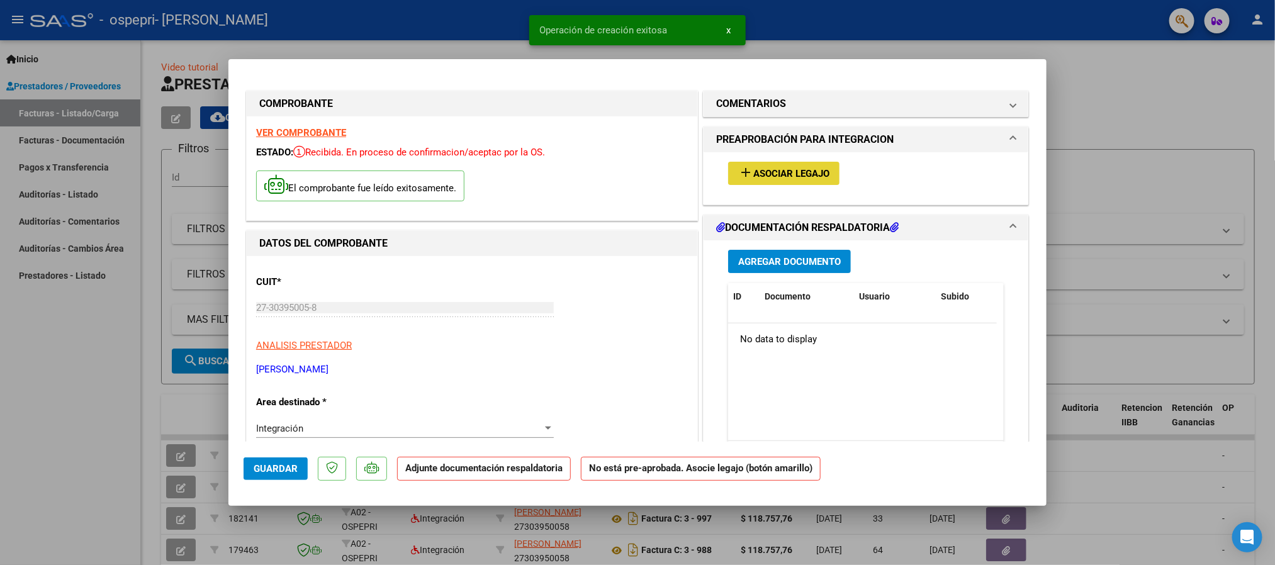
click at [761, 162] on button "add Asociar Legajo" at bounding box center [783, 173] width 111 height 23
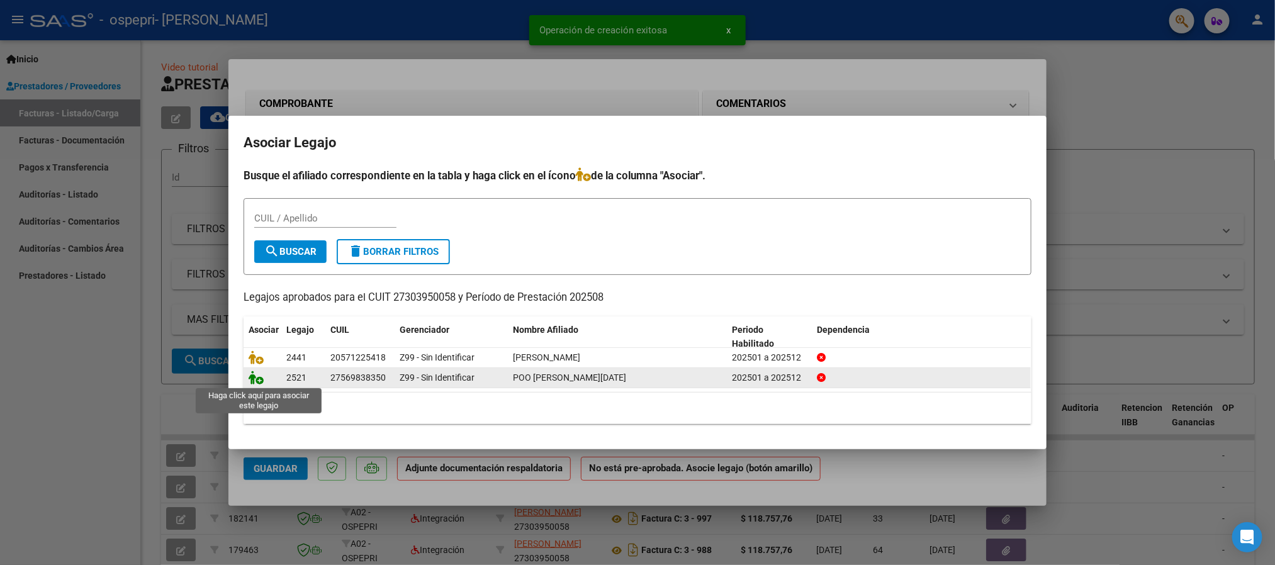
click at [249, 376] on icon at bounding box center [256, 378] width 15 height 14
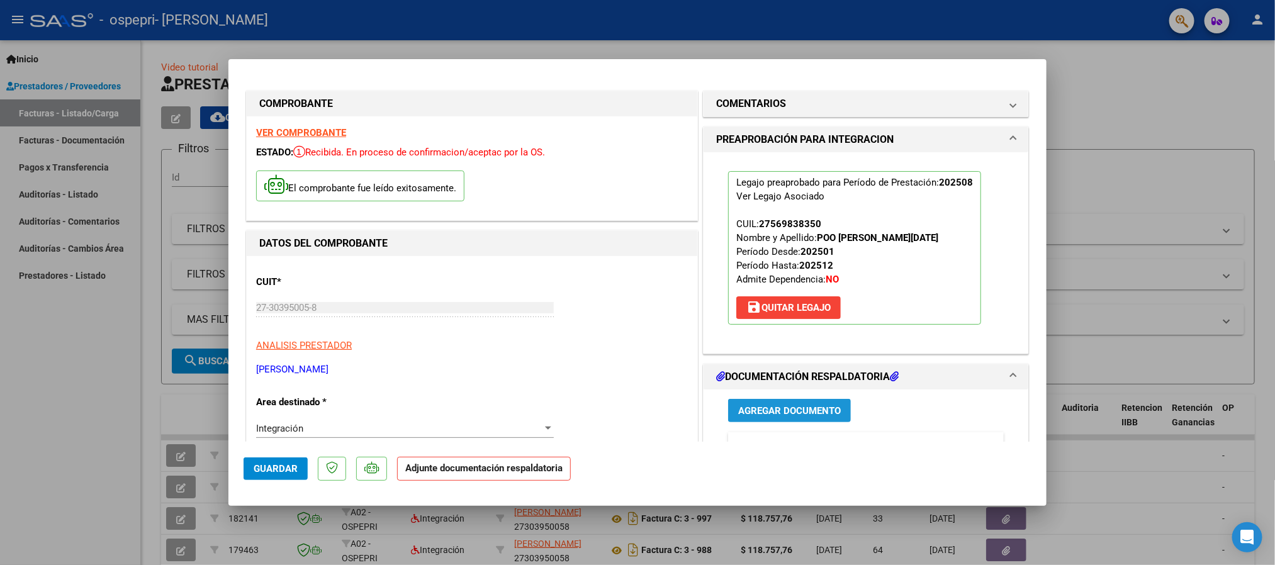
click at [772, 419] on button "Agregar Documento" at bounding box center [789, 410] width 123 height 23
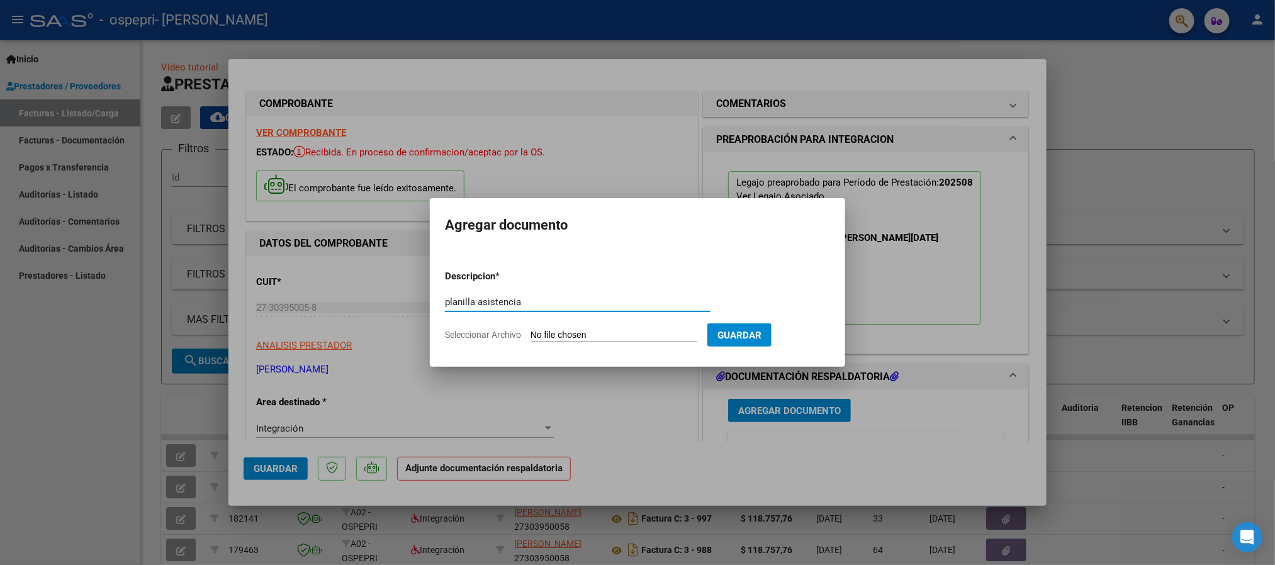
type input "planilla asistencia"
click at [660, 335] on input "Seleccionar Archivo" at bounding box center [614, 336] width 167 height 12
type input "C:\fakepath\CamScanner 05-09-2025 10.21.pdf"
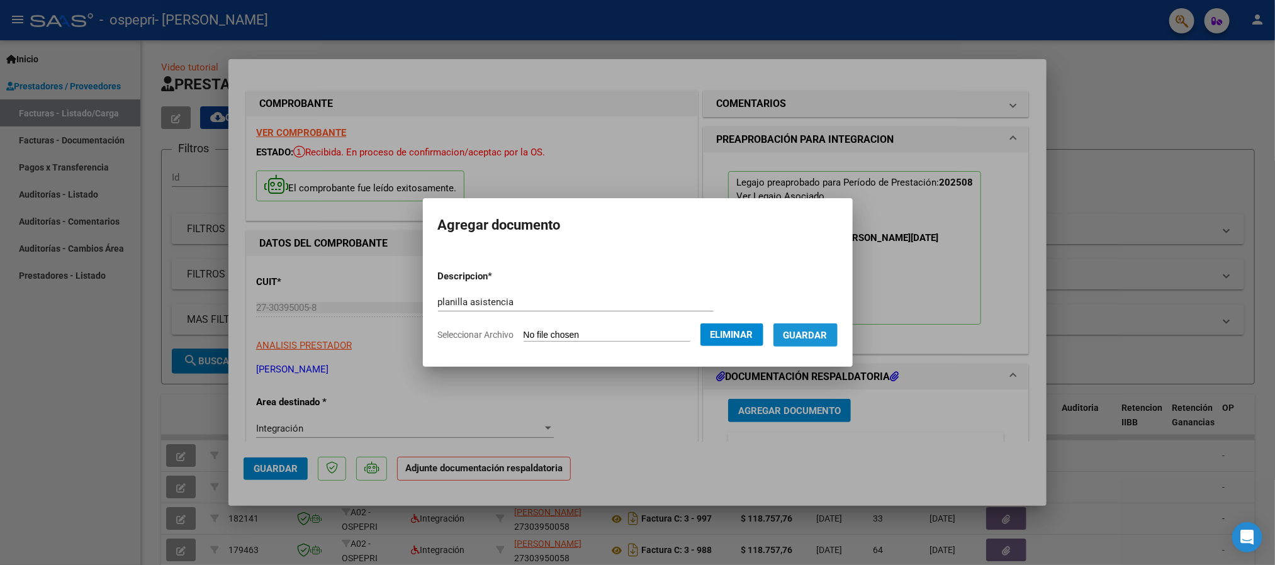
click at [822, 337] on span "Guardar" at bounding box center [806, 335] width 44 height 11
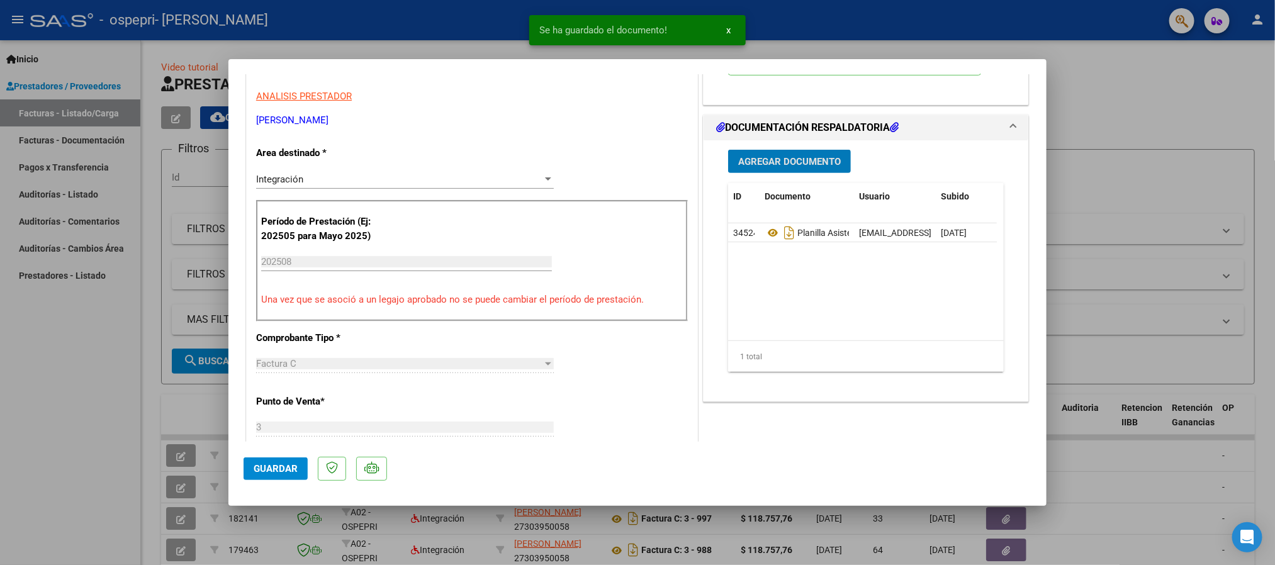
scroll to position [283, 0]
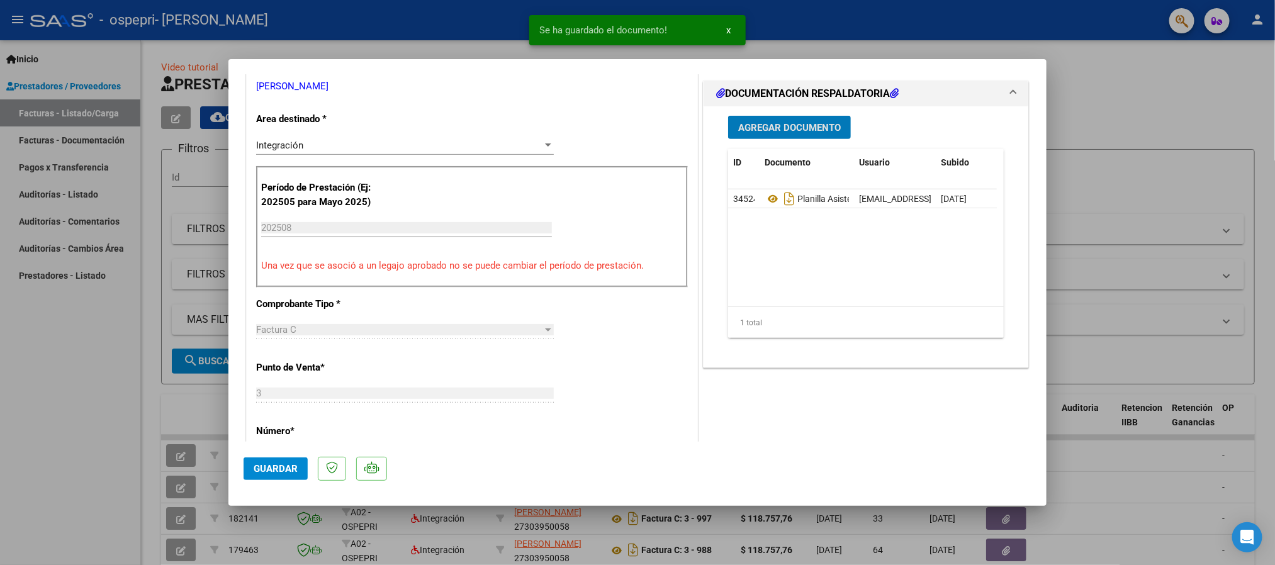
click at [289, 465] on span "Guardar" at bounding box center [276, 468] width 44 height 11
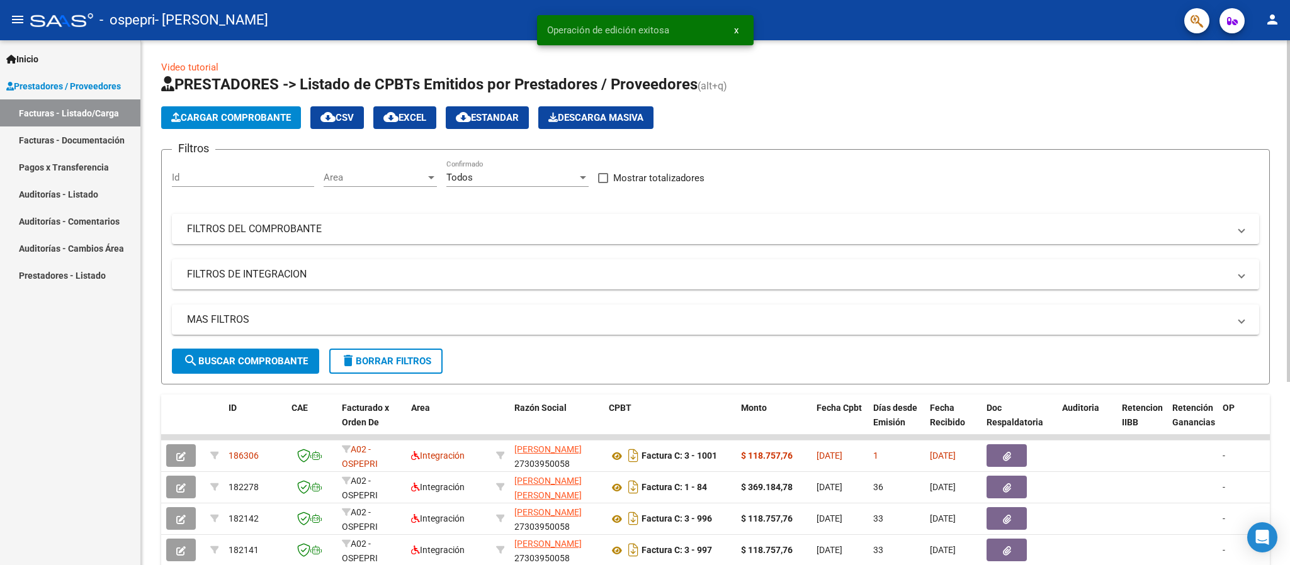
click at [242, 113] on span "Cargar Comprobante" at bounding box center [231, 117] width 120 height 11
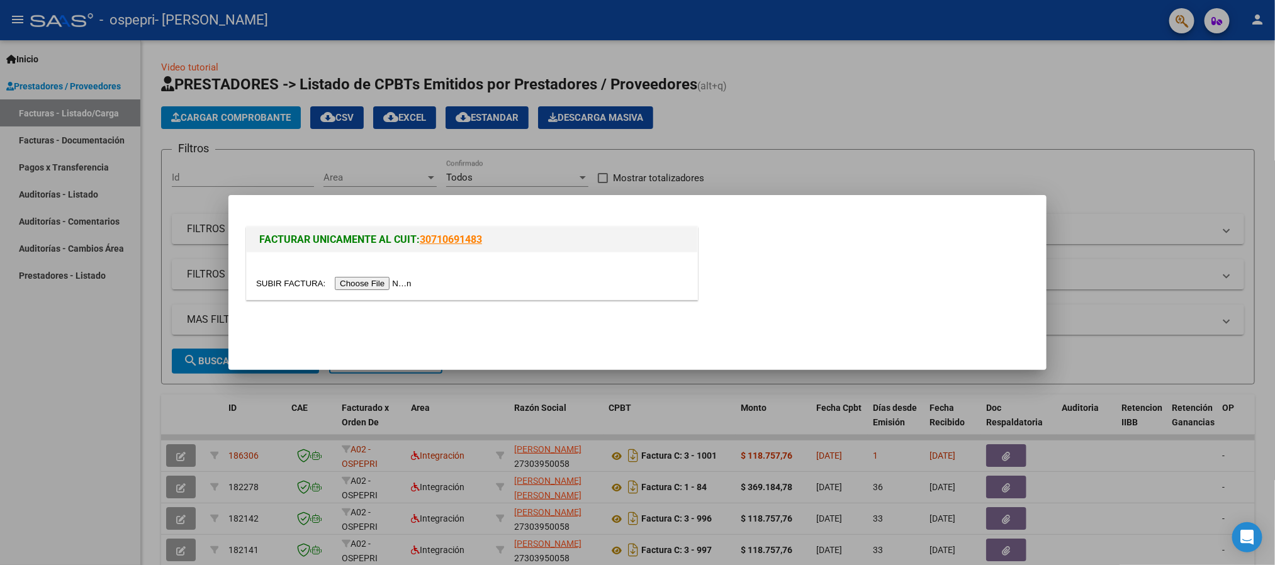
click at [352, 281] on input "file" at bounding box center [335, 283] width 159 height 13
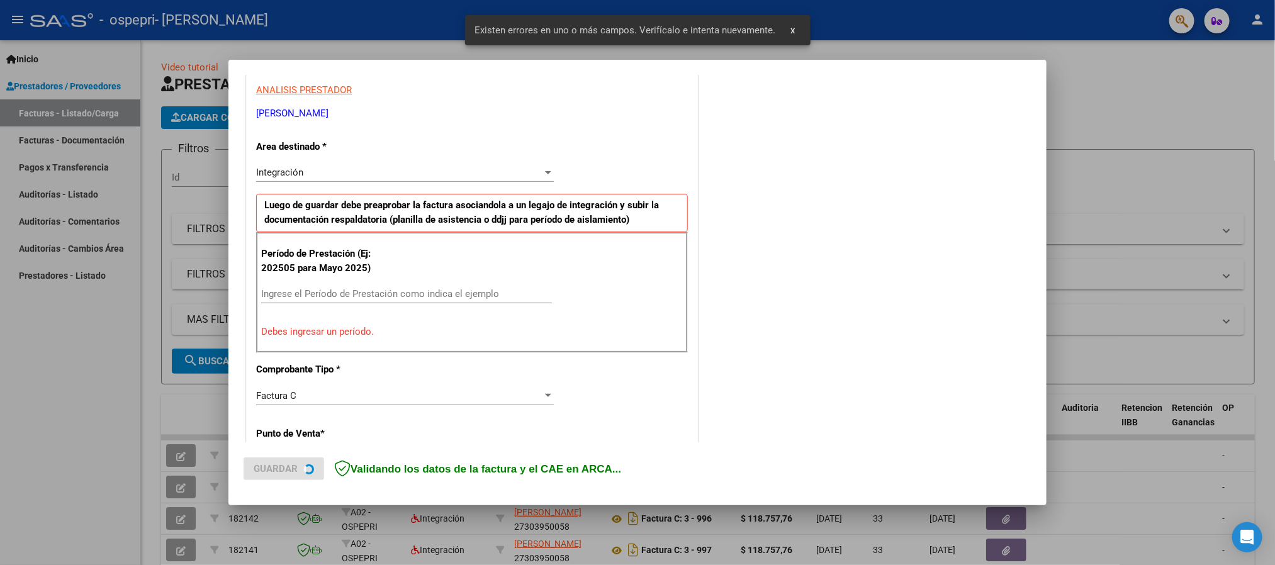
scroll to position [233, 0]
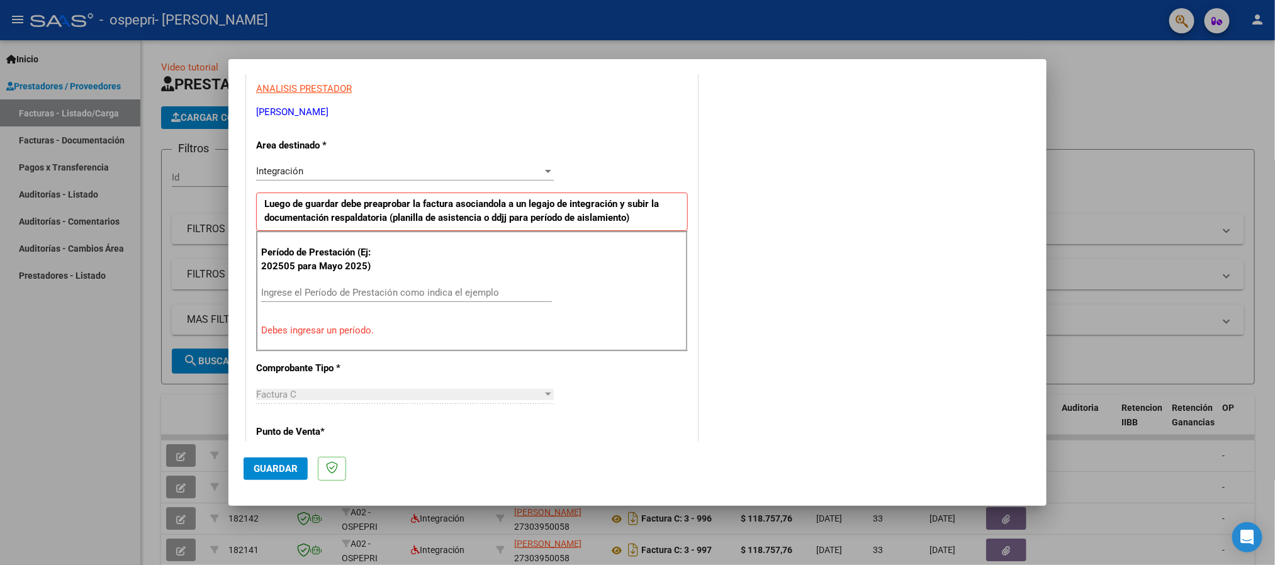
click at [334, 291] on input "Ingrese el Período de Prestación como indica el ejemplo" at bounding box center [406, 292] width 291 height 11
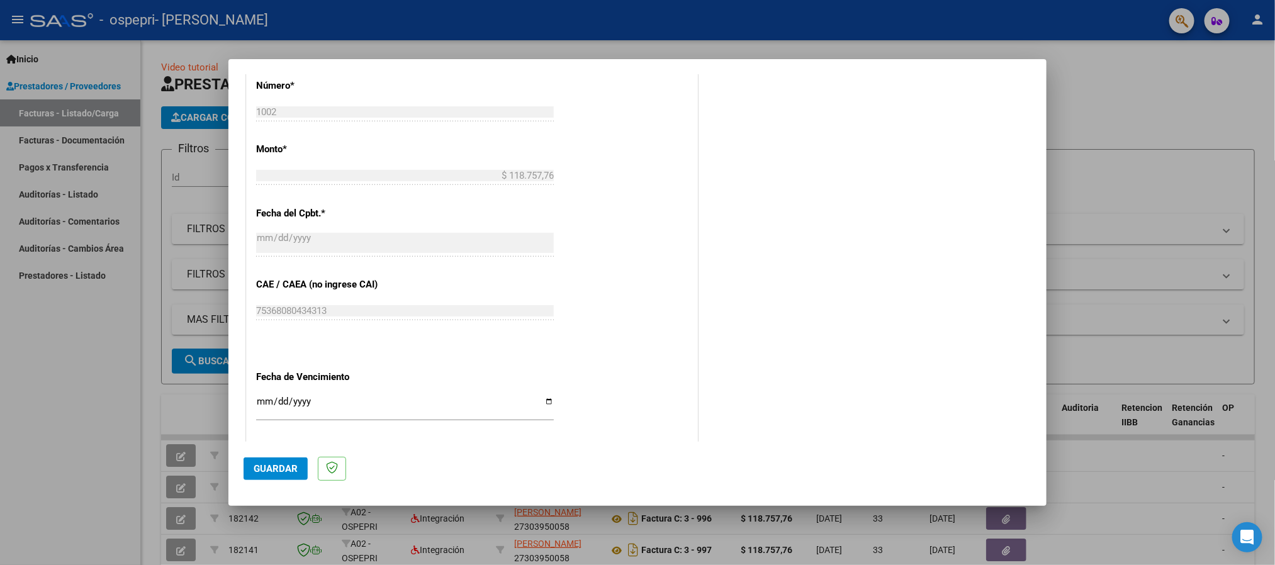
scroll to position [611, 0]
type input "202508"
click at [261, 402] on input "Ingresar la fecha" at bounding box center [405, 406] width 298 height 20
type input "[DATE]"
click at [259, 467] on span "Guardar" at bounding box center [276, 468] width 44 height 11
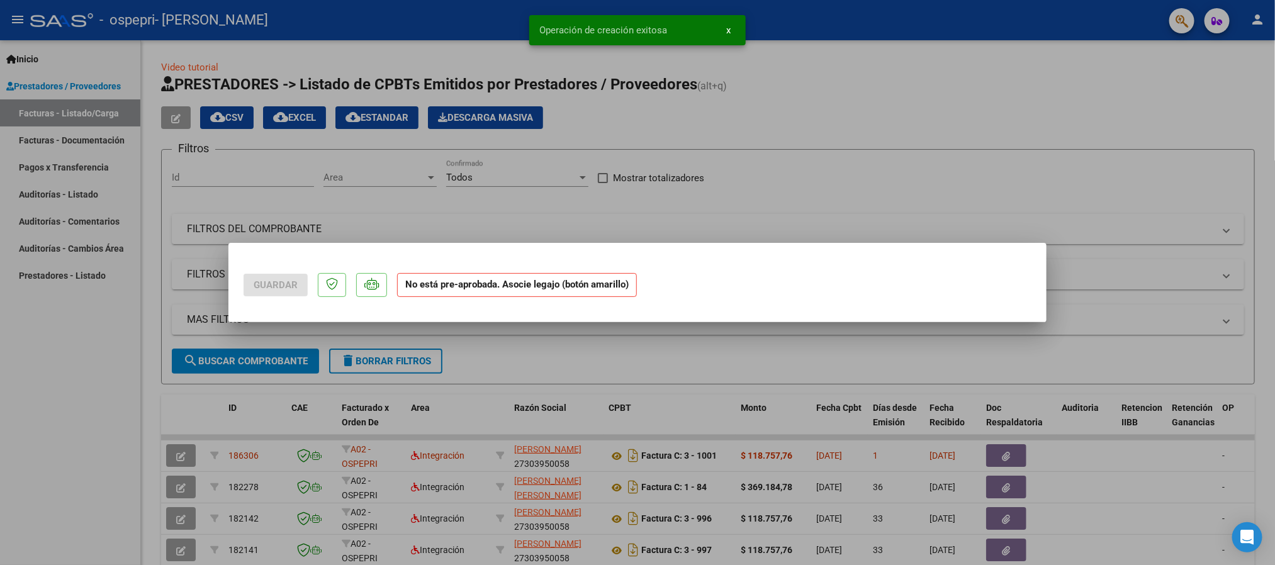
scroll to position [0, 0]
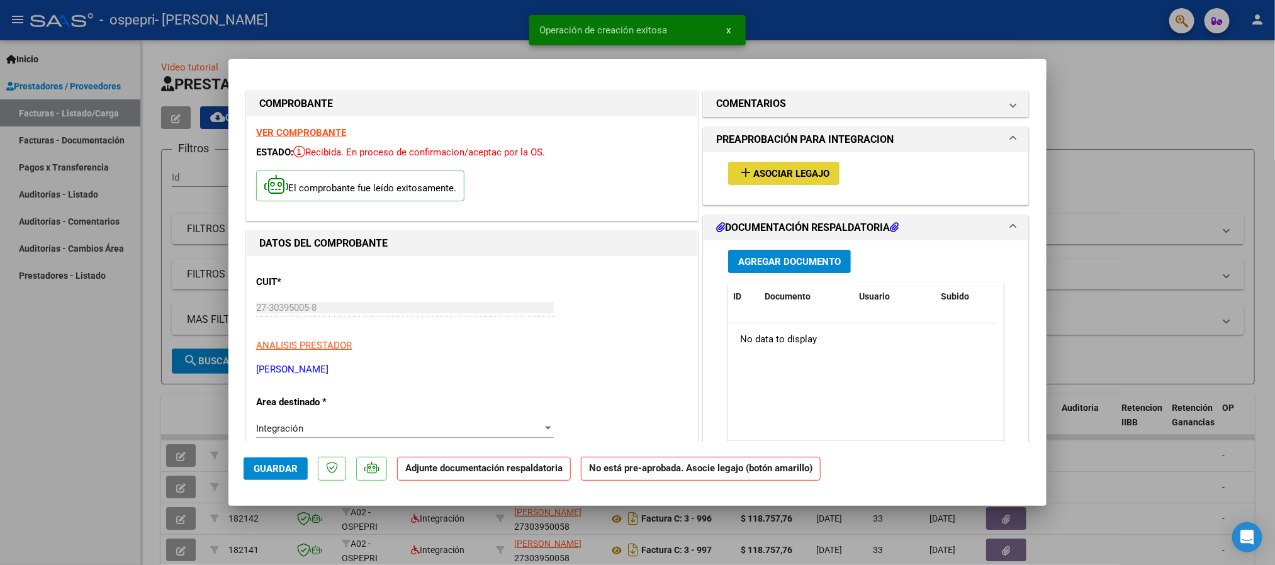
click at [795, 165] on button "add Asociar Legajo" at bounding box center [783, 173] width 111 height 23
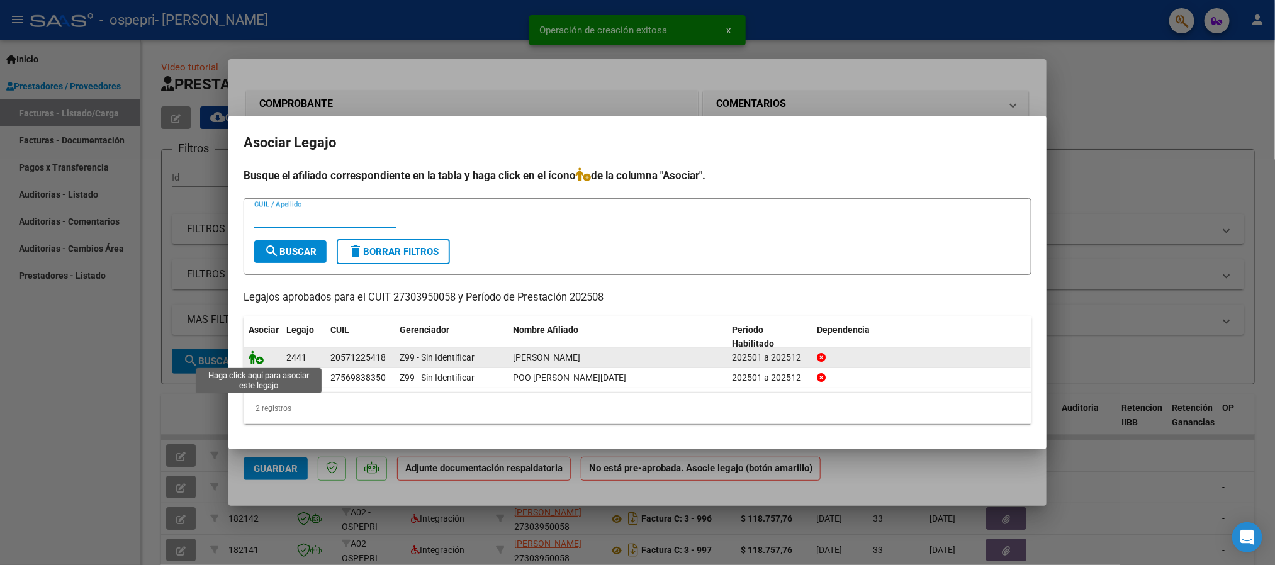
click at [252, 359] on icon at bounding box center [256, 358] width 15 height 14
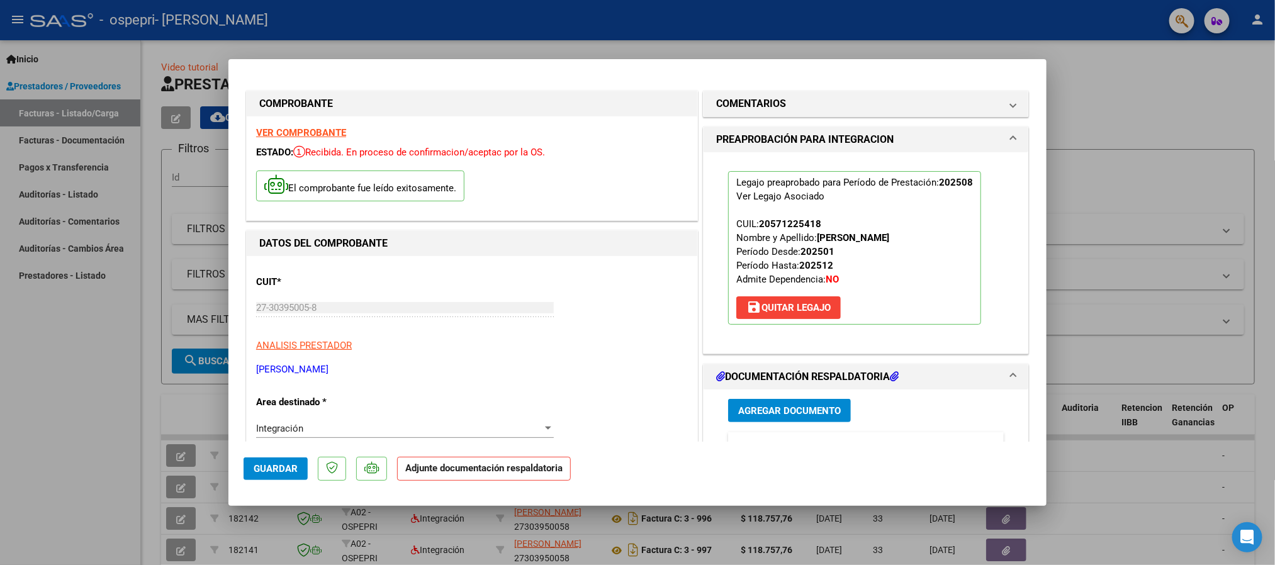
click at [779, 422] on div "Agregar Documento" at bounding box center [866, 410] width 276 height 23
click at [786, 401] on button "Agregar Documento" at bounding box center [789, 410] width 123 height 23
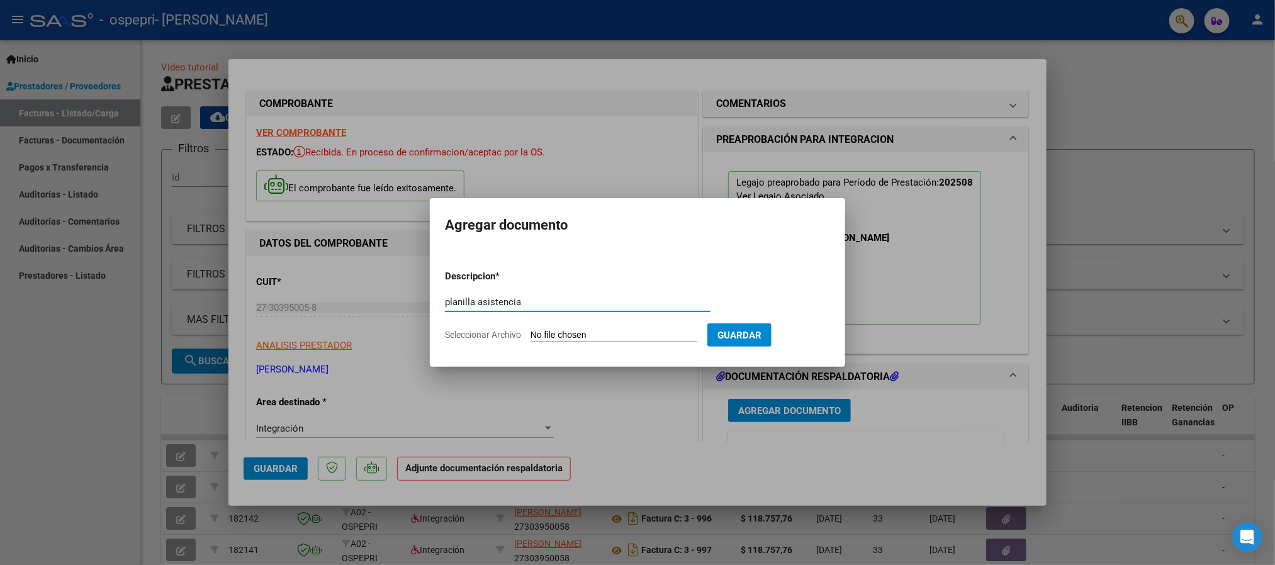
type input "planilla asistencia"
click at [551, 342] on form "Descripcion * planilla asistencia Escriba aquí una descripcion Seleccionar Arch…" at bounding box center [637, 306] width 385 height 92
click at [556, 334] on input "Seleccionar Archivo" at bounding box center [614, 336] width 167 height 12
type input "C:\fakepath\CamScanner 05-09-2025 10.25.pdf"
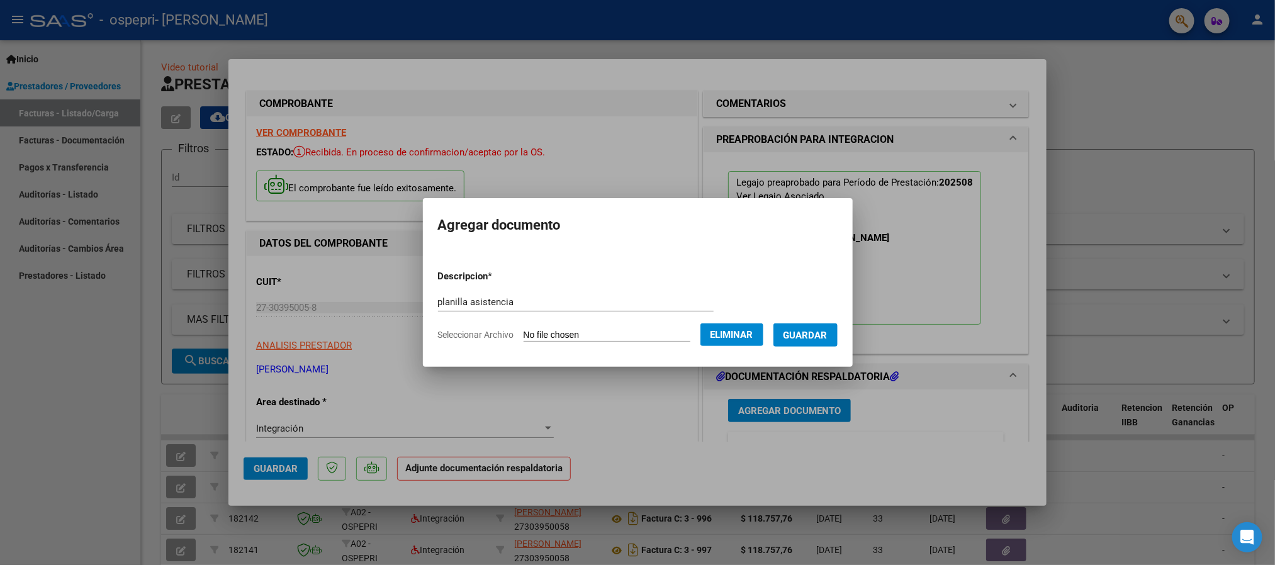
click at [827, 332] on span "Guardar" at bounding box center [806, 335] width 44 height 11
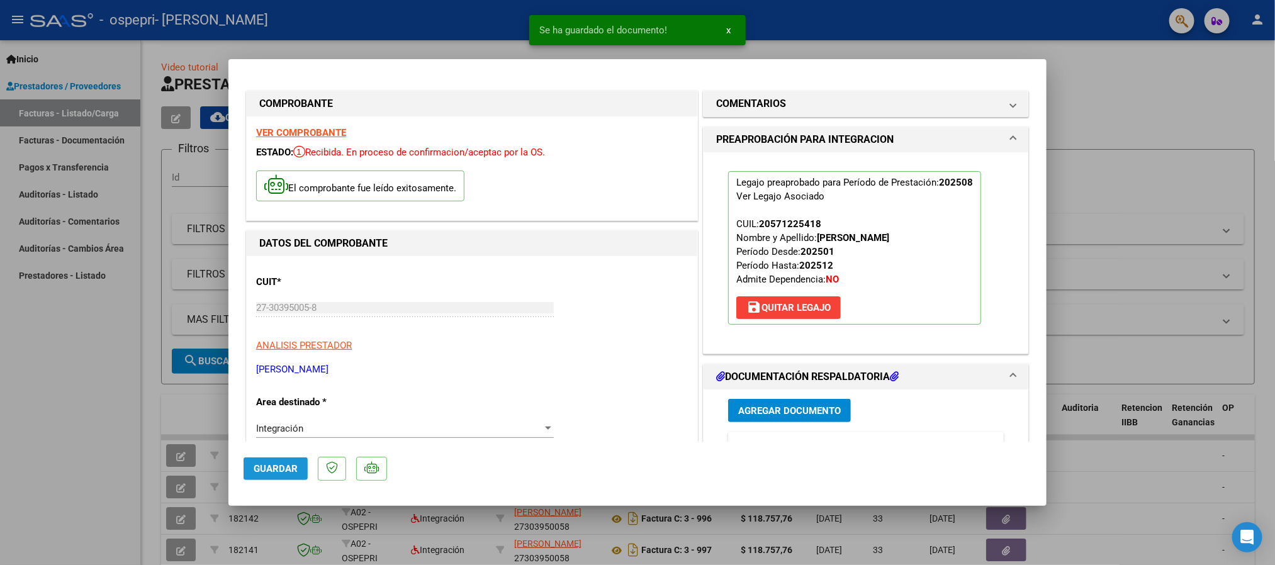
click at [257, 476] on button "Guardar" at bounding box center [276, 469] width 64 height 23
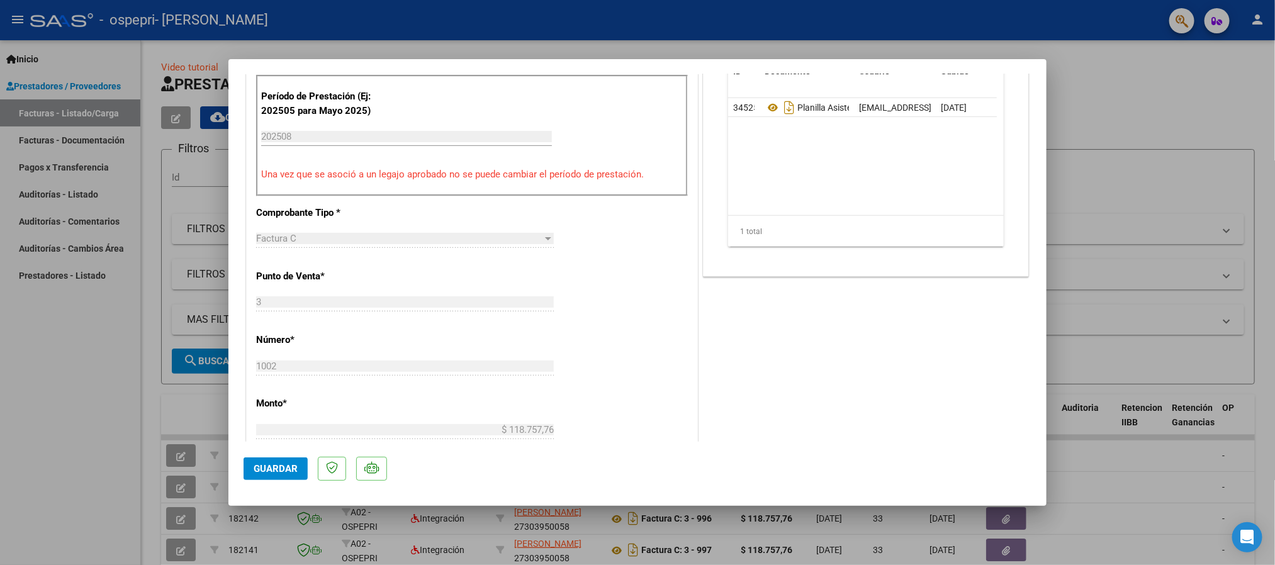
scroll to position [378, 0]
click at [274, 470] on span "Guardar" at bounding box center [276, 468] width 44 height 11
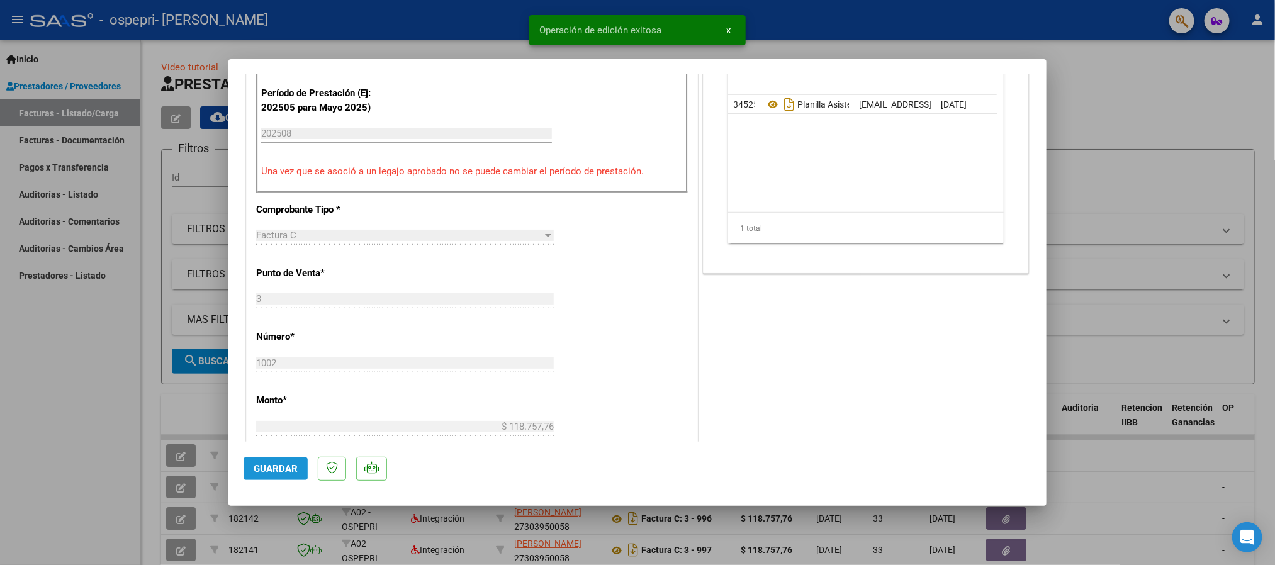
click at [296, 467] on span "Guardar" at bounding box center [276, 468] width 44 height 11
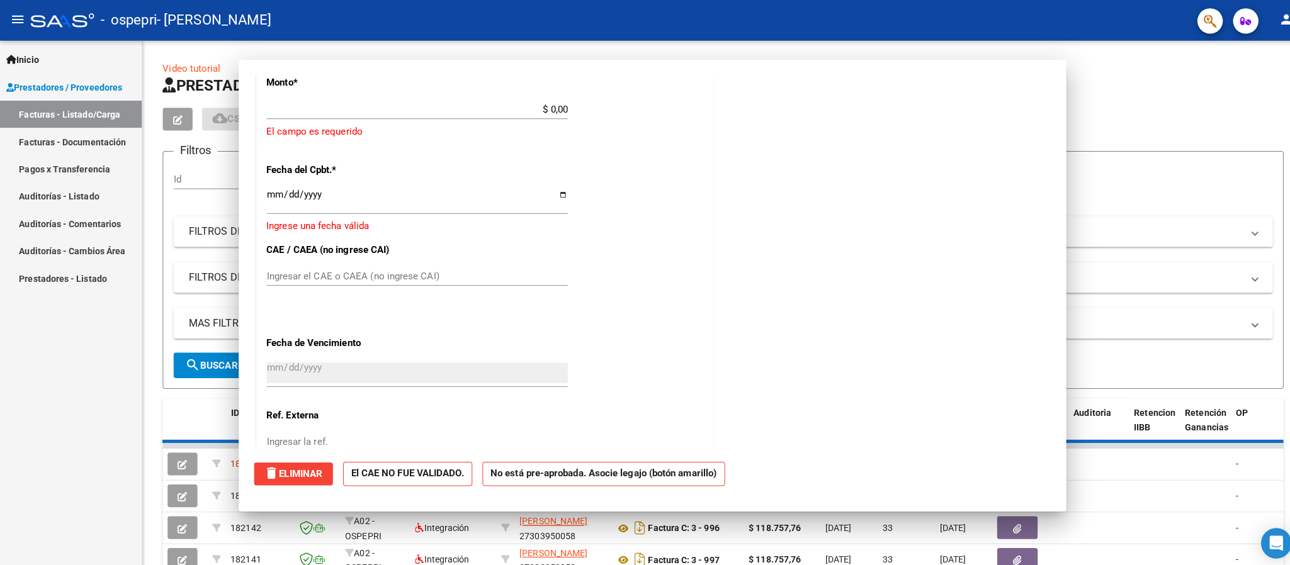
scroll to position [0, 0]
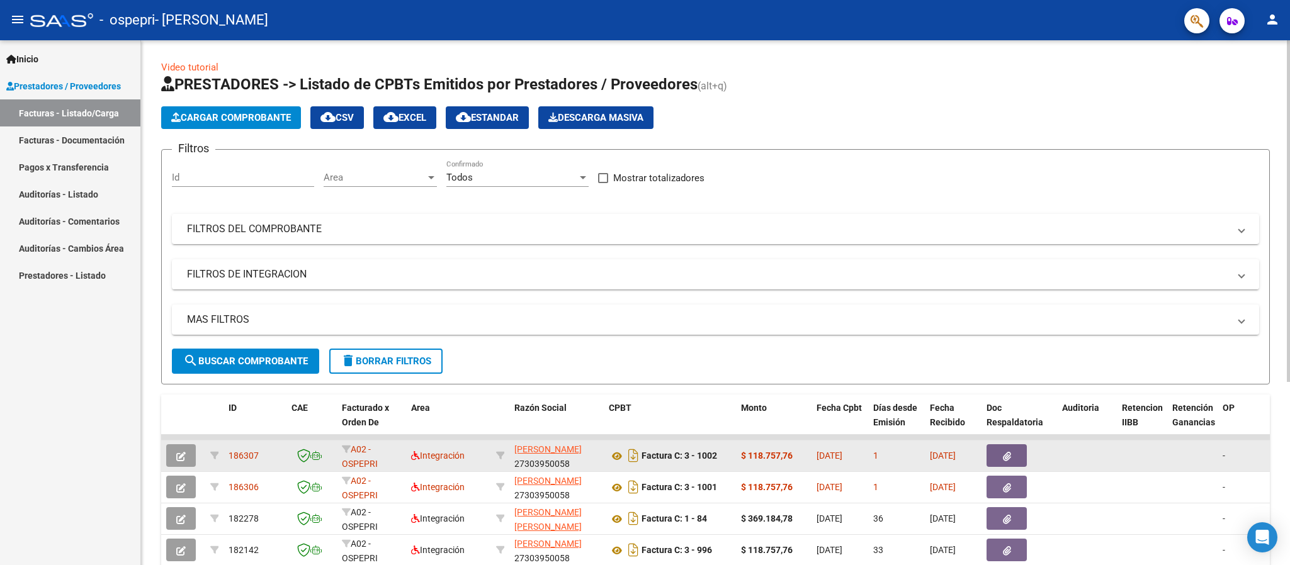
drag, startPoint x: 269, startPoint y: 465, endPoint x: 352, endPoint y: 469, distance: 83.2
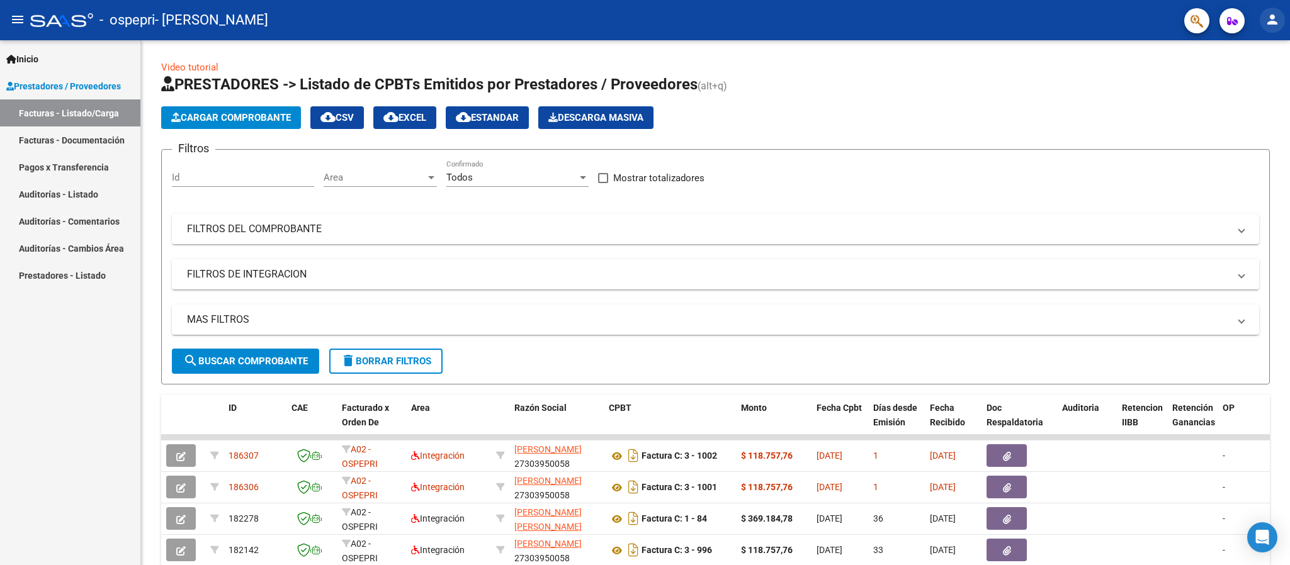
click at [1271, 14] on mat-icon "person" at bounding box center [1272, 19] width 15 height 15
click at [1245, 82] on button "exit_to_app Salir" at bounding box center [1246, 83] width 77 height 30
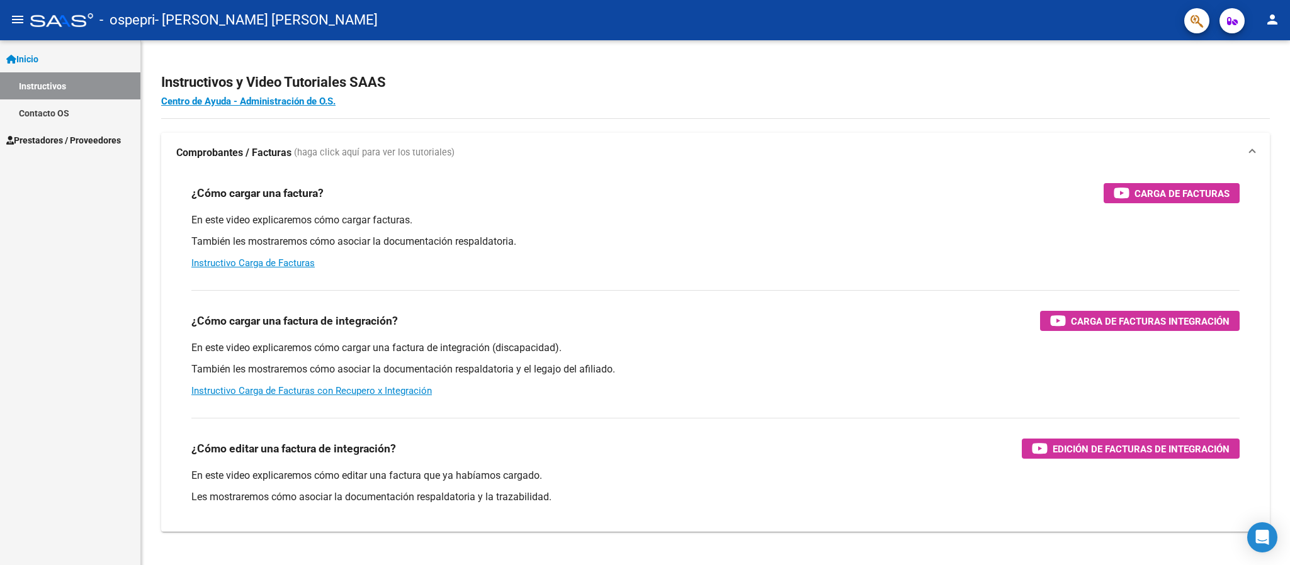
click at [94, 140] on span "Prestadores / Proveedores" at bounding box center [63, 140] width 115 height 14
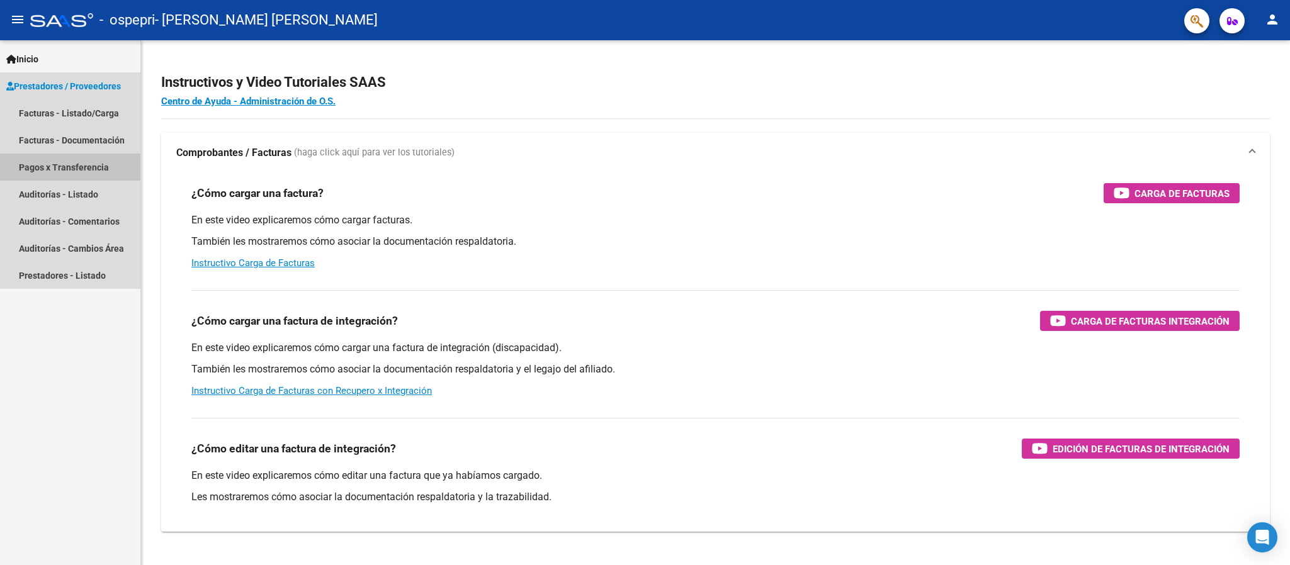
click at [93, 165] on link "Pagos x Transferencia" at bounding box center [70, 167] width 140 height 27
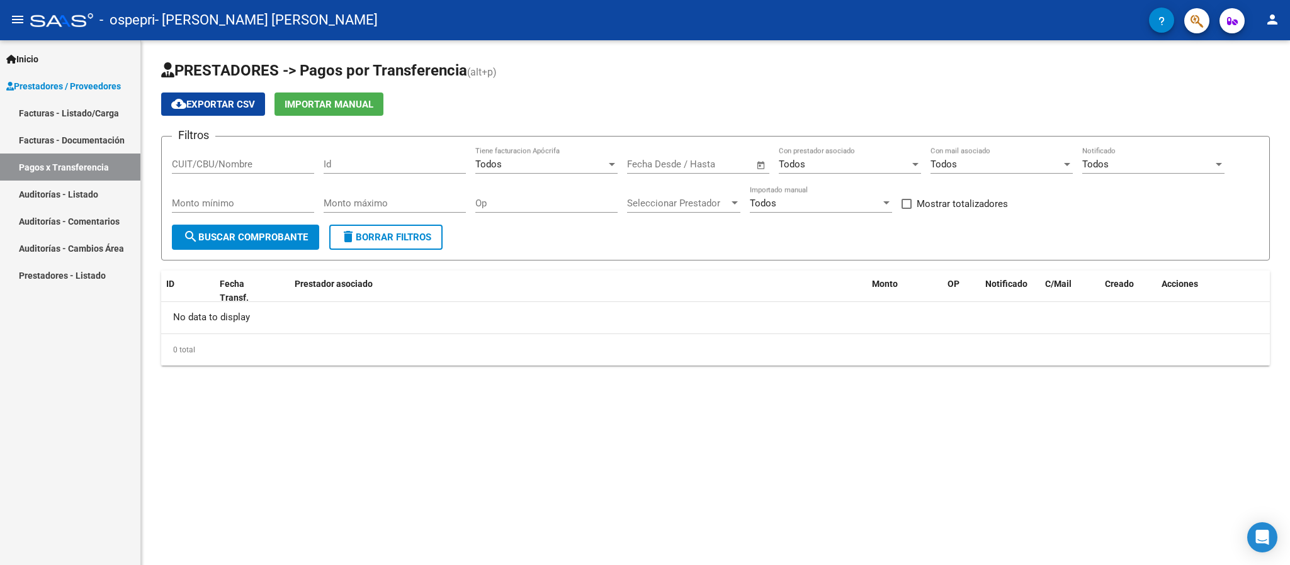
click at [91, 110] on link "Facturas - Listado/Carga" at bounding box center [70, 112] width 140 height 27
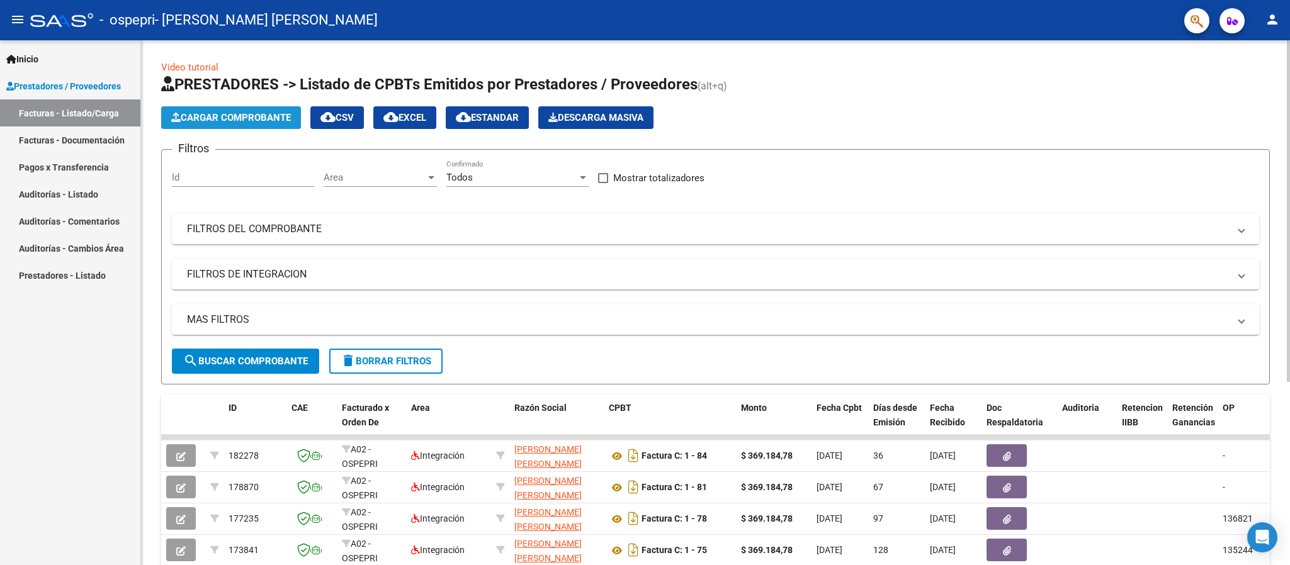
click at [213, 112] on span "Cargar Comprobante" at bounding box center [231, 117] width 120 height 11
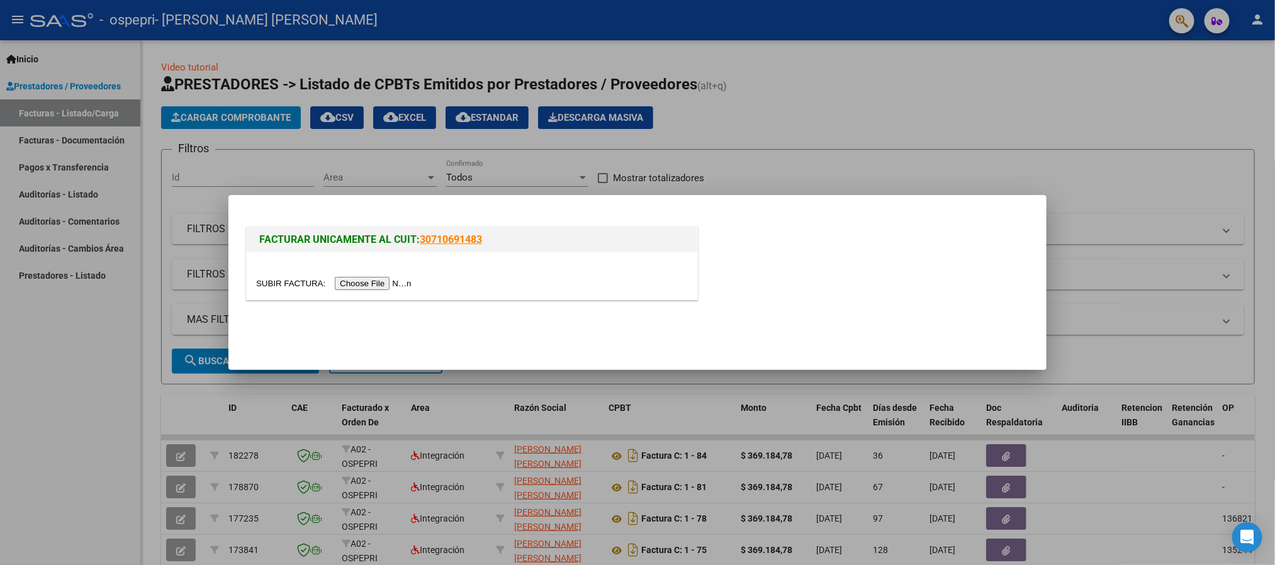
click at [388, 278] on input "file" at bounding box center [335, 283] width 159 height 13
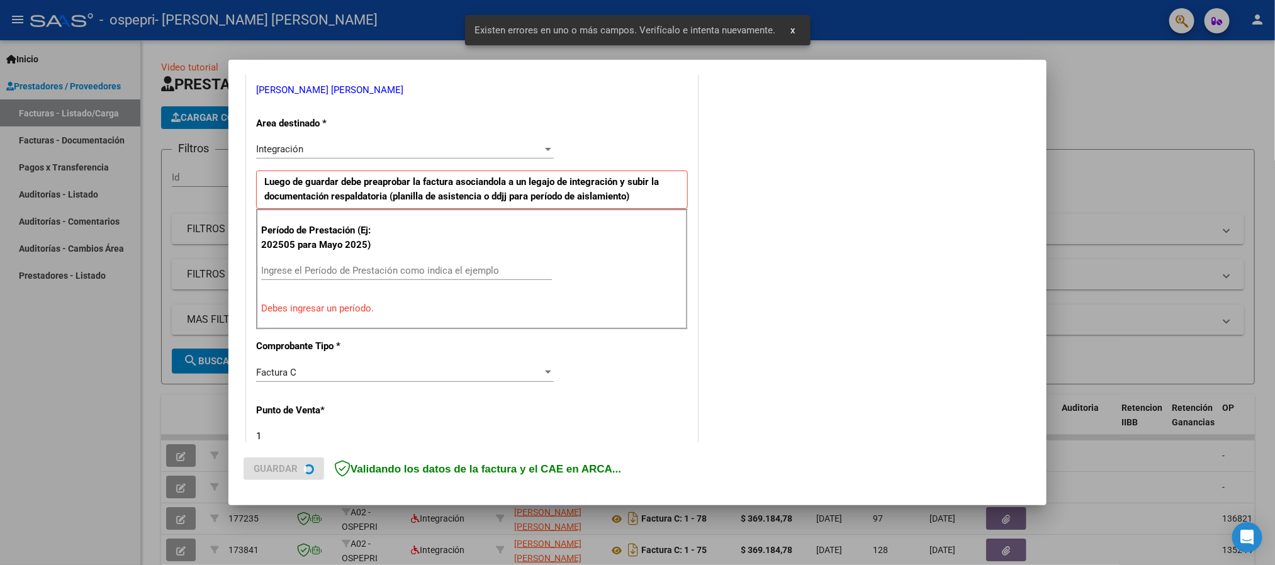
scroll to position [233, 0]
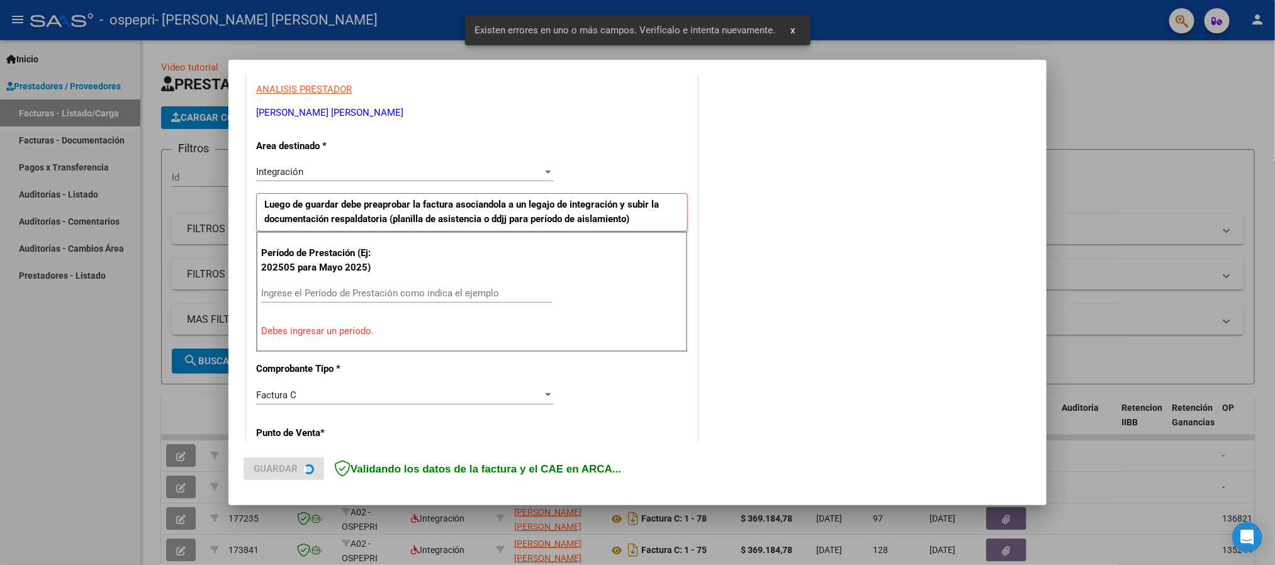
click at [331, 278] on div "Período de Prestación (Ej: 202505 para Mayo 2025) Ingrese el Período de Prestac…" at bounding box center [472, 292] width 432 height 121
click at [330, 288] on div "Ingrese el Período de Prestación como indica el ejemplo" at bounding box center [406, 292] width 291 height 19
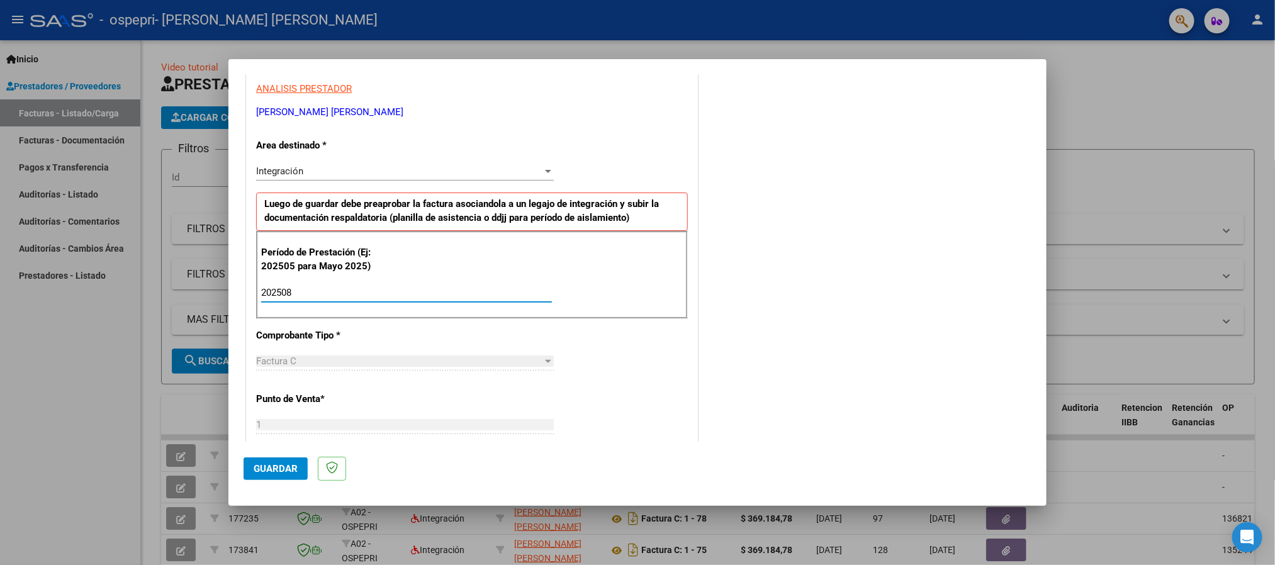
type input "202508"
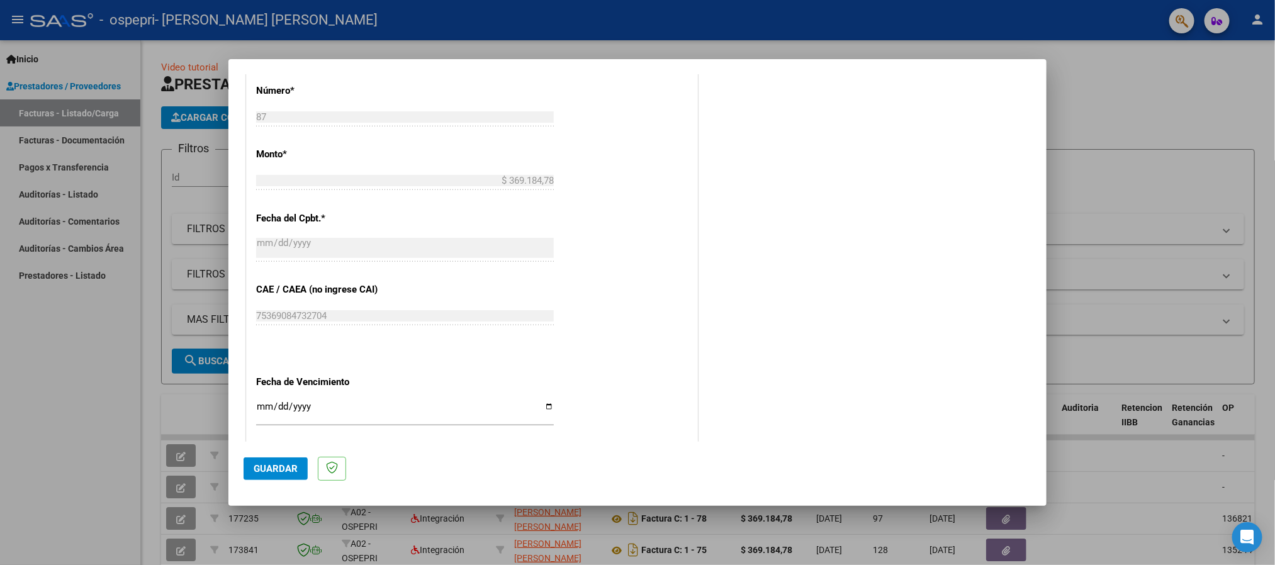
scroll to position [744, 0]
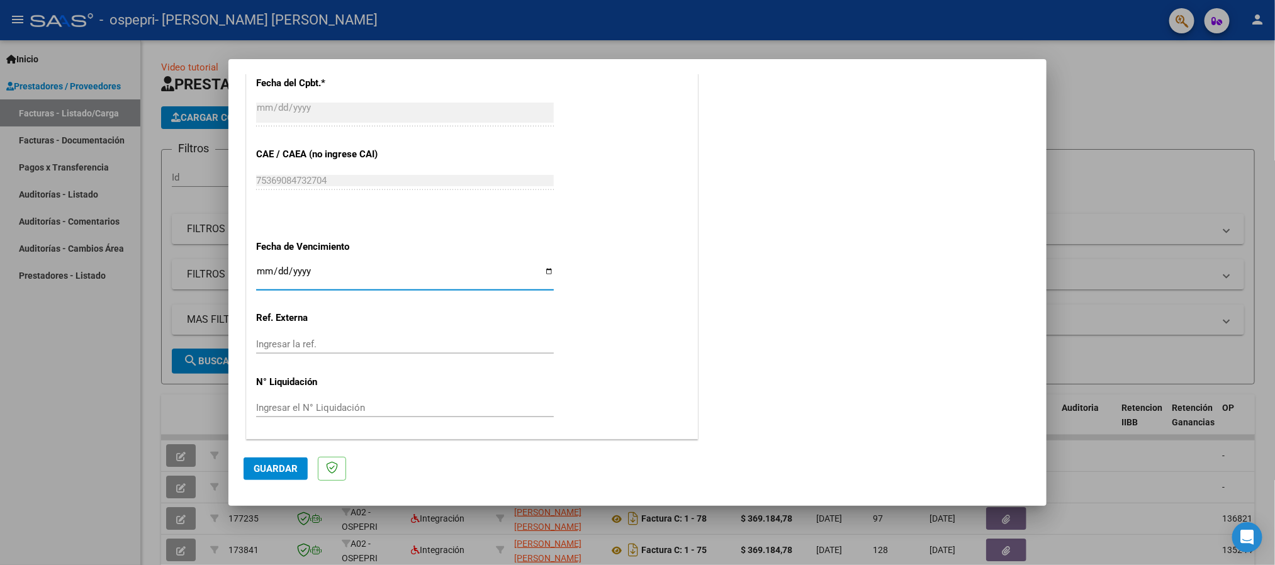
click at [262, 270] on input "Ingresar la fecha" at bounding box center [405, 276] width 298 height 20
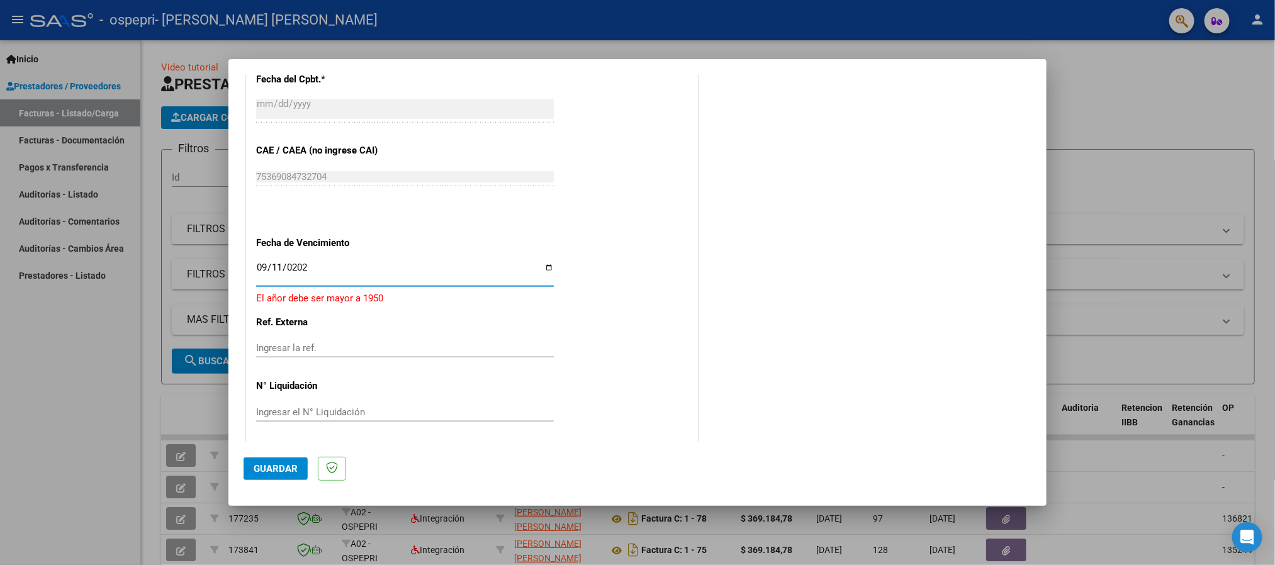
type input "2025-09-11"
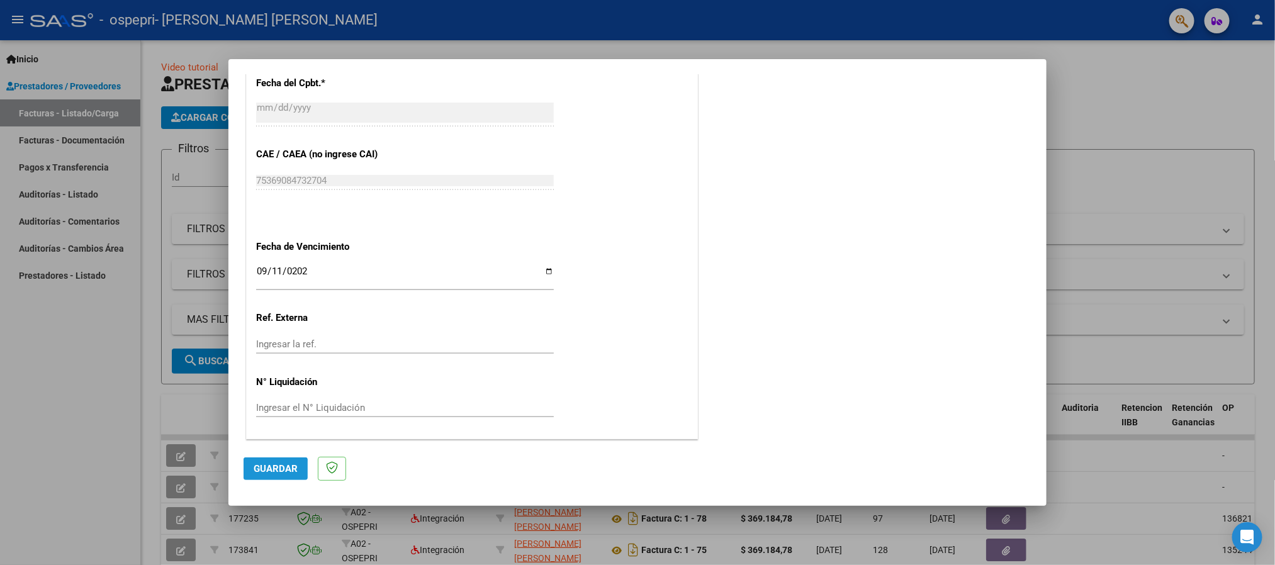
click at [259, 470] on span "Guardar" at bounding box center [276, 468] width 44 height 11
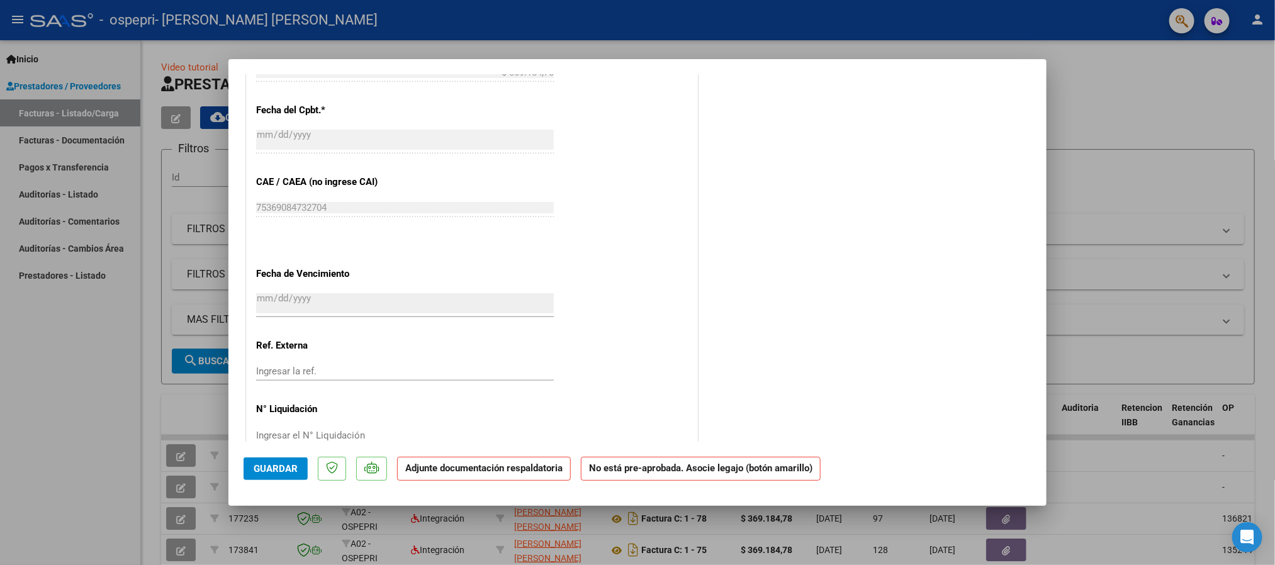
scroll to position [729, 0]
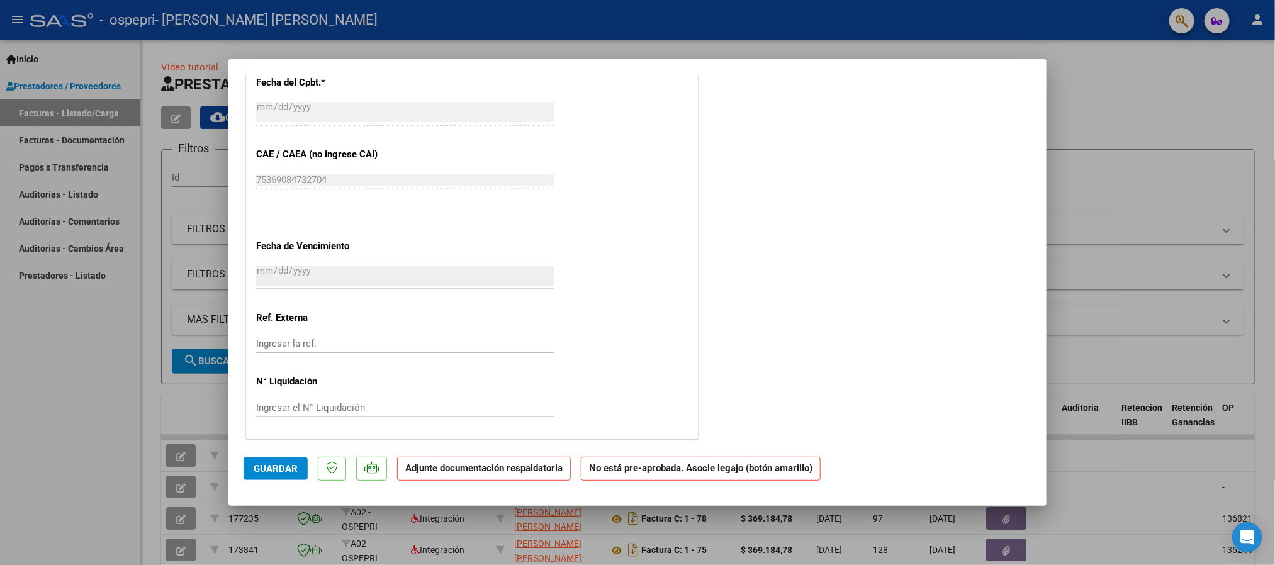
click at [278, 474] on span "Guardar" at bounding box center [276, 468] width 44 height 11
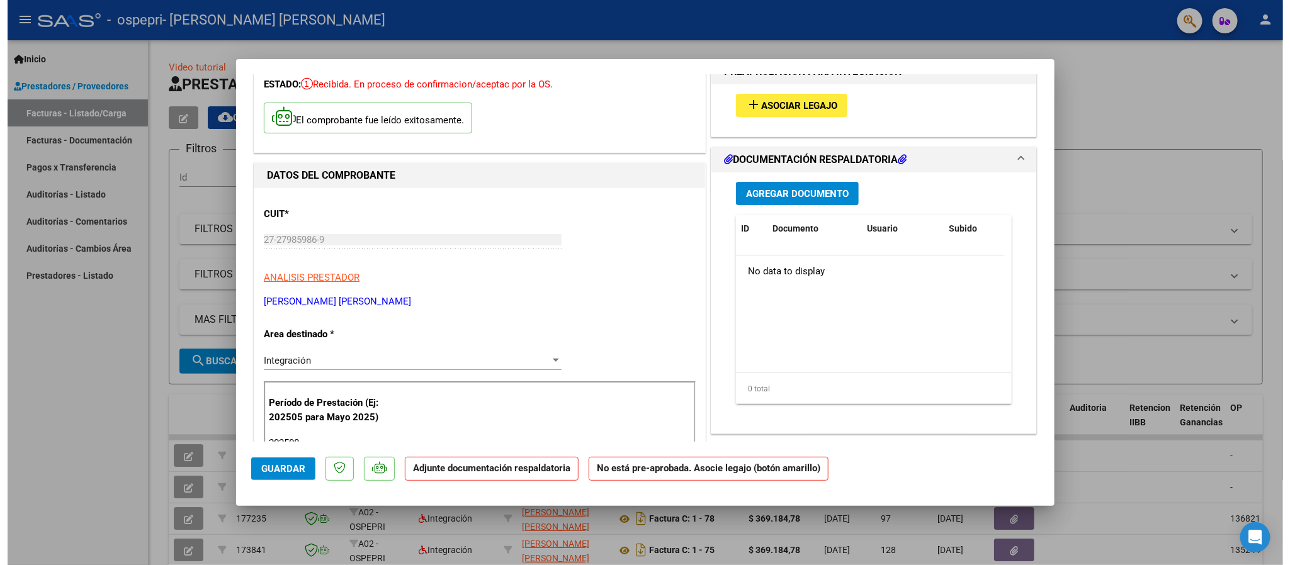
scroll to position [0, 0]
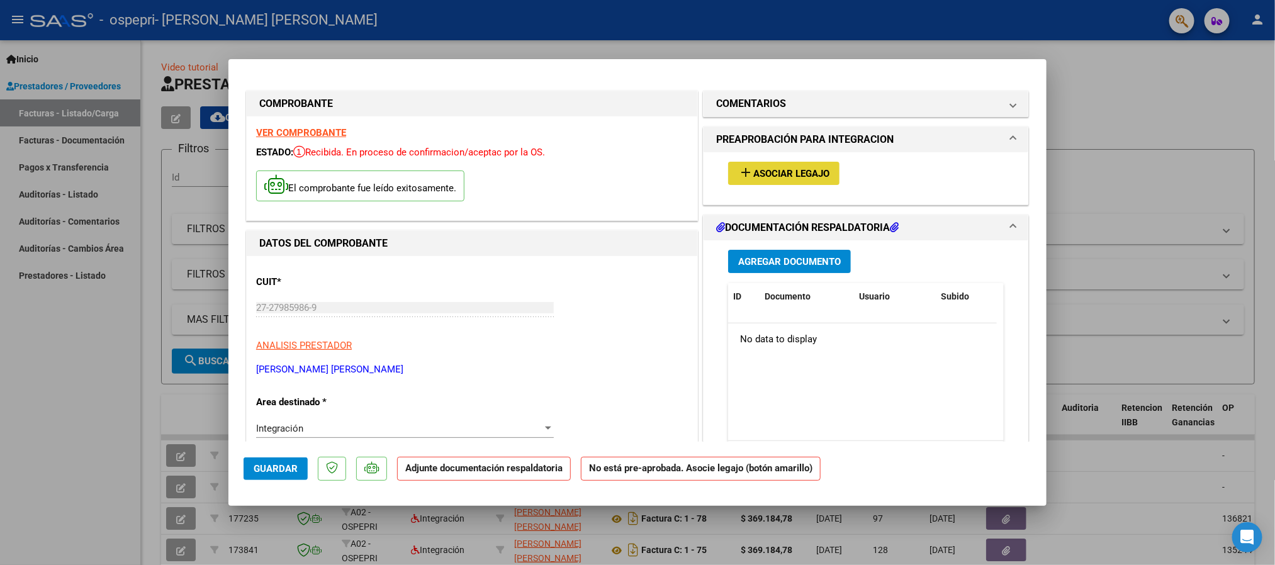
click at [818, 178] on span "Asociar Legajo" at bounding box center [791, 173] width 76 height 11
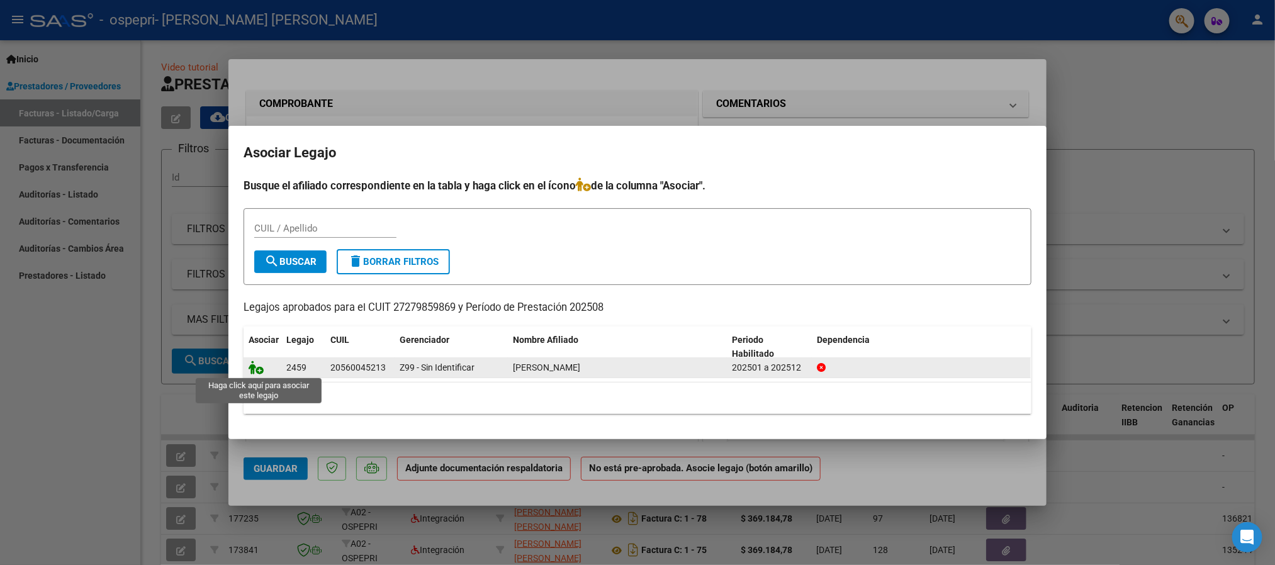
click at [254, 373] on icon at bounding box center [256, 368] width 15 height 14
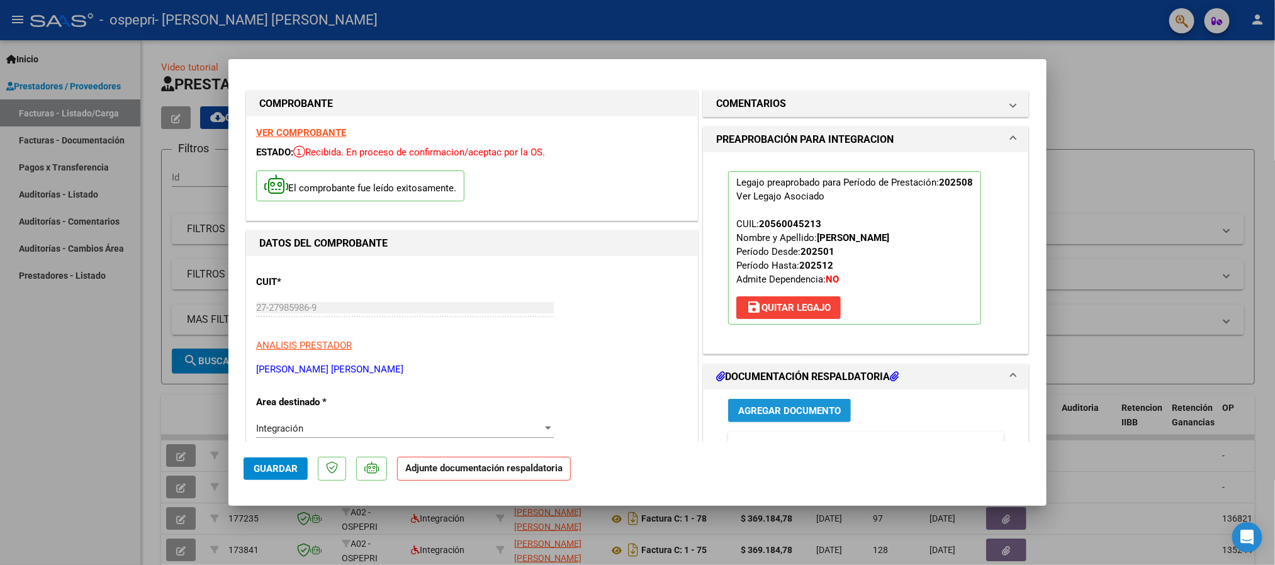
click at [808, 417] on span "Agregar Documento" at bounding box center [789, 410] width 103 height 11
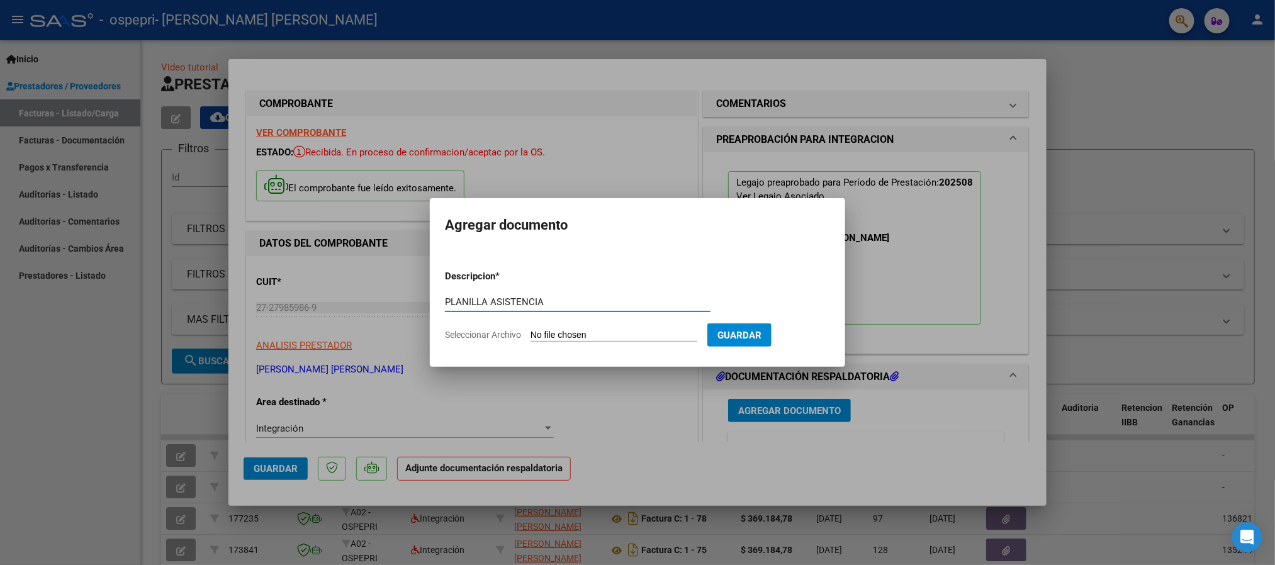
type input "PLANILLA ASISTENCIA"
click at [565, 337] on input "Seleccionar Archivo" at bounding box center [614, 336] width 167 height 12
type input "C:\fakepath\WhatsApp Image 2025-09-01 at 09.42.25.jpeg"
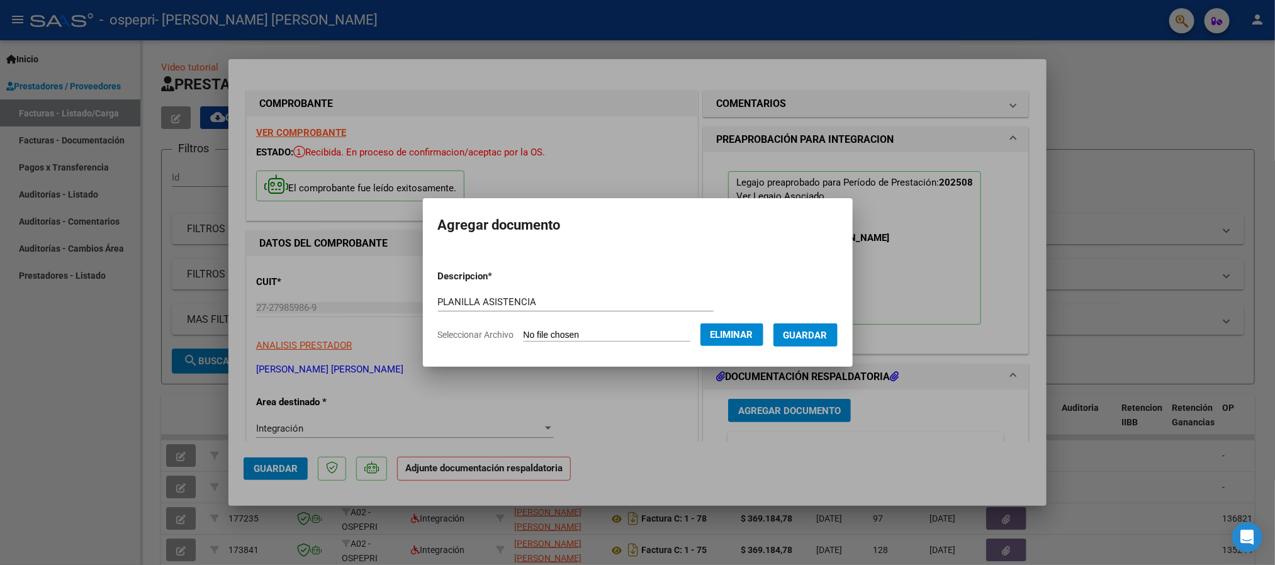
click at [797, 344] on button "Guardar" at bounding box center [806, 335] width 64 height 23
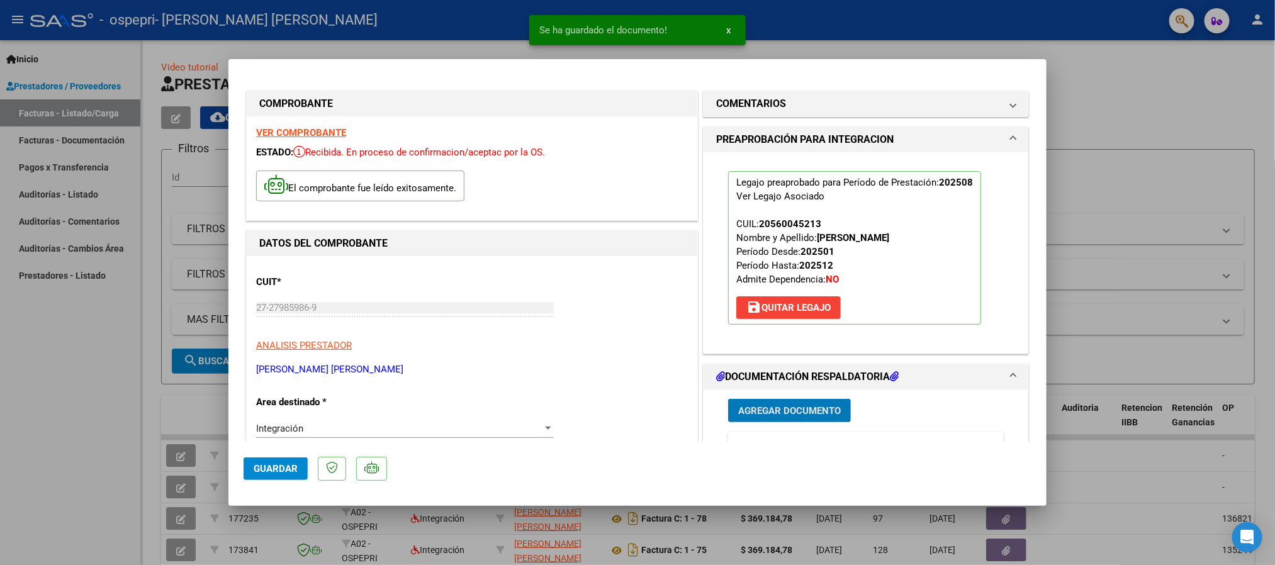
click at [268, 463] on span "Guardar" at bounding box center [276, 468] width 44 height 11
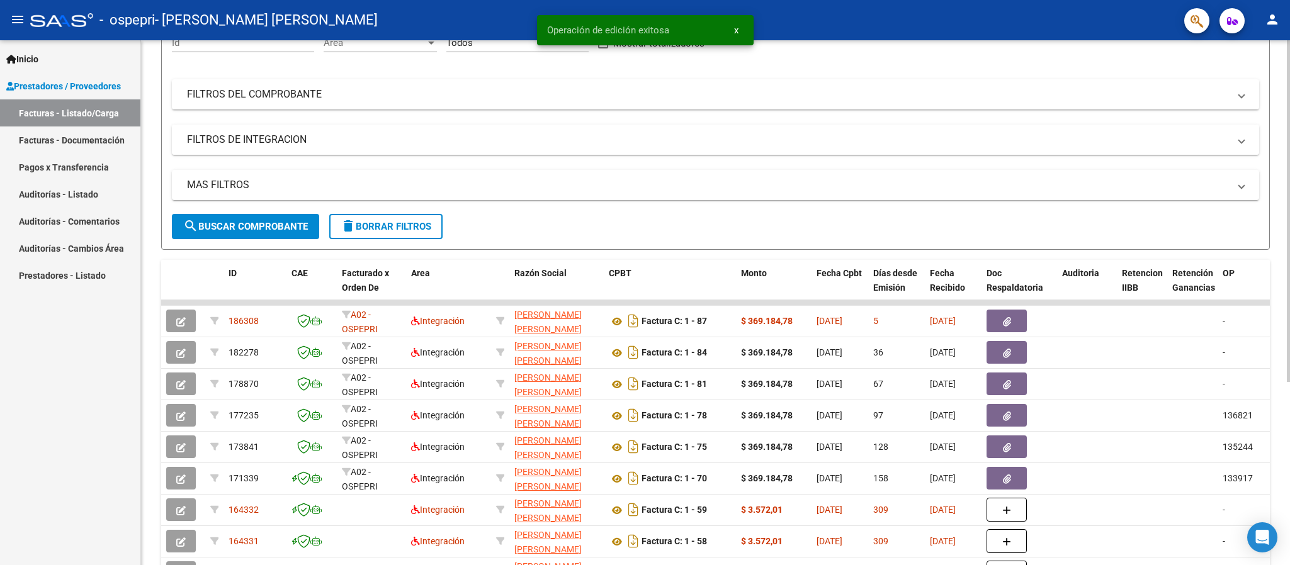
scroll to position [189, 0]
